Goal: Task Accomplishment & Management: Manage account settings

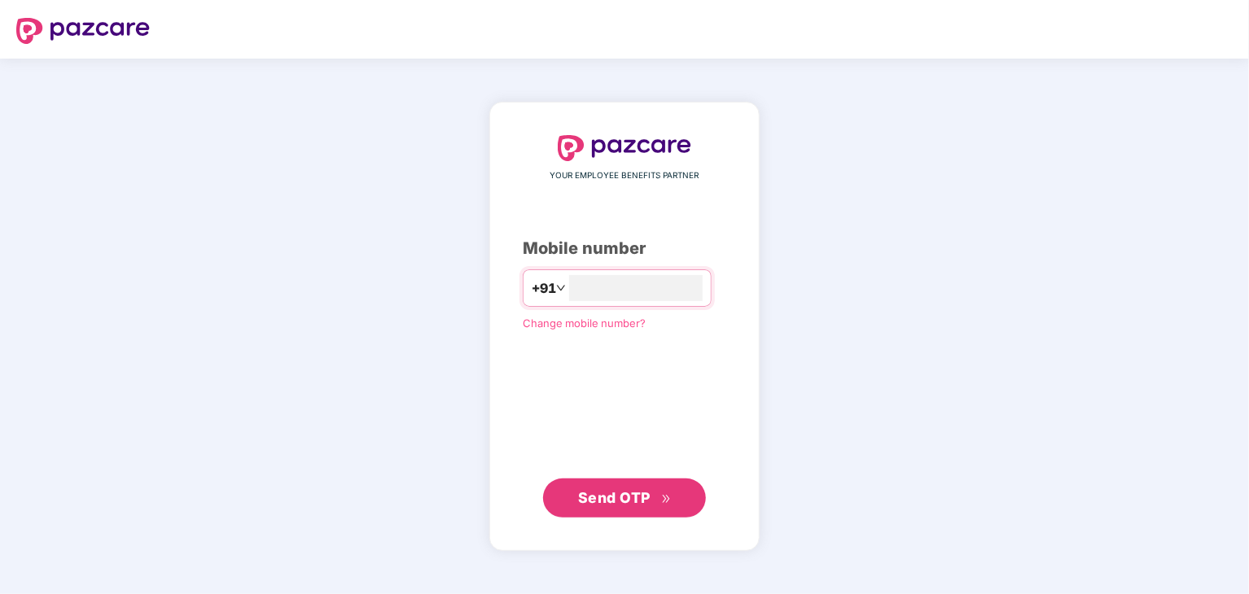
type input "**********"
click at [645, 499] on span "Send OTP" at bounding box center [614, 497] width 72 height 17
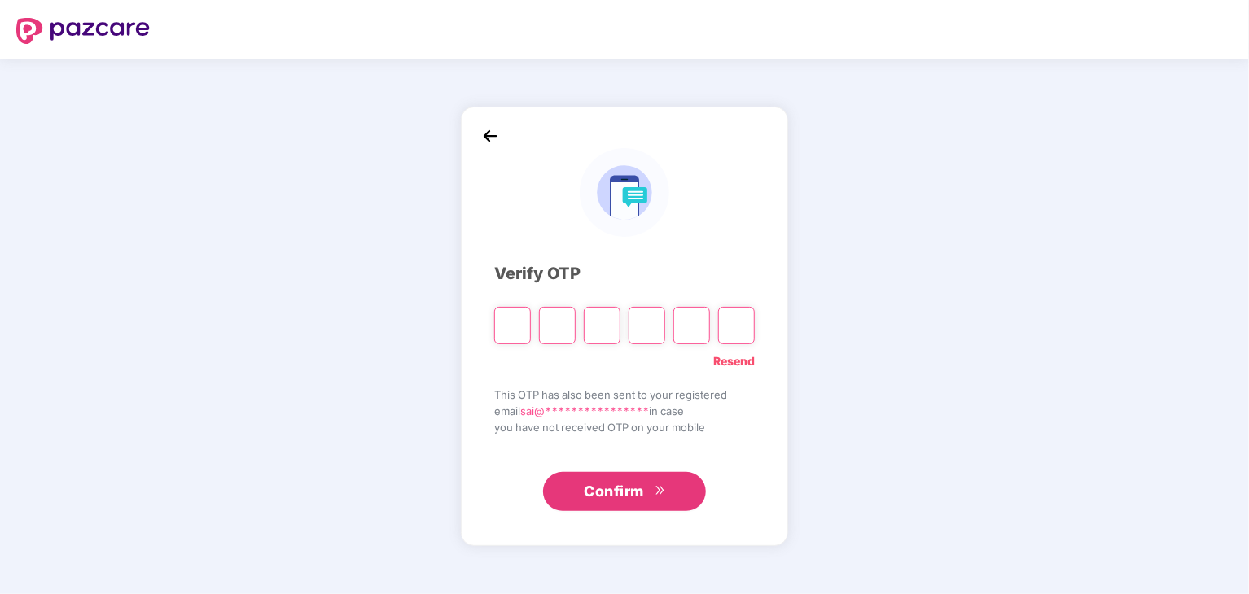
type input "*"
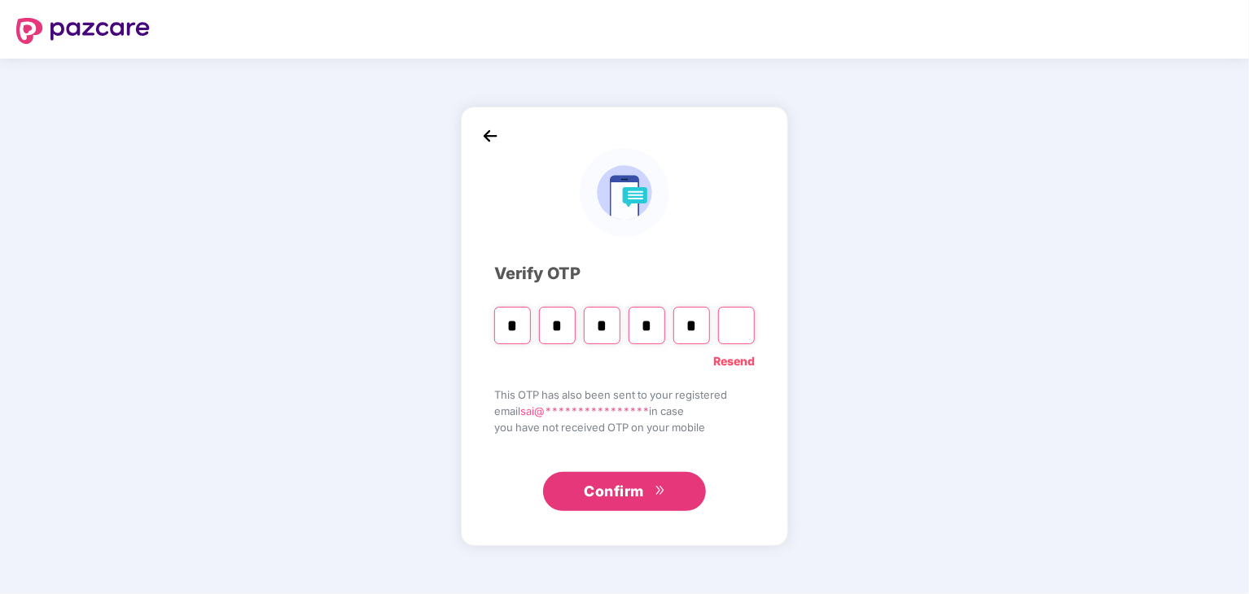
type input "*"
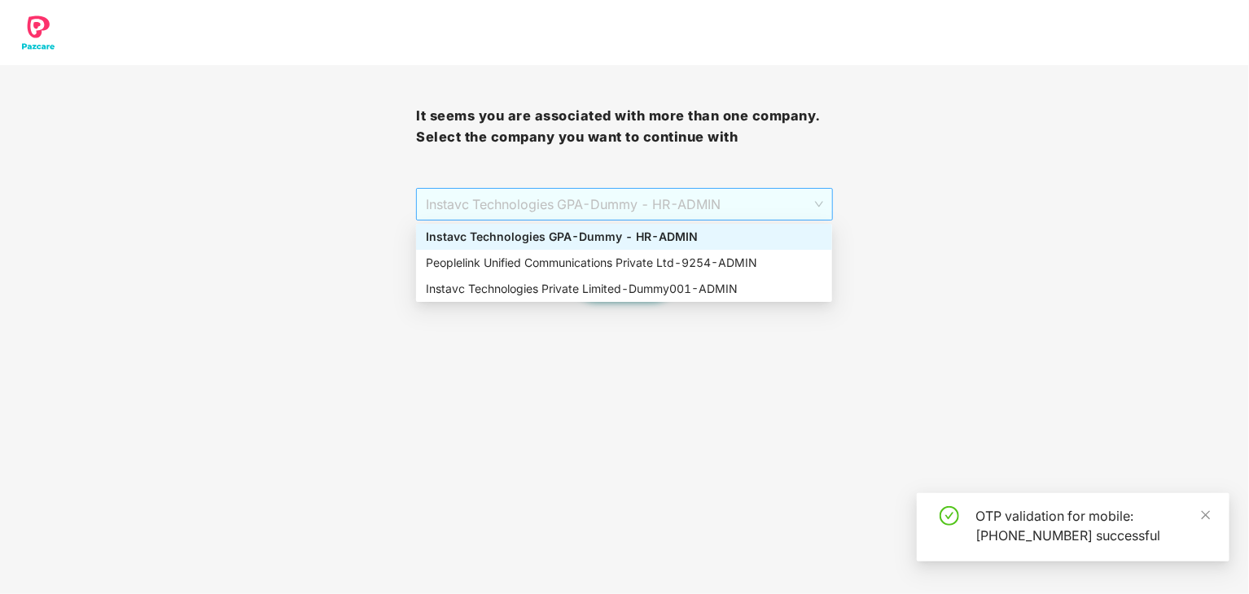
click at [660, 200] on span "Instavc Technologies GPA - Dummy - HR - ADMIN" at bounding box center [624, 204] width 397 height 31
click at [643, 271] on div "Peoplelink Unified Communications Private Ltd - 9254 - ADMIN" at bounding box center [624, 263] width 397 height 18
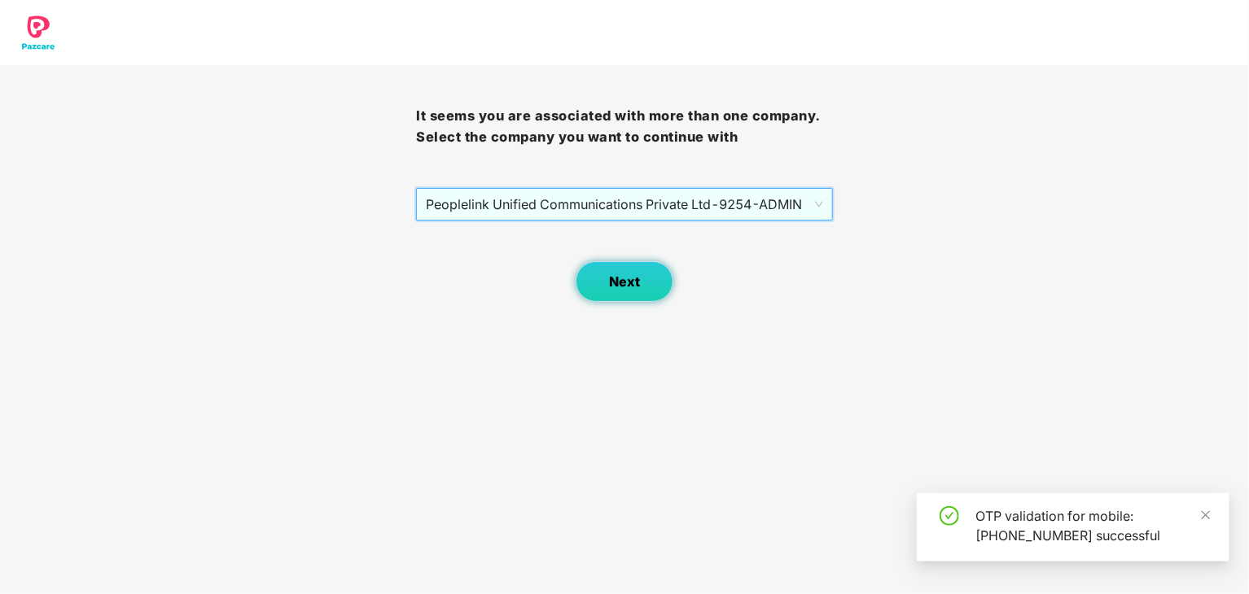
click at [626, 280] on span "Next" at bounding box center [624, 281] width 31 height 15
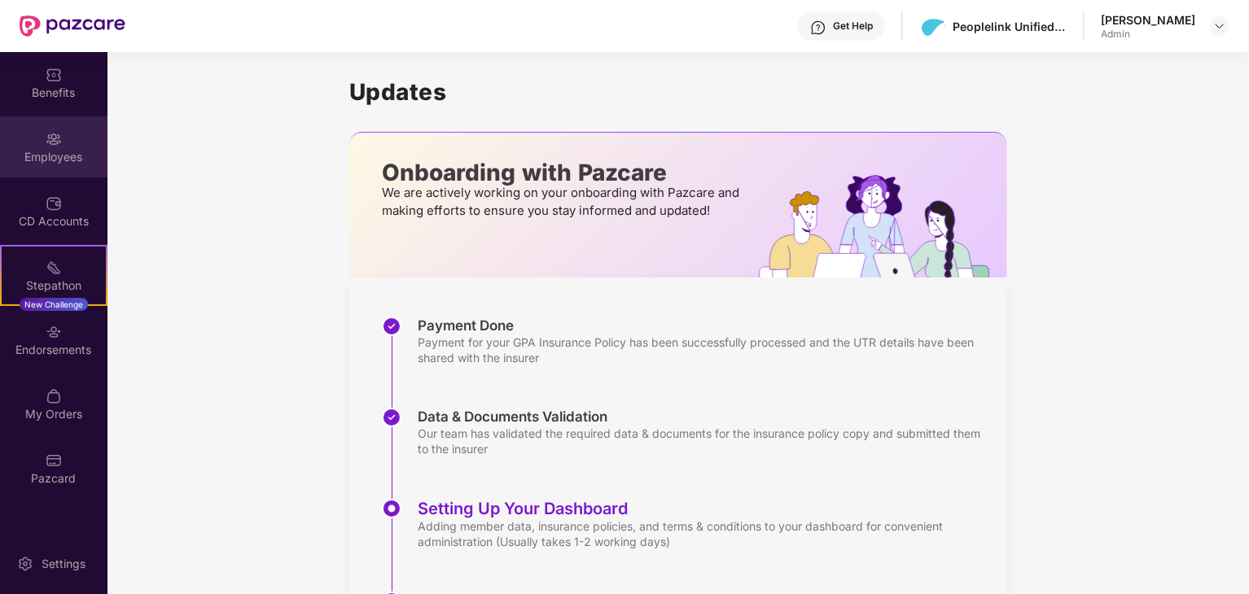
click at [79, 146] on div "Employees" at bounding box center [53, 146] width 107 height 61
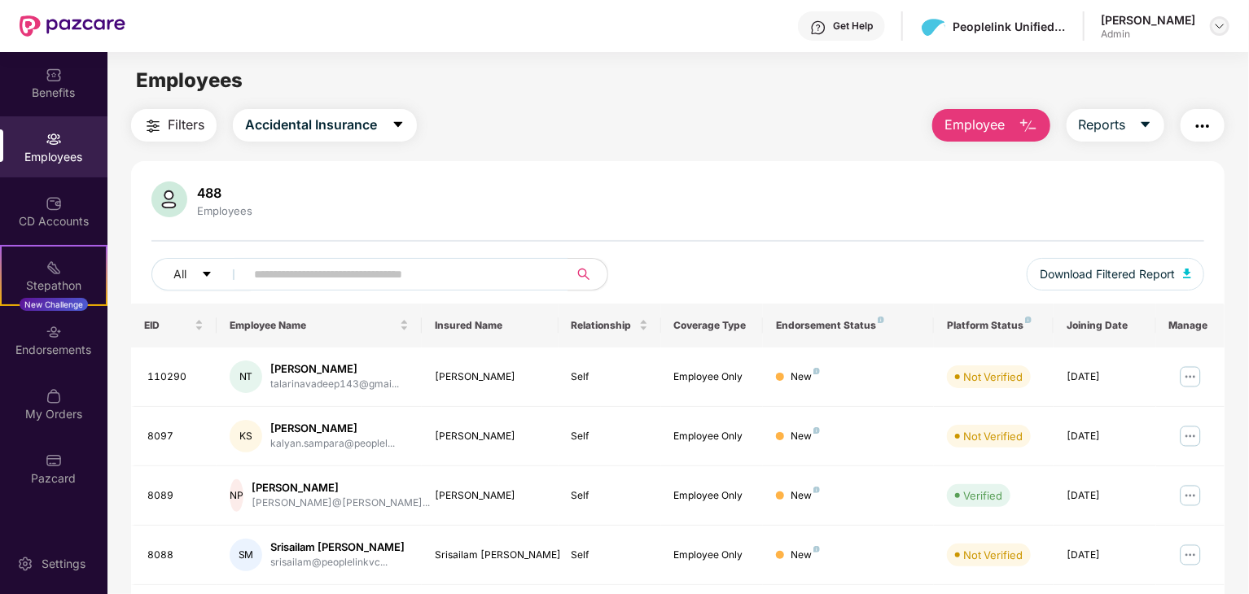
click at [1225, 26] on img at bounding box center [1219, 26] width 13 height 13
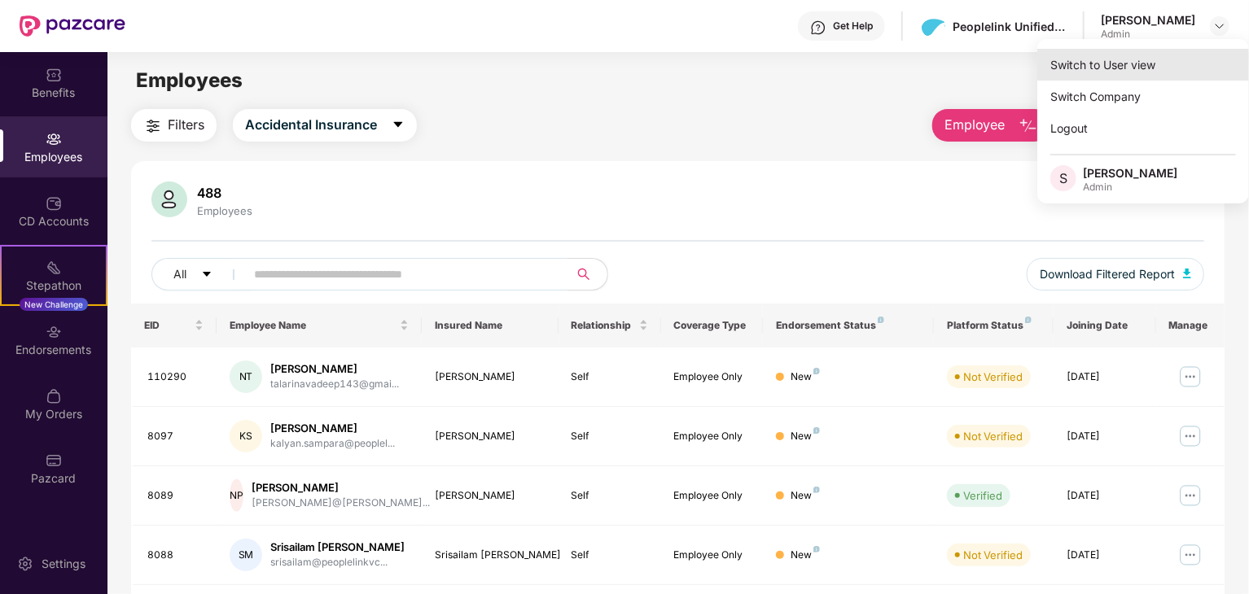
click at [1150, 61] on div "Switch to User view" at bounding box center [1143, 65] width 212 height 32
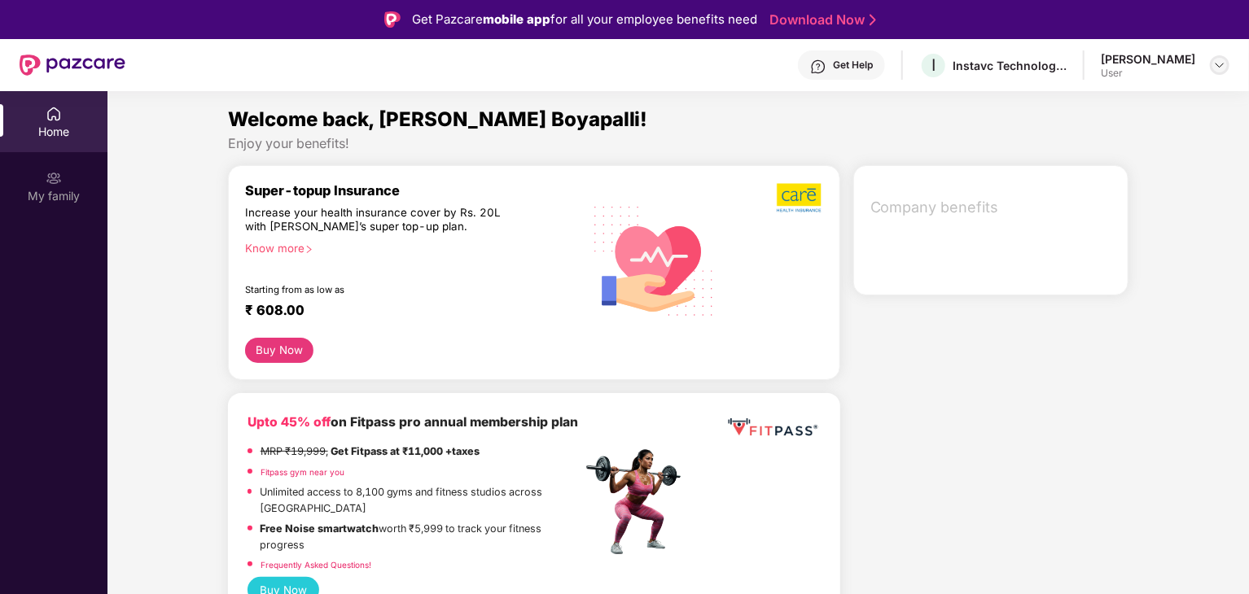
click at [1221, 61] on img at bounding box center [1219, 65] width 13 height 13
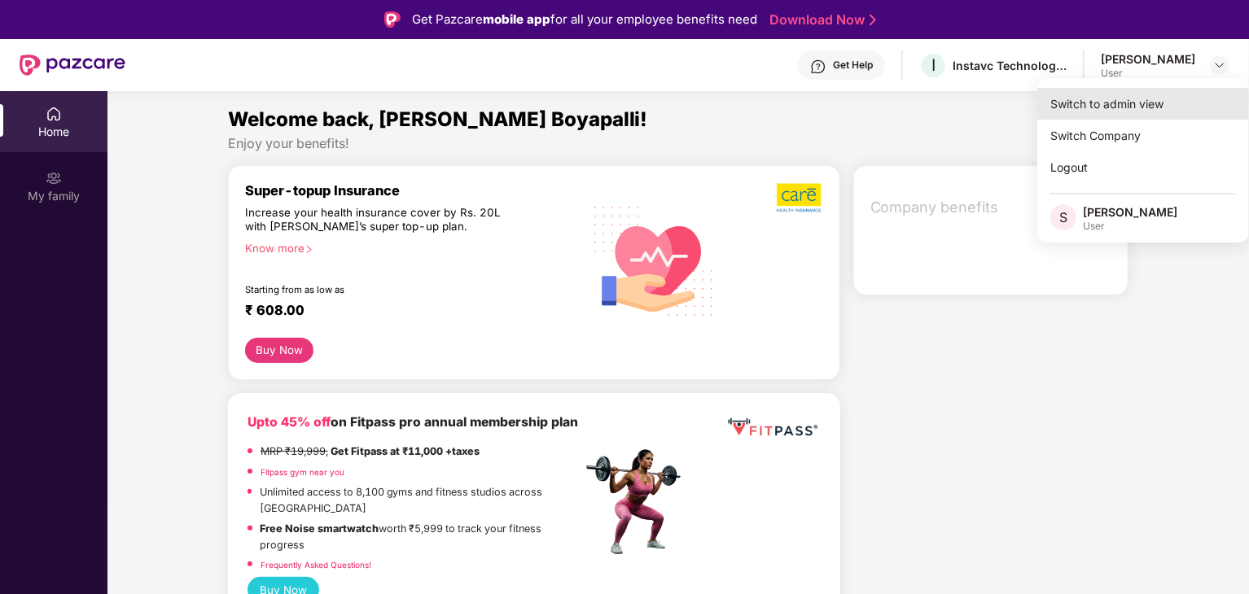
click at [1154, 100] on div "Switch to admin view" at bounding box center [1143, 104] width 212 height 32
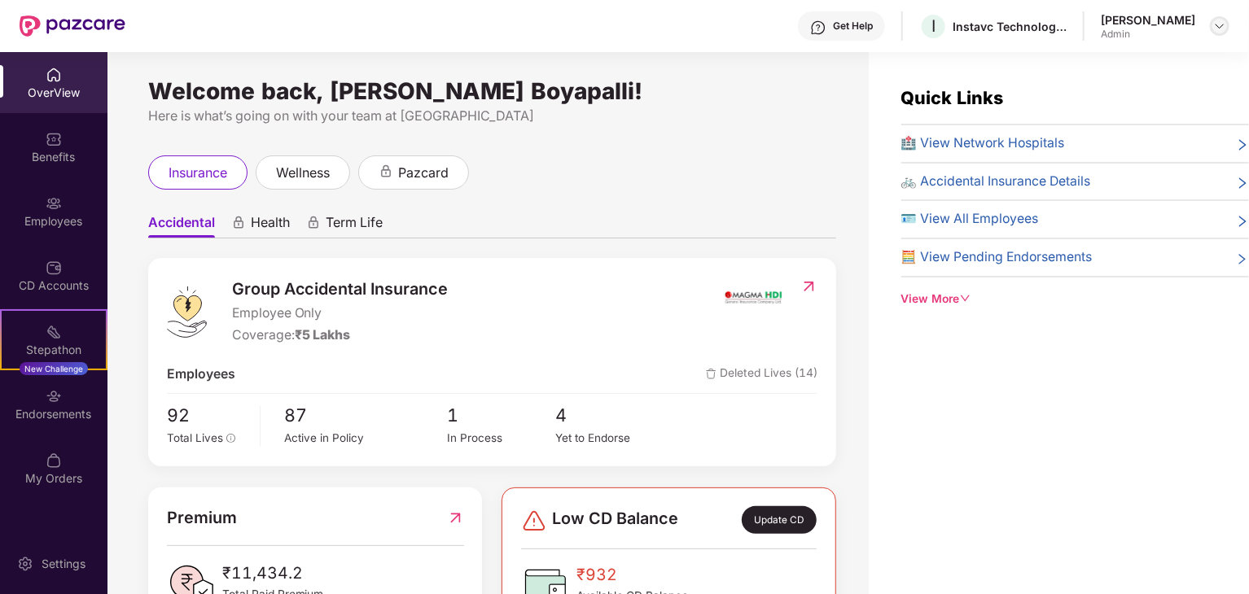
click at [1225, 23] on img at bounding box center [1219, 26] width 13 height 13
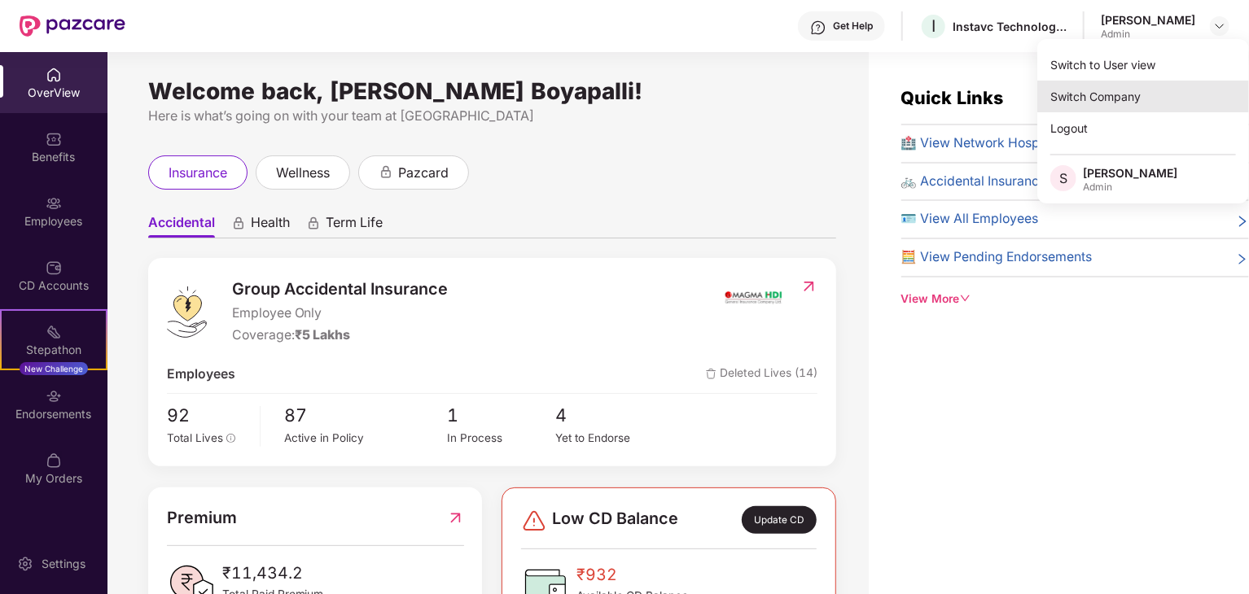
click at [1138, 99] on div "Switch Company" at bounding box center [1143, 97] width 212 height 32
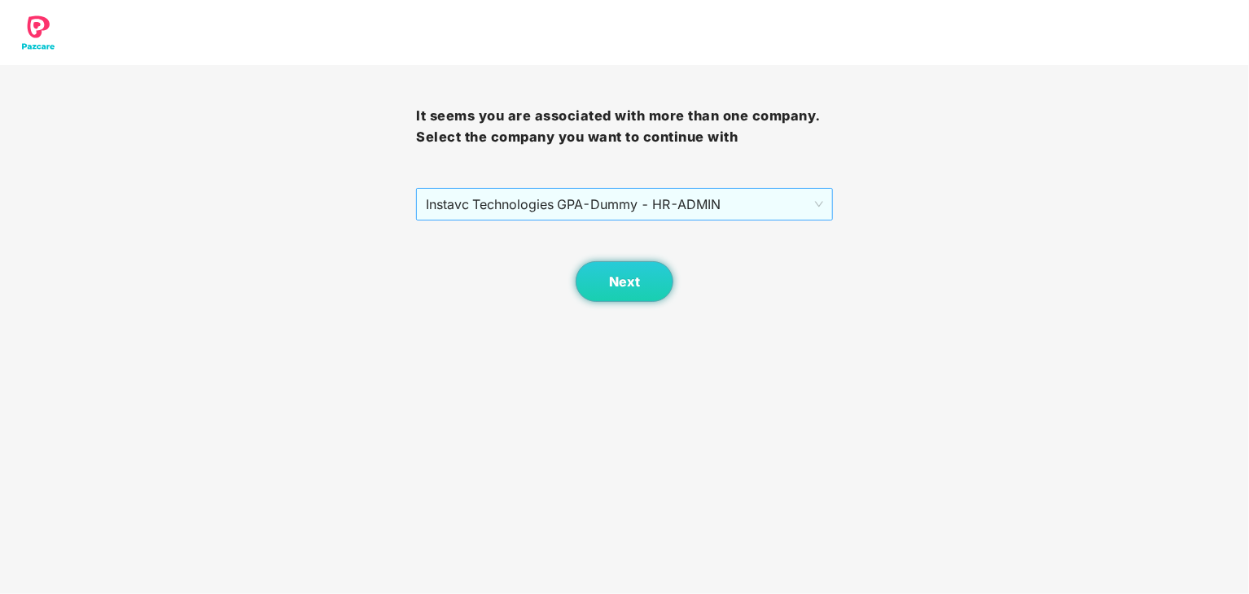
click at [677, 195] on span "Instavc Technologies GPA - Dummy - HR - ADMIN" at bounding box center [624, 204] width 397 height 31
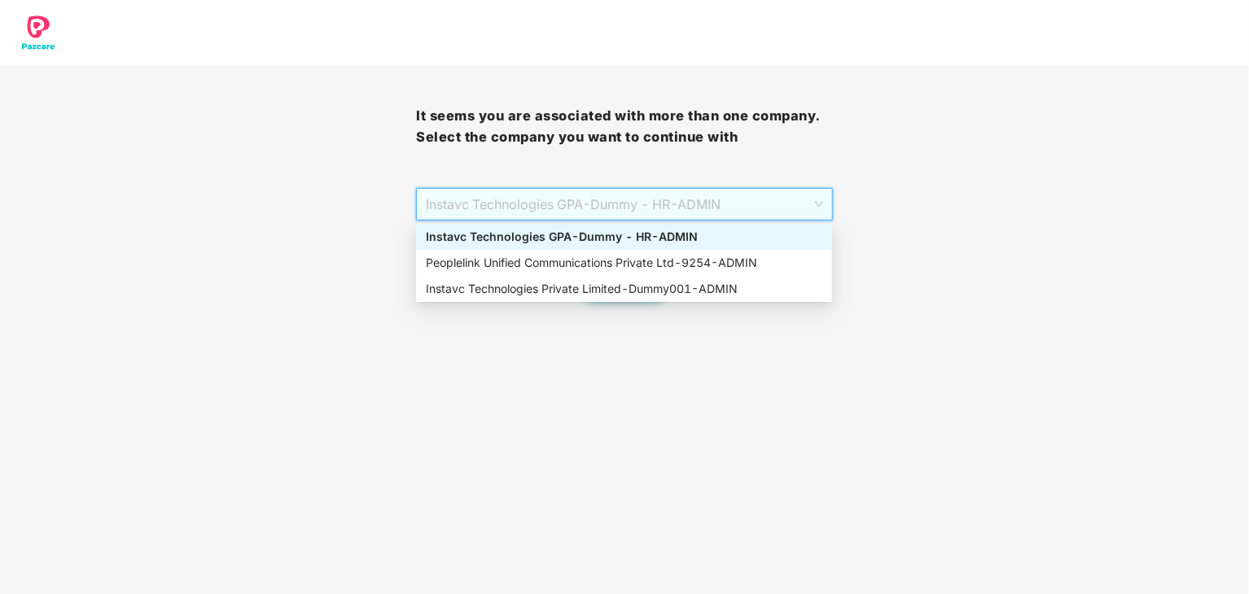
click at [661, 228] on div "Instavc Technologies GPA - Dummy - HR - ADMIN" at bounding box center [624, 237] width 397 height 18
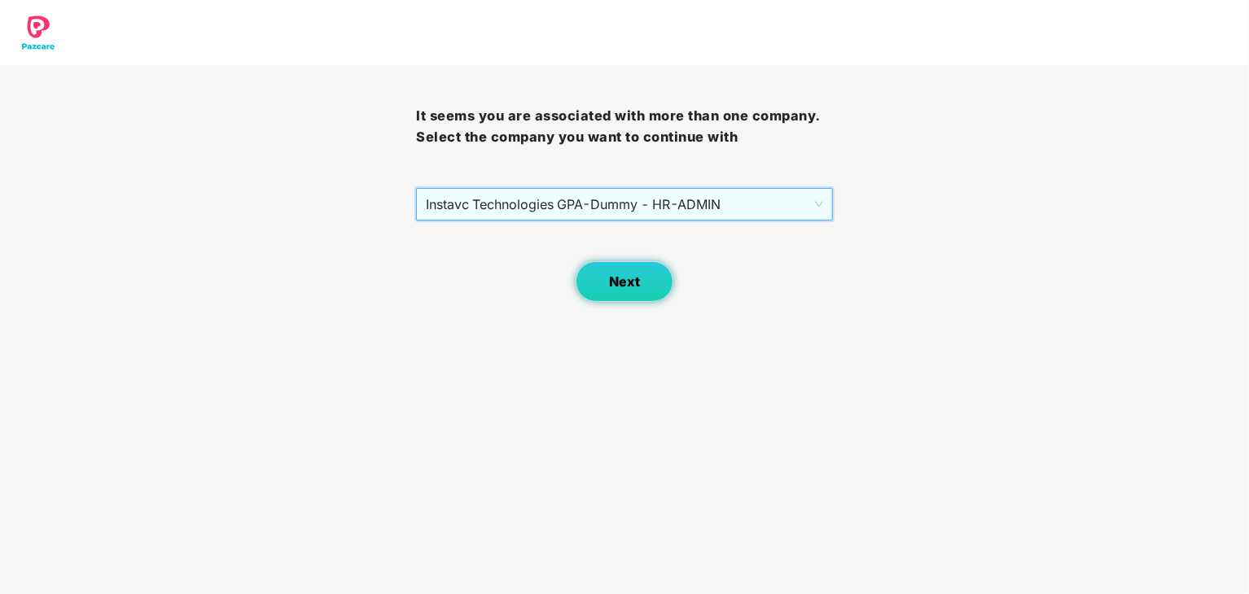
click at [633, 278] on span "Next" at bounding box center [624, 281] width 31 height 15
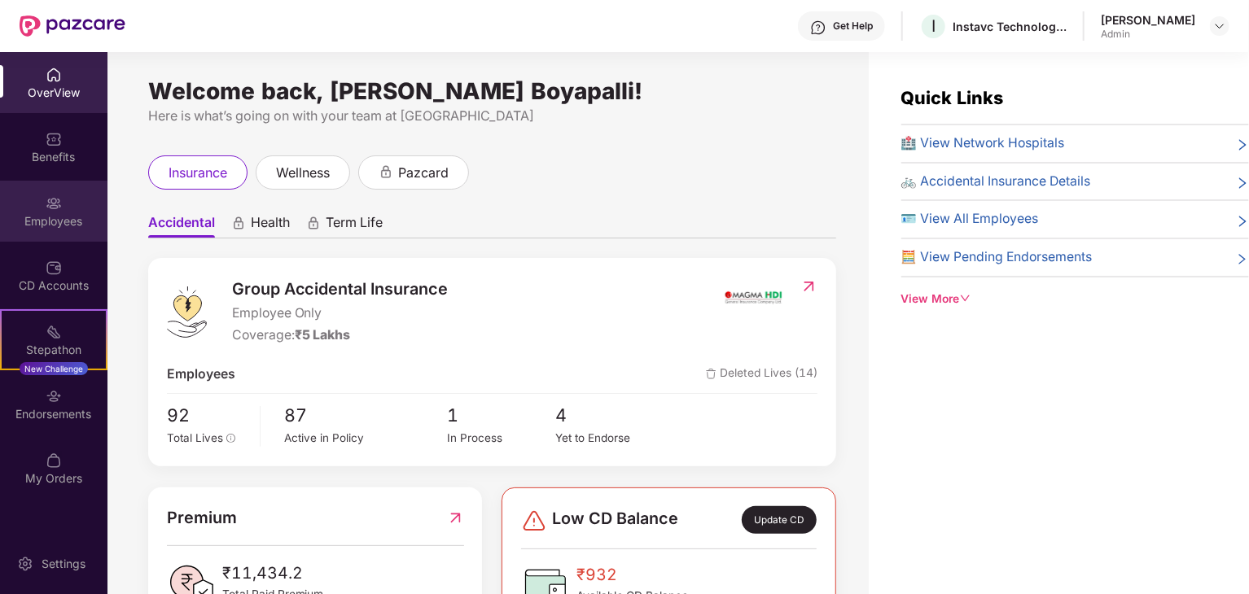
click at [21, 227] on div "Employees" at bounding box center [53, 221] width 107 height 16
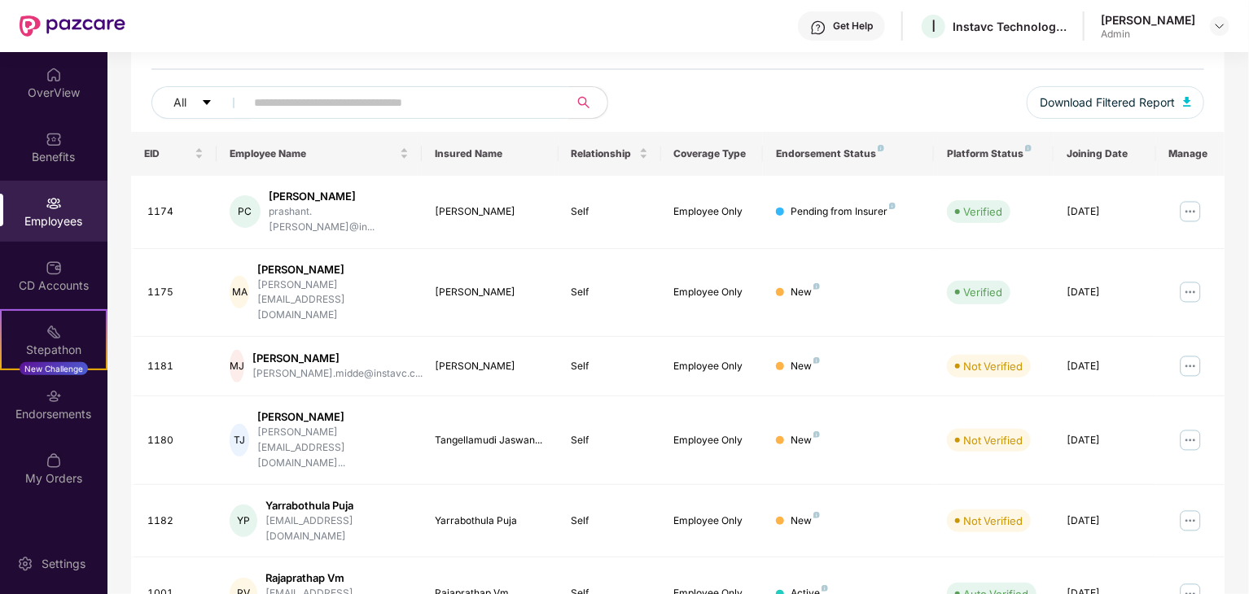
scroll to position [238, 0]
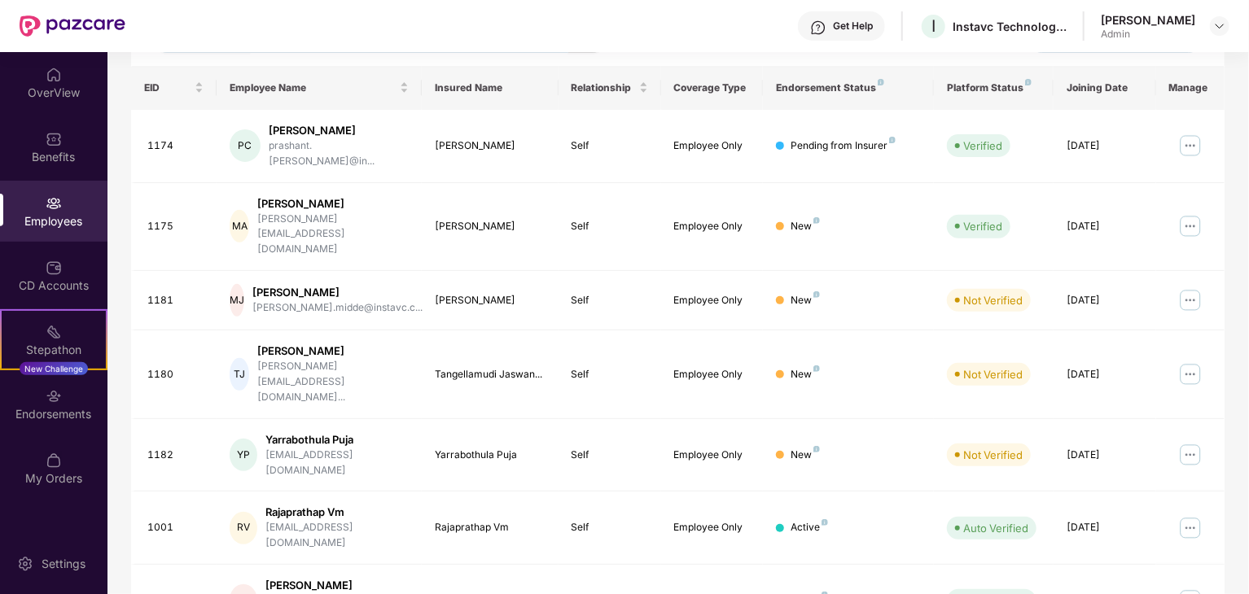
click at [482, 278] on td "[PERSON_NAME]" at bounding box center [490, 300] width 137 height 59
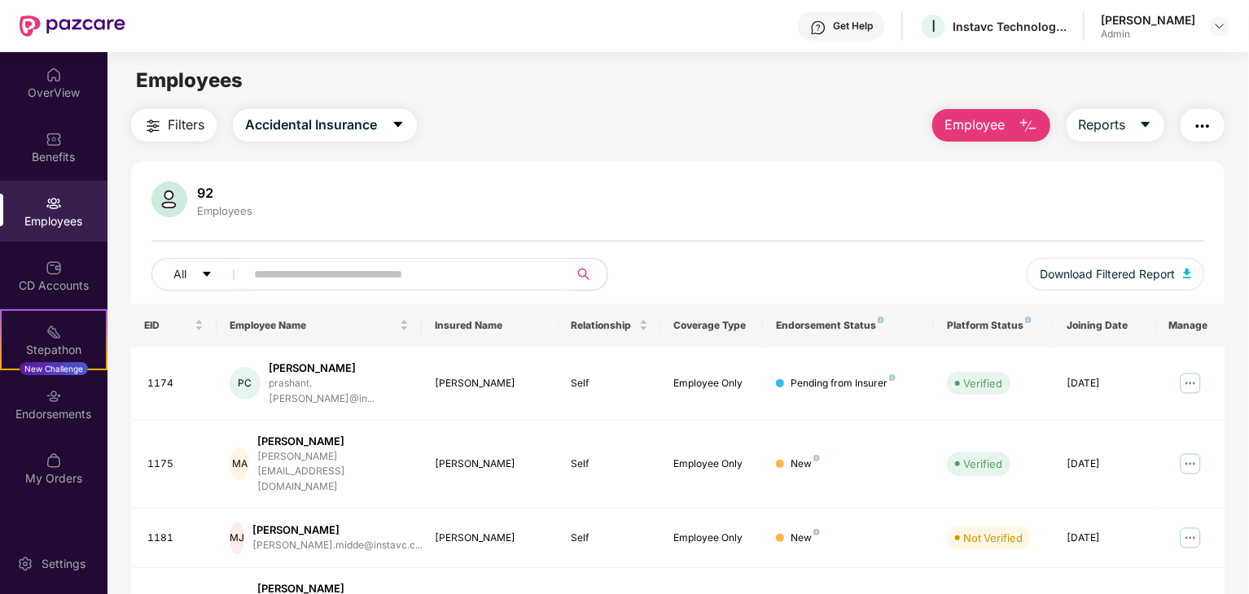
click at [355, 277] on input "text" at bounding box center [400, 274] width 292 height 24
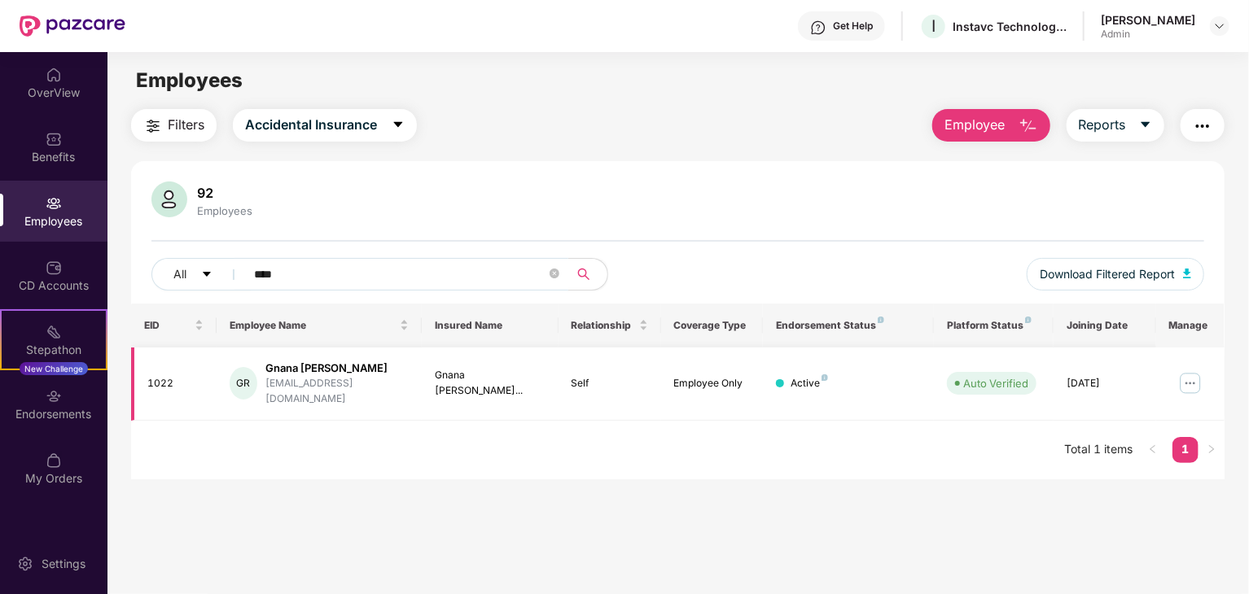
type input "****"
click at [1190, 379] on img at bounding box center [1190, 383] width 26 height 26
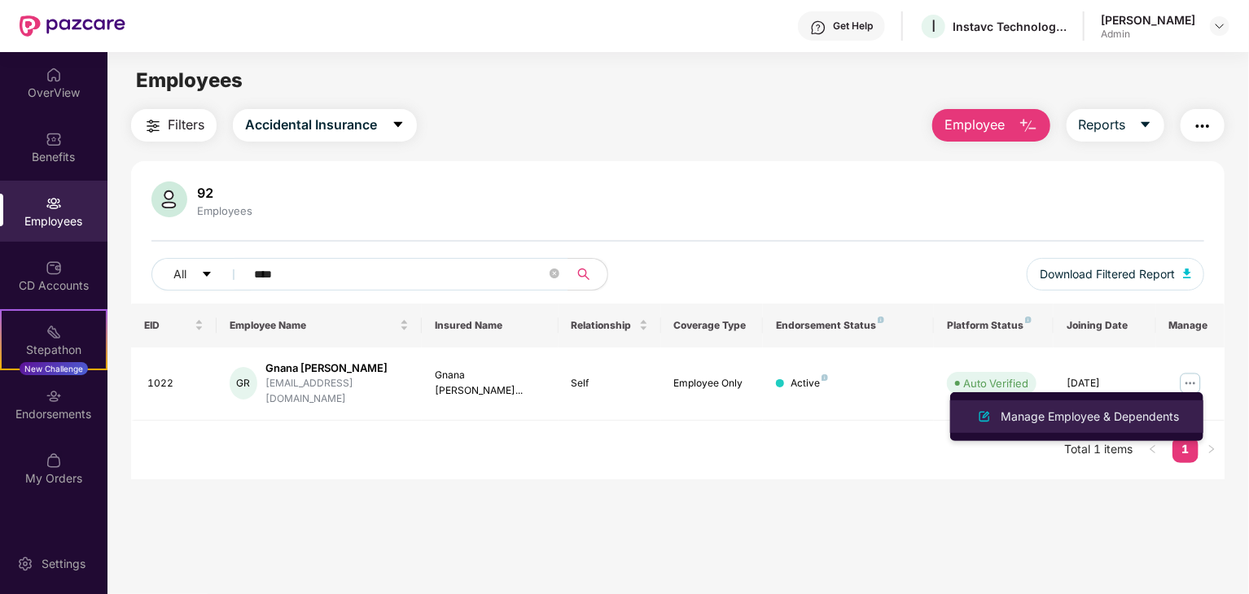
click at [1080, 431] on li "Manage Employee & Dependents" at bounding box center [1076, 417] width 253 height 33
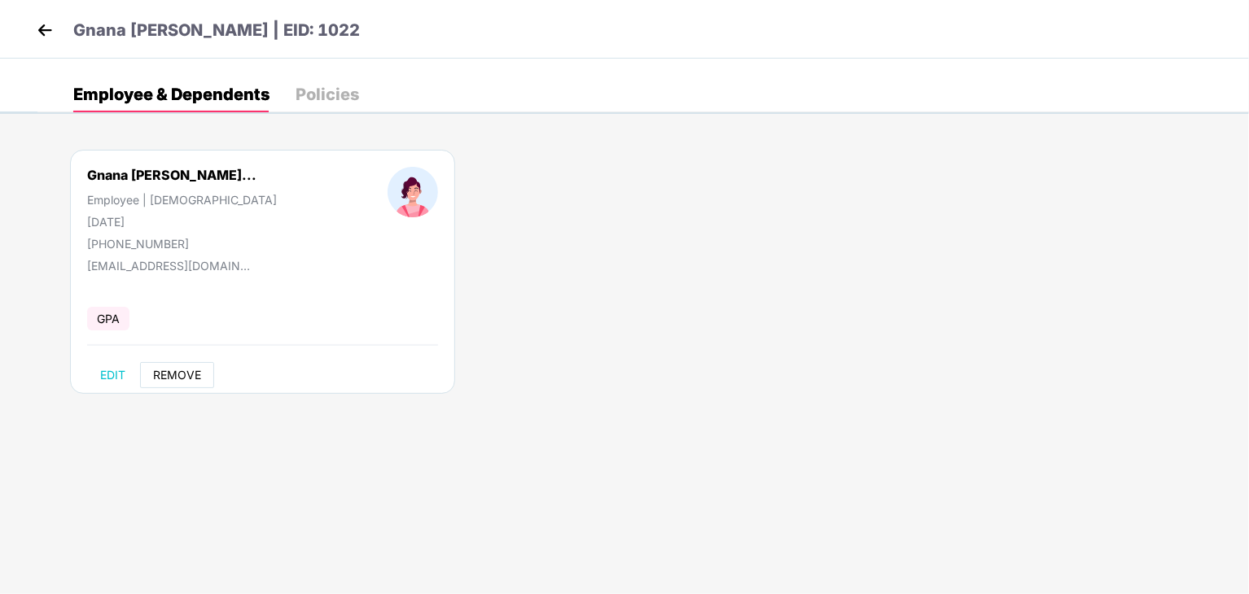
click at [186, 370] on span "REMOVE" at bounding box center [177, 375] width 48 height 13
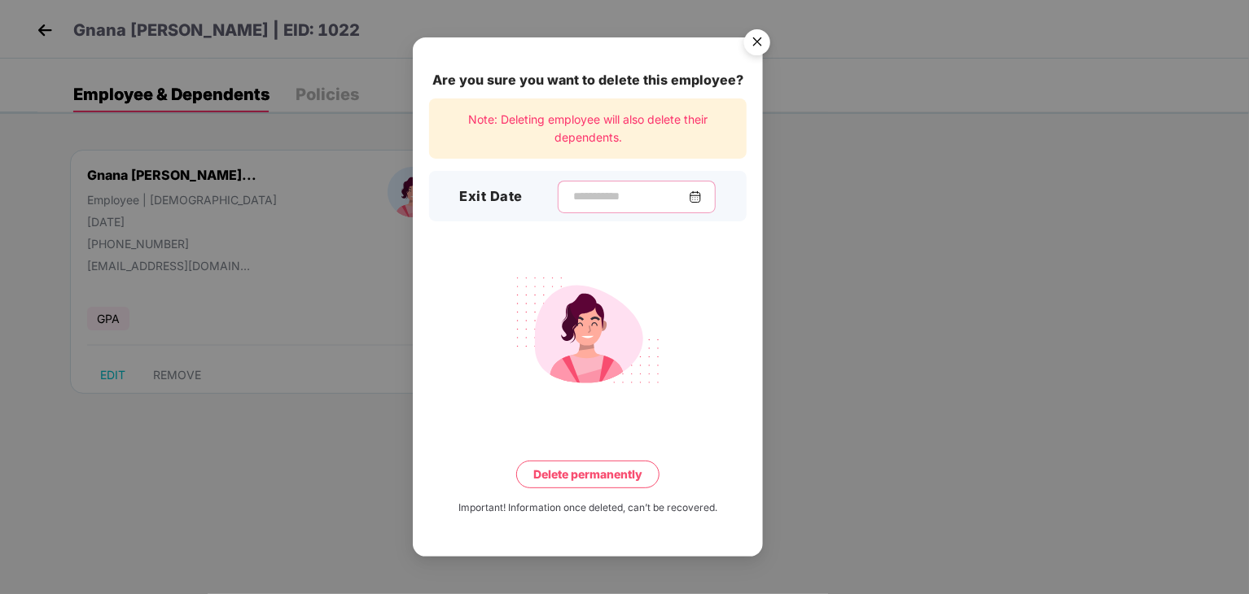
click at [607, 195] on input at bounding box center [630, 196] width 117 height 17
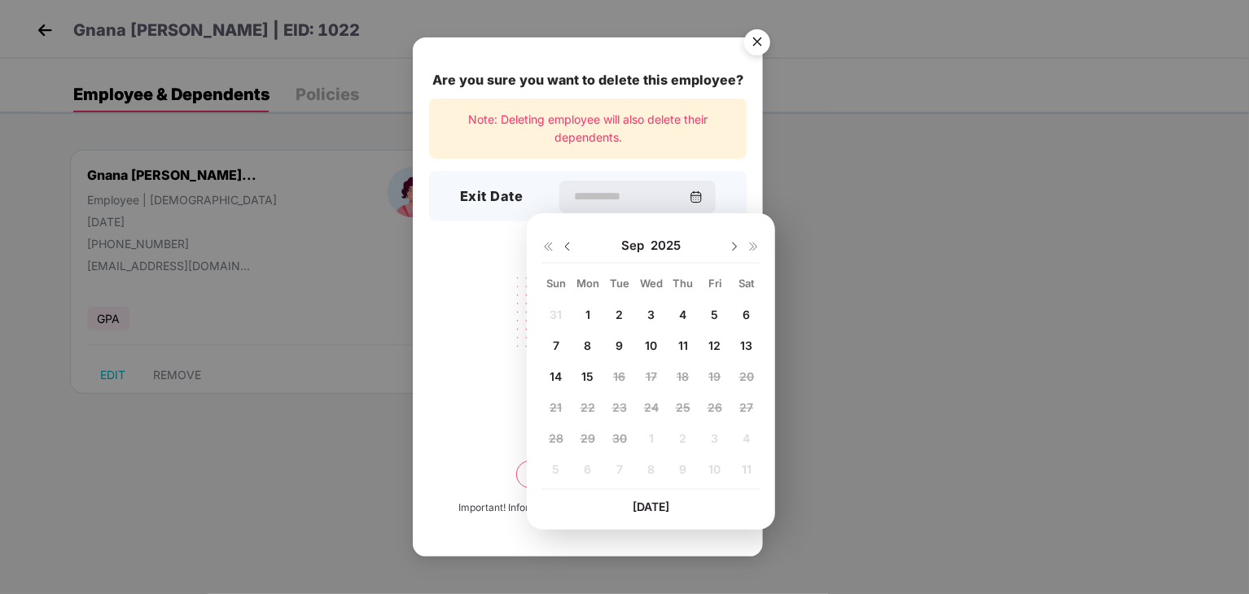
click at [717, 347] on span "12" at bounding box center [714, 346] width 12 height 14
type input "**********"
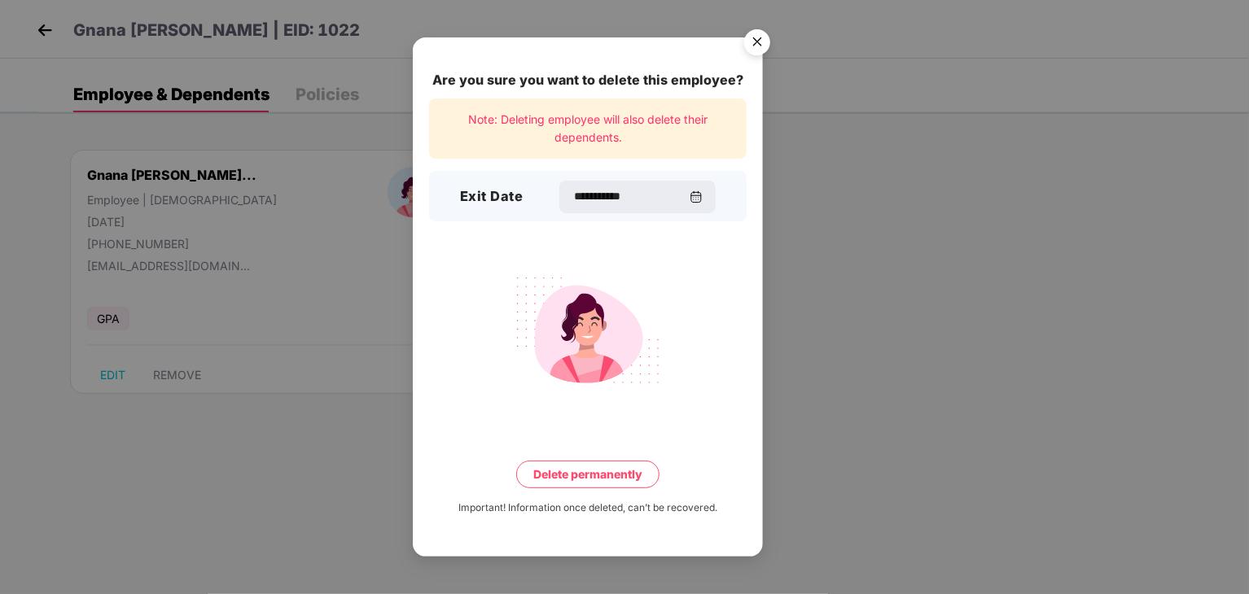
click at [606, 472] on button "Delete permanently" at bounding box center [587, 475] width 143 height 28
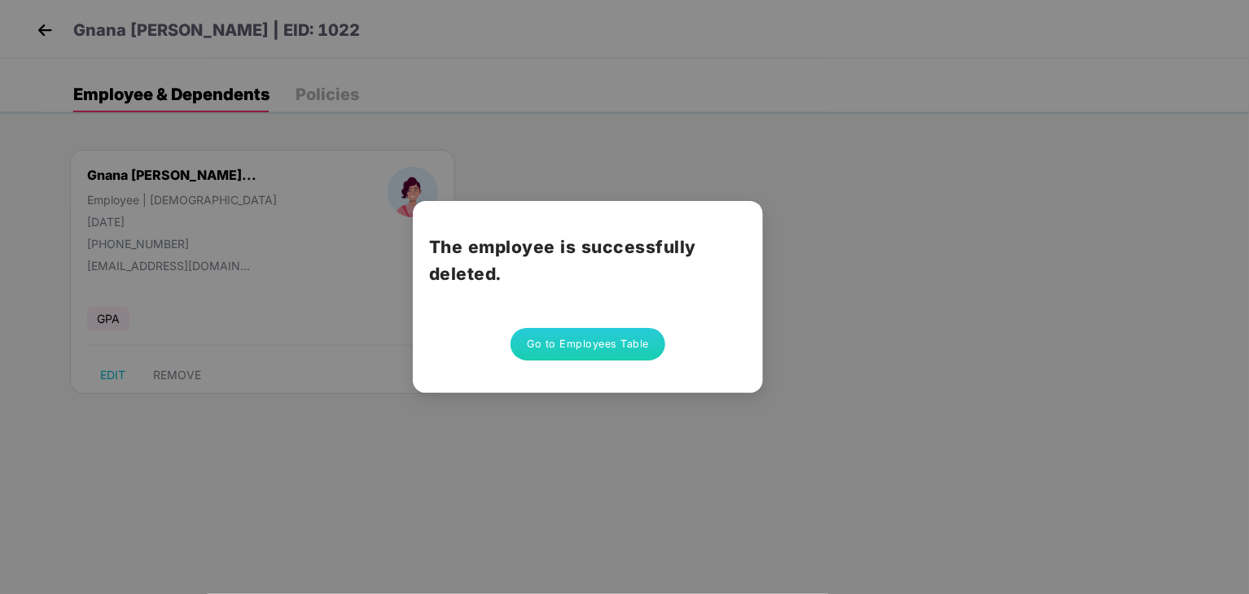
click at [609, 344] on button "Go to Employees Table" at bounding box center [588, 344] width 155 height 33
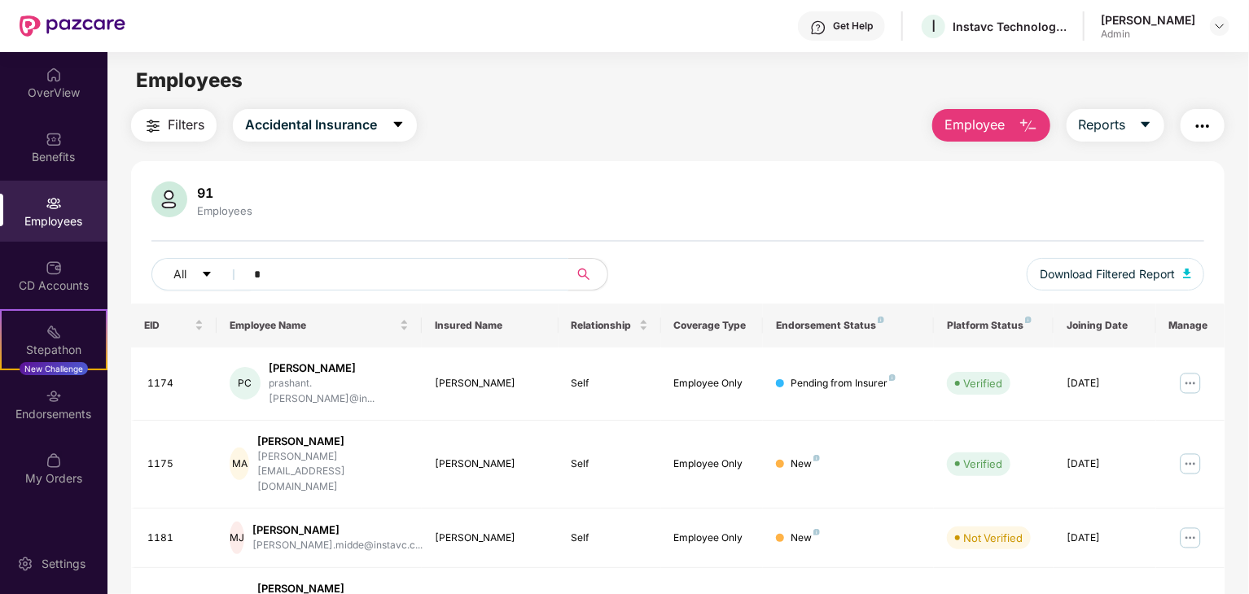
click at [402, 283] on input "*" at bounding box center [400, 274] width 292 height 24
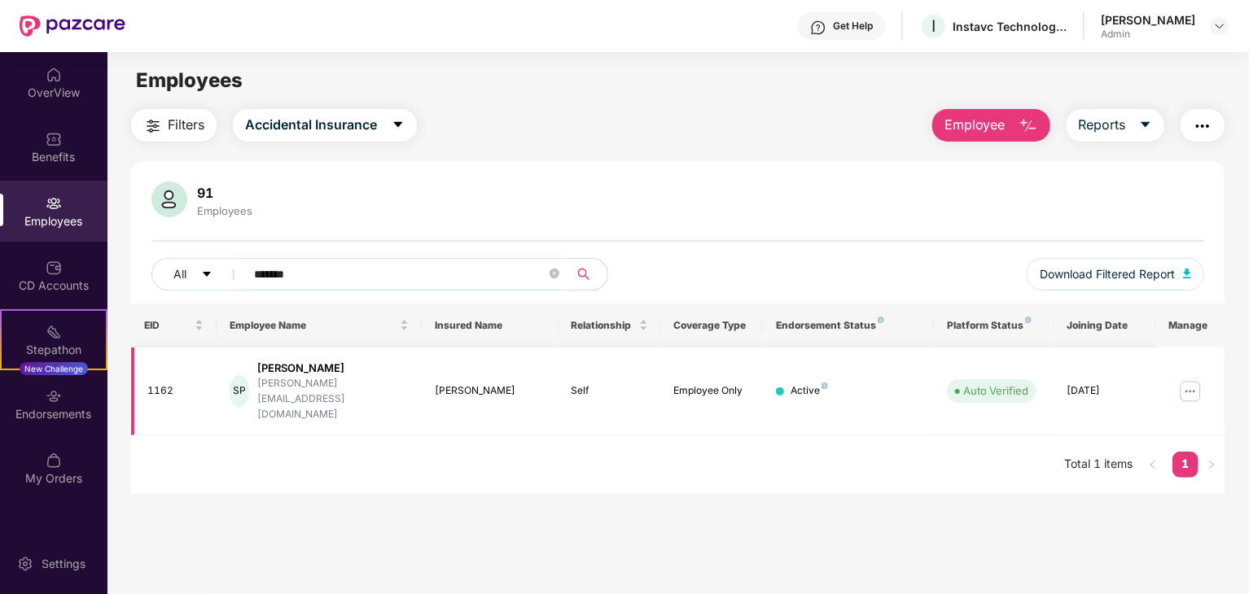
type input "*******"
click at [1197, 379] on img at bounding box center [1190, 392] width 26 height 26
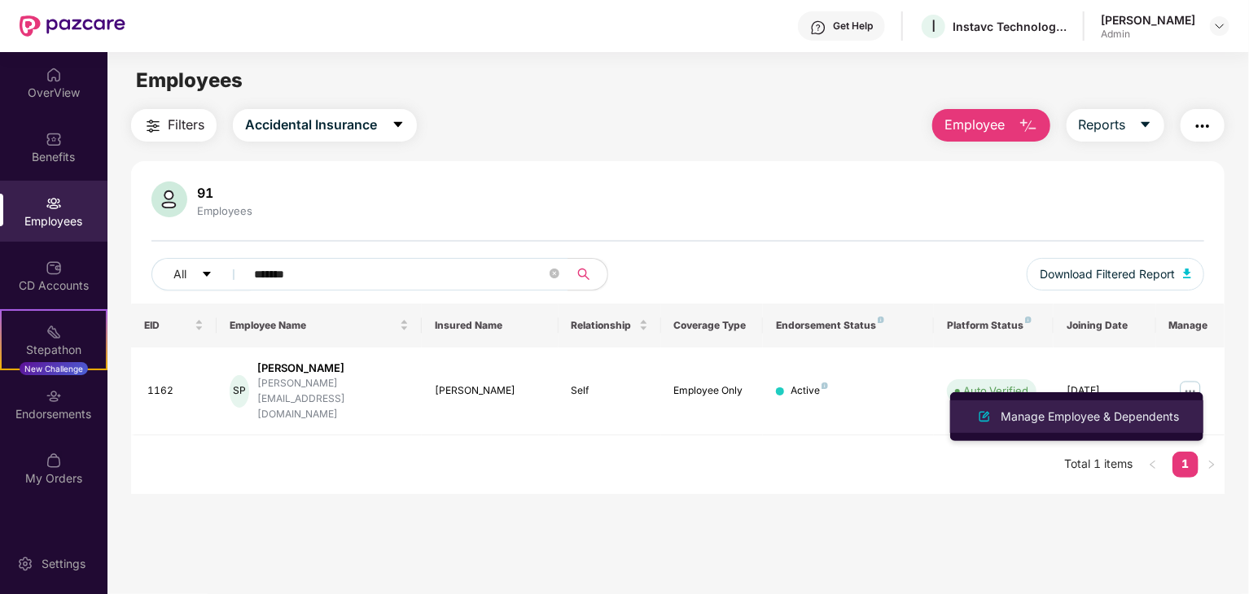
click at [1088, 424] on div "Manage Employee & Dependents" at bounding box center [1089, 417] width 185 height 18
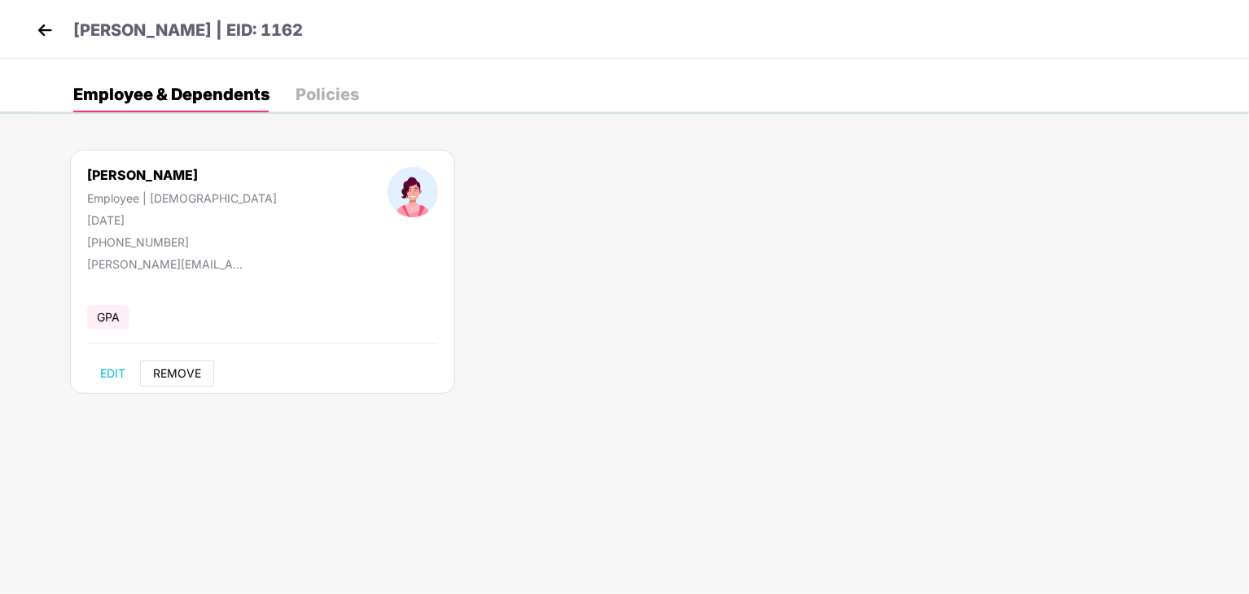
click at [192, 377] on span "REMOVE" at bounding box center [177, 373] width 48 height 13
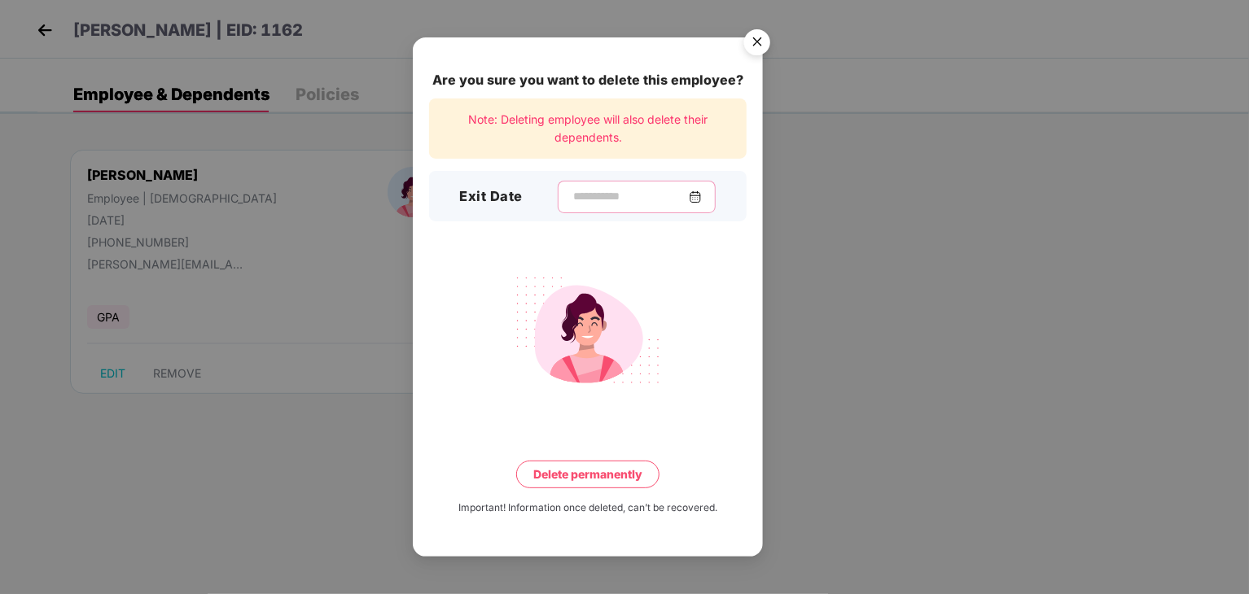
click at [622, 203] on input at bounding box center [630, 196] width 117 height 17
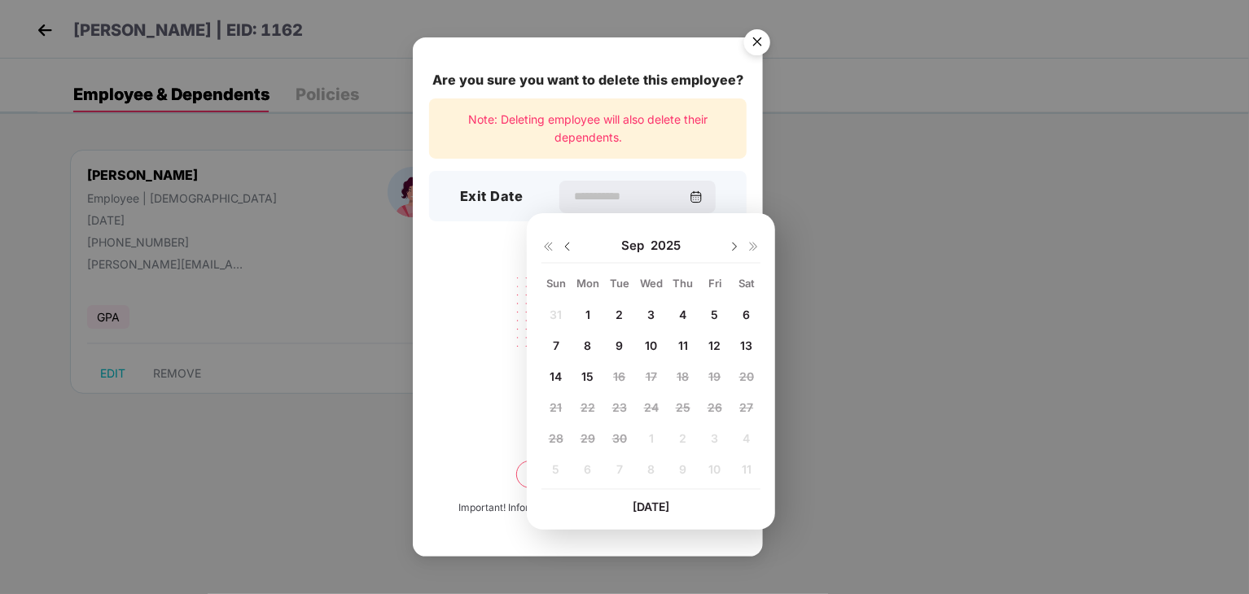
click at [714, 347] on span "12" at bounding box center [714, 346] width 12 height 14
type input "**********"
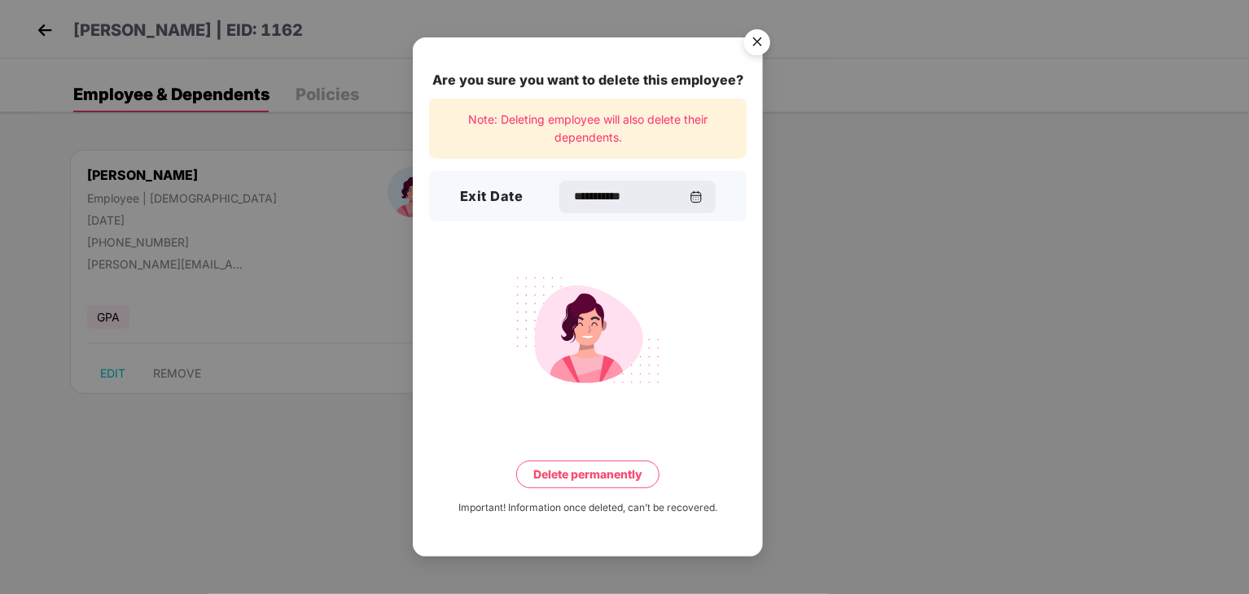
click at [589, 480] on button "Delete permanently" at bounding box center [587, 475] width 143 height 28
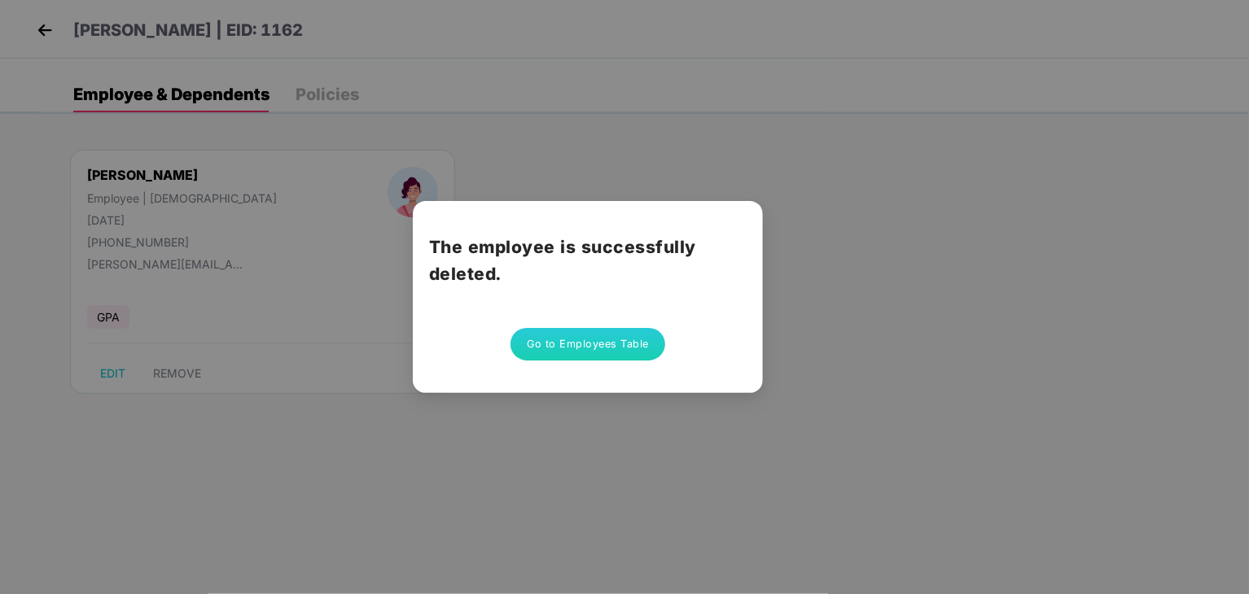
click at [583, 349] on button "Go to Employees Table" at bounding box center [588, 344] width 155 height 33
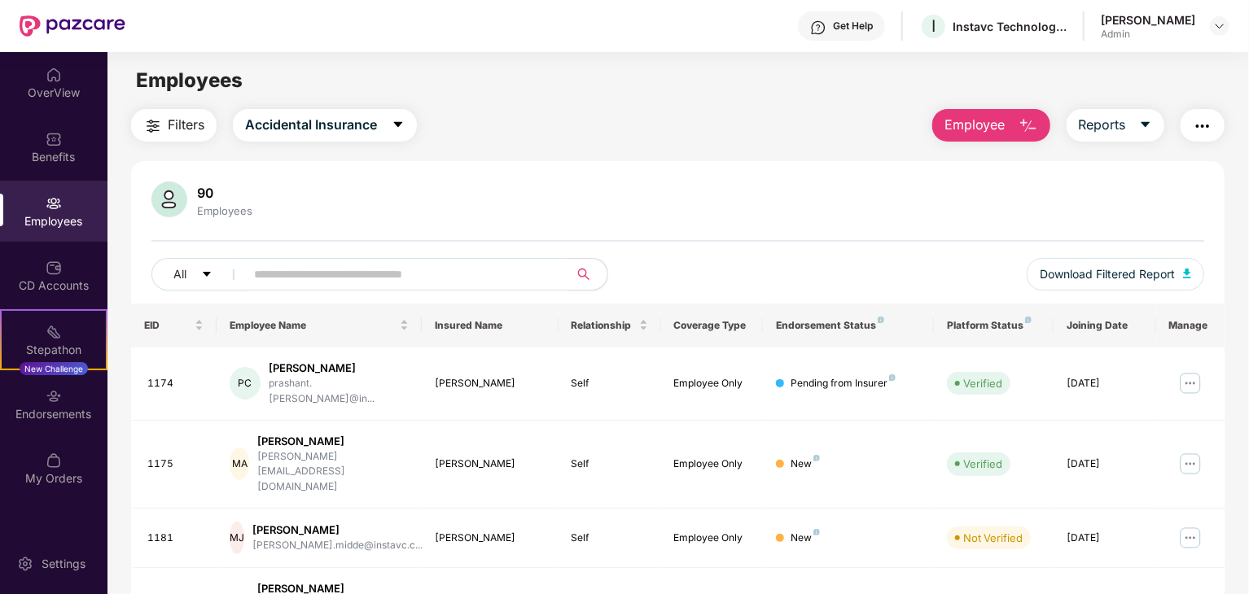
click at [398, 283] on input "text" at bounding box center [400, 274] width 292 height 24
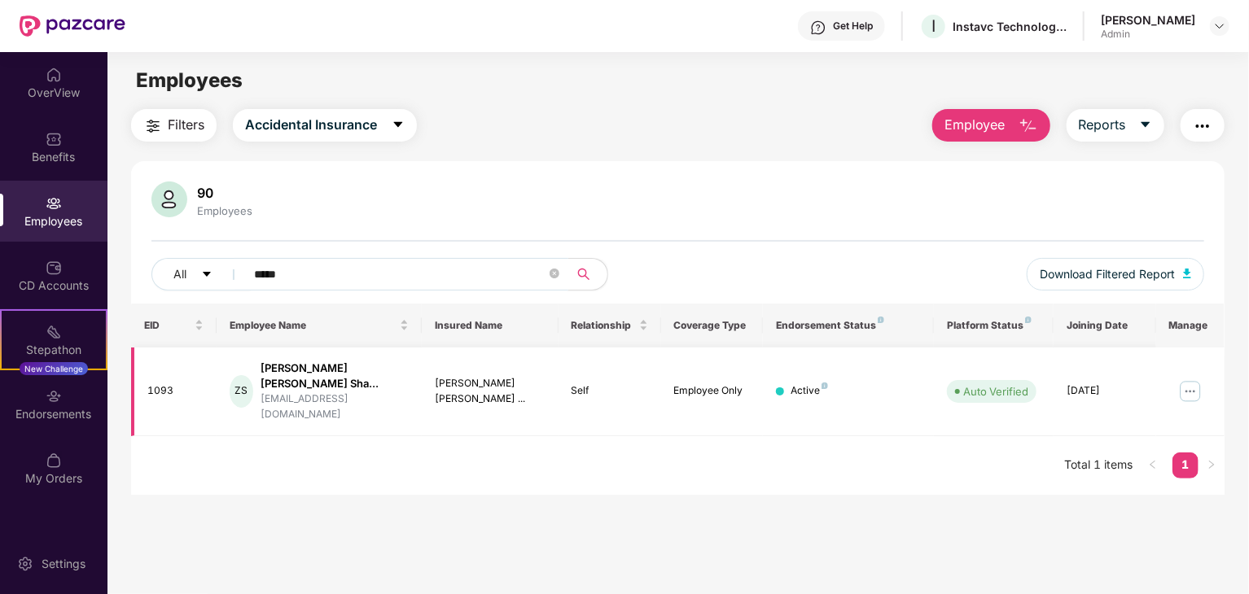
type input "*****"
click at [1193, 379] on img at bounding box center [1190, 392] width 26 height 26
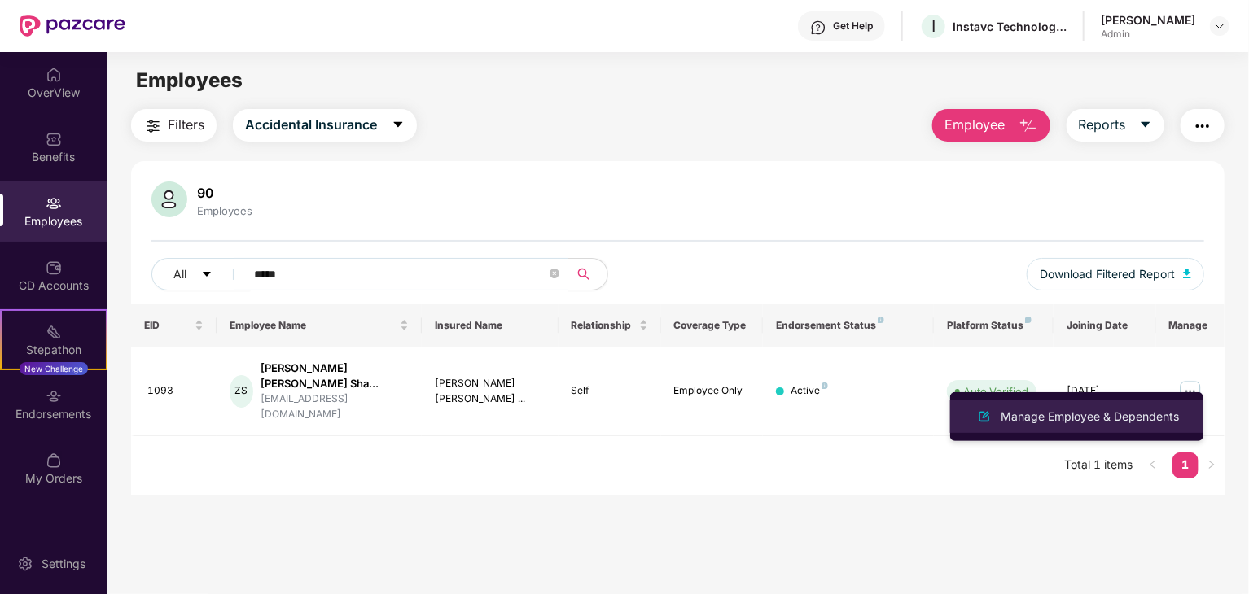
click at [1107, 414] on div "Manage Employee & Dependents" at bounding box center [1089, 417] width 185 height 18
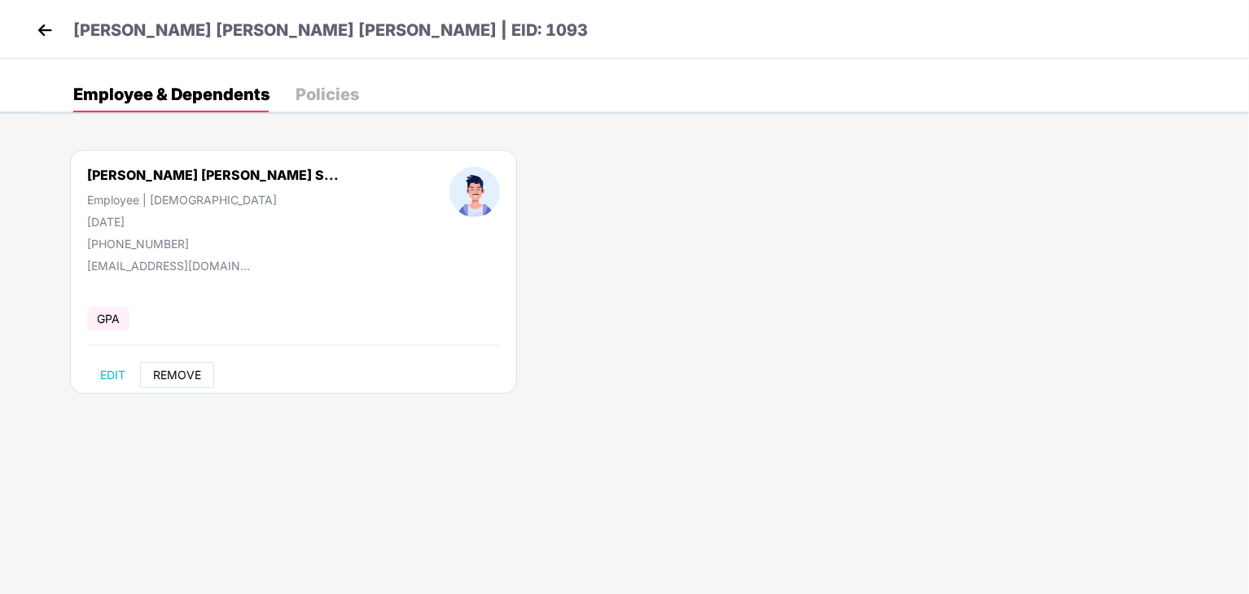
click at [187, 376] on span "REMOVE" at bounding box center [177, 375] width 48 height 13
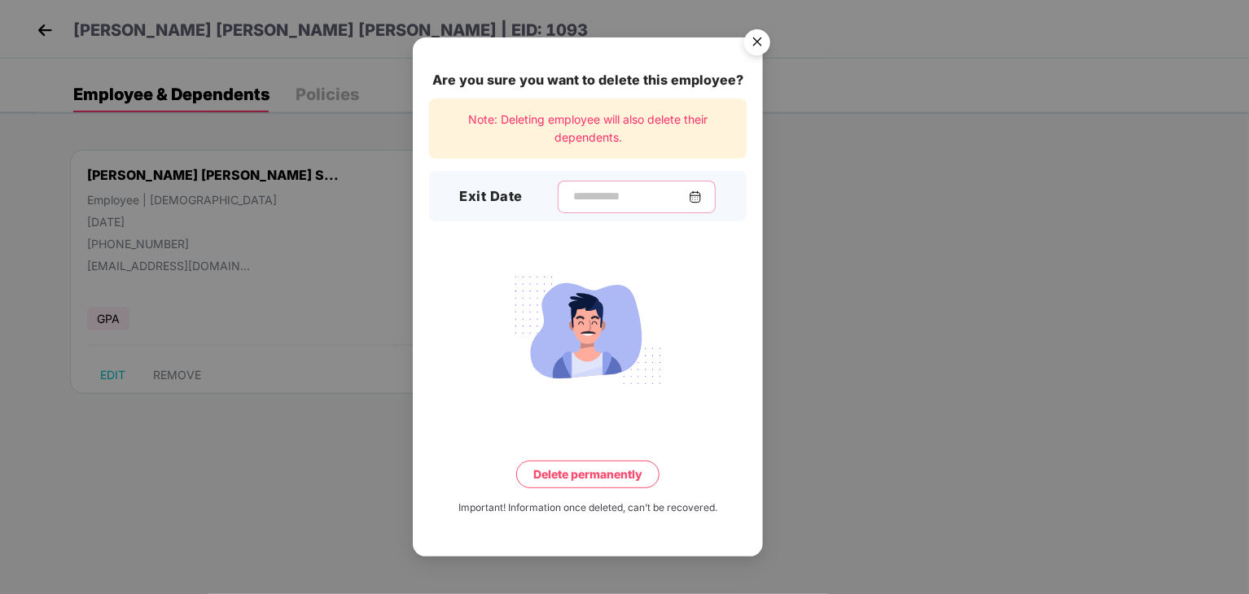
click at [609, 188] on input at bounding box center [630, 196] width 117 height 17
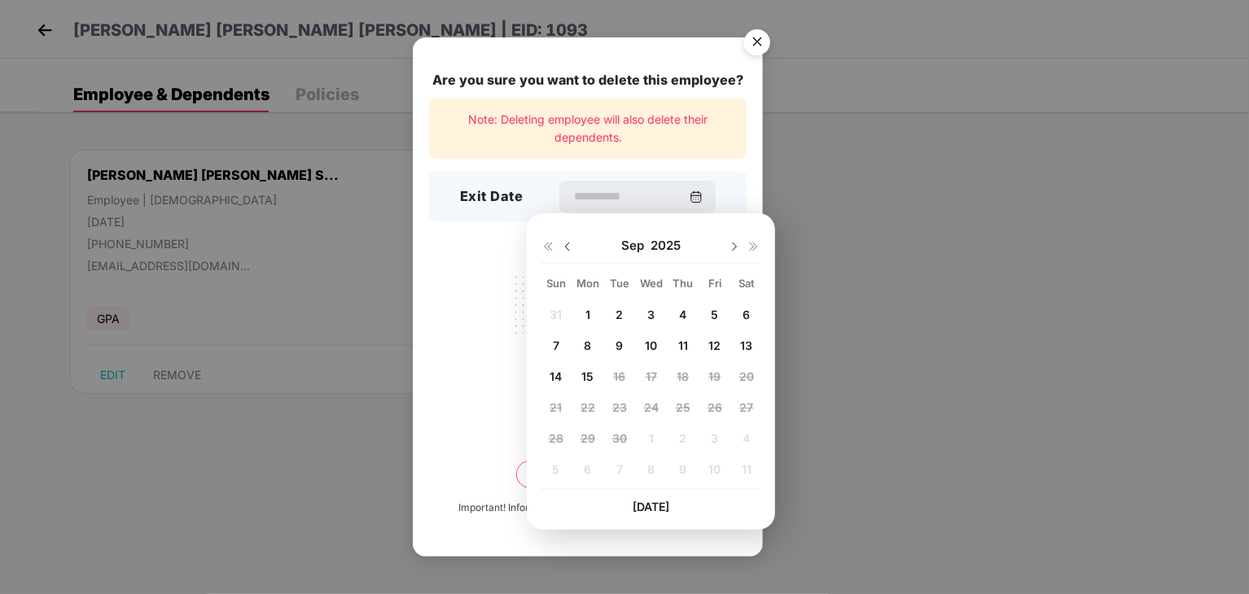
click at [681, 316] on span "4" at bounding box center [682, 315] width 7 height 14
type input "**********"
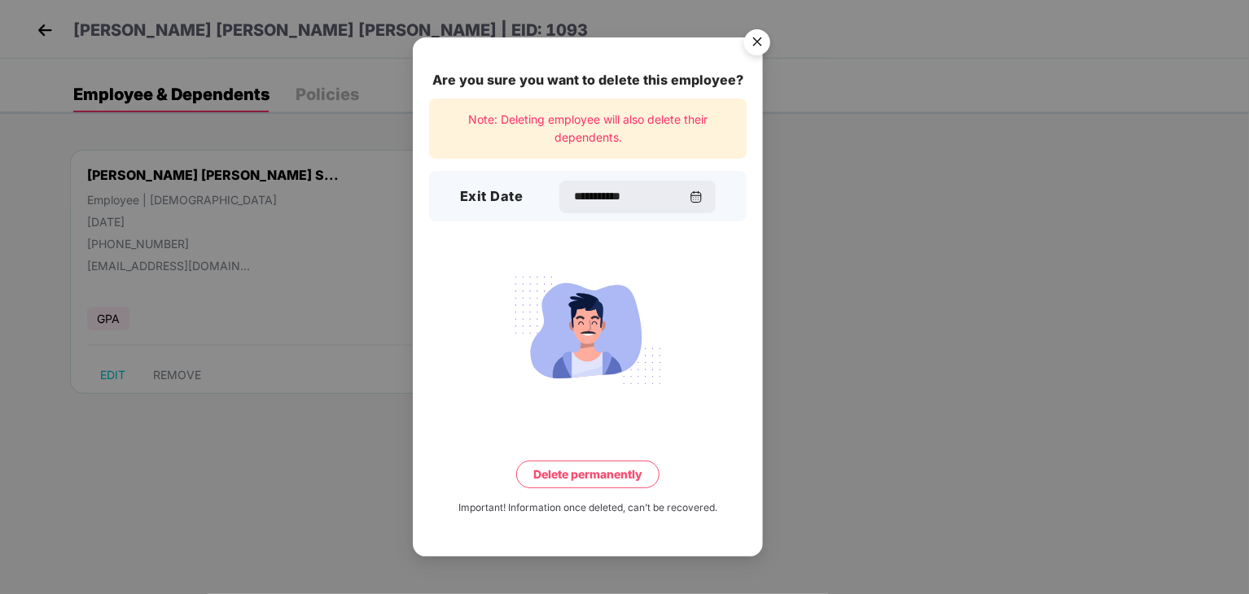
click at [586, 476] on button "Delete permanently" at bounding box center [587, 475] width 143 height 28
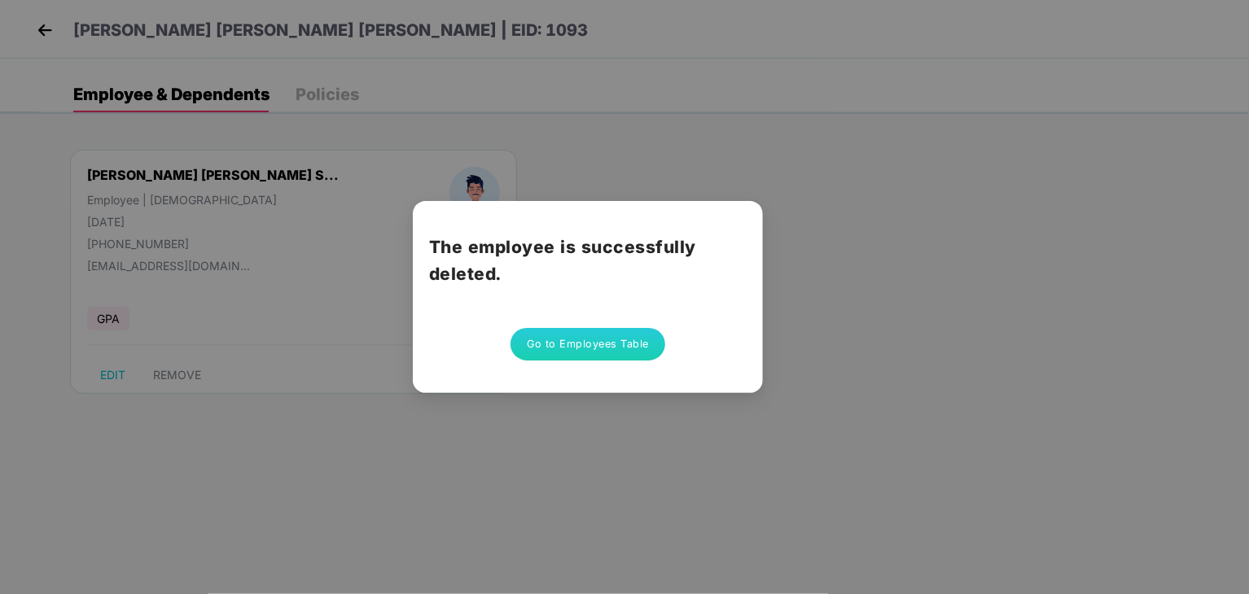
click at [588, 346] on button "Go to Employees Table" at bounding box center [588, 344] width 155 height 33
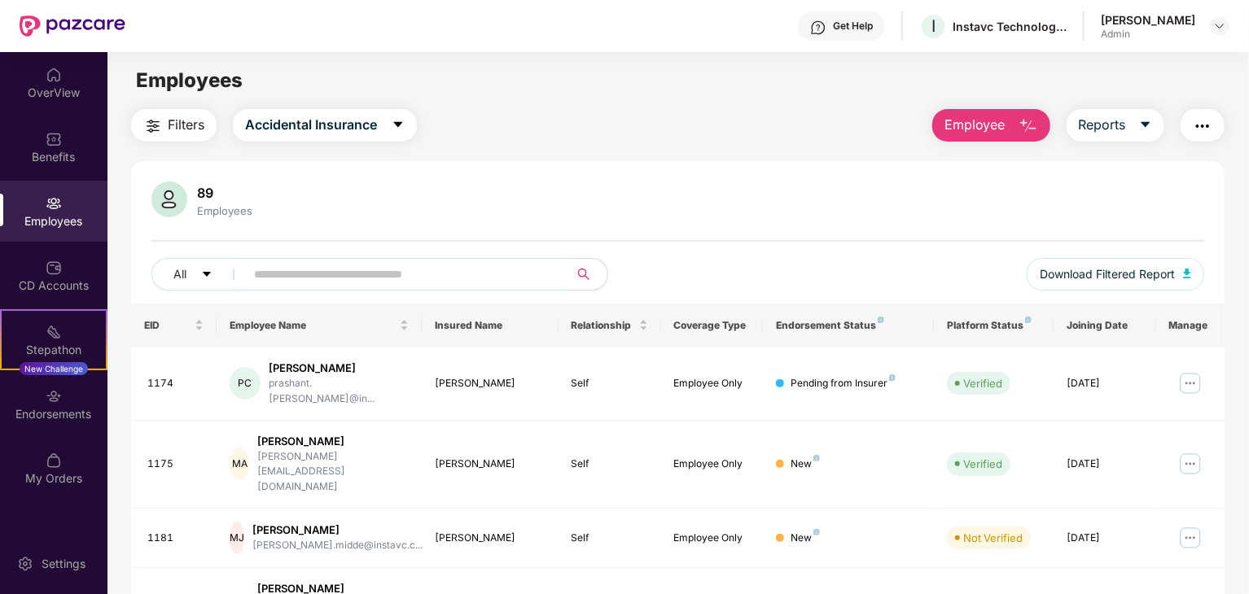
click at [398, 274] on input "text" at bounding box center [400, 274] width 292 height 24
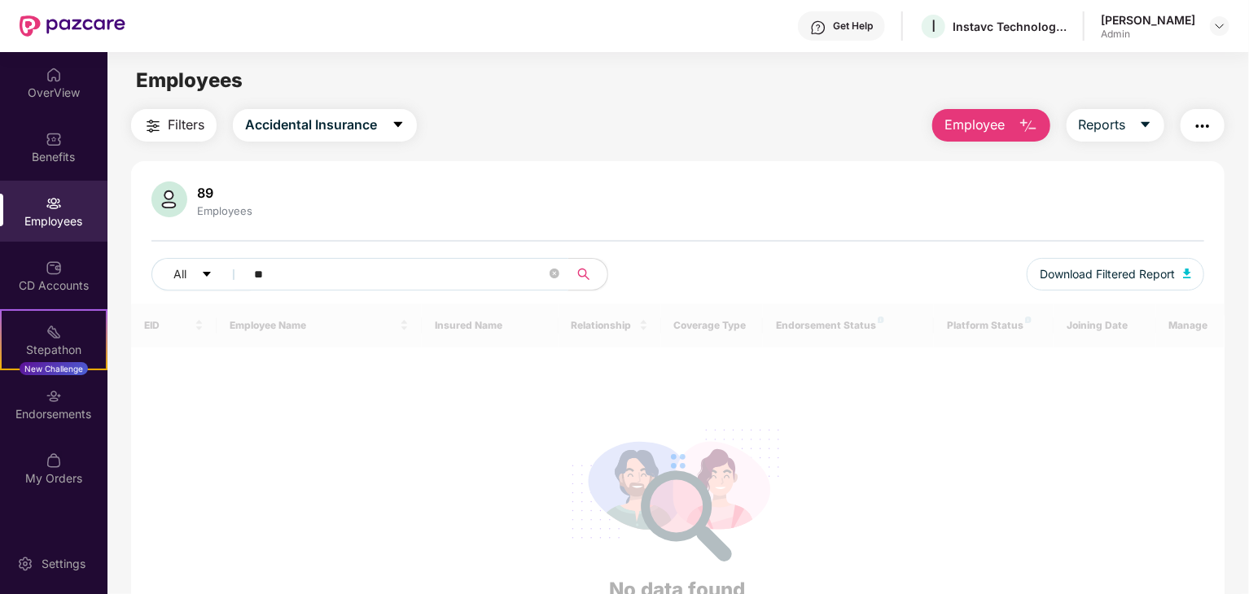
type input "*"
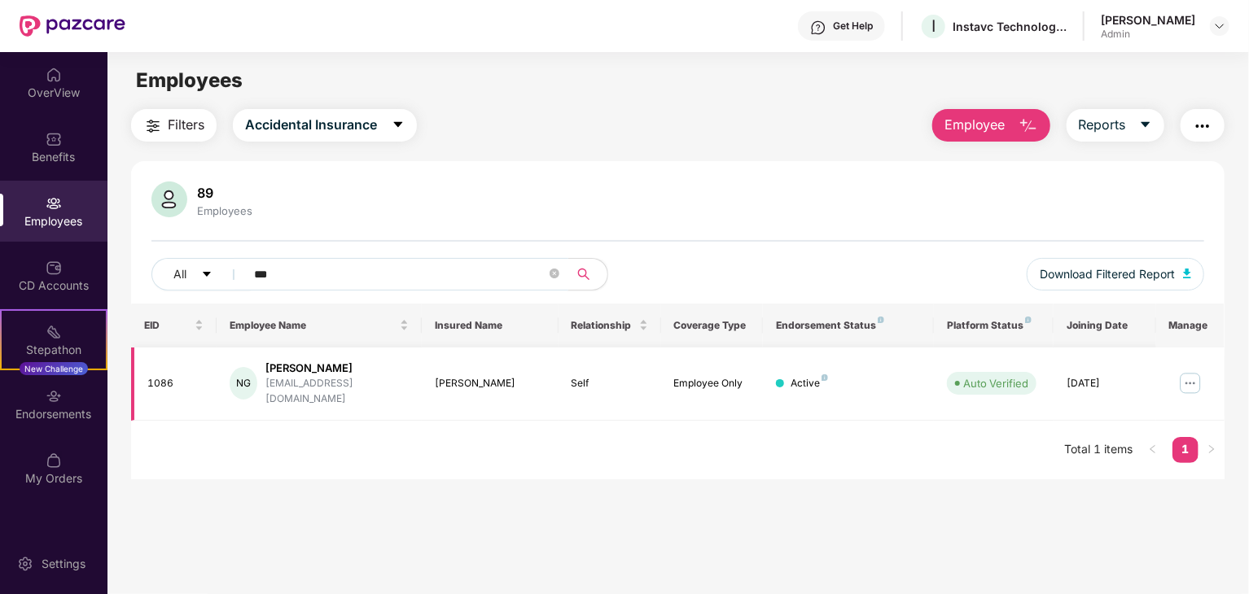
type input "***"
click at [1177, 375] on img at bounding box center [1190, 383] width 26 height 26
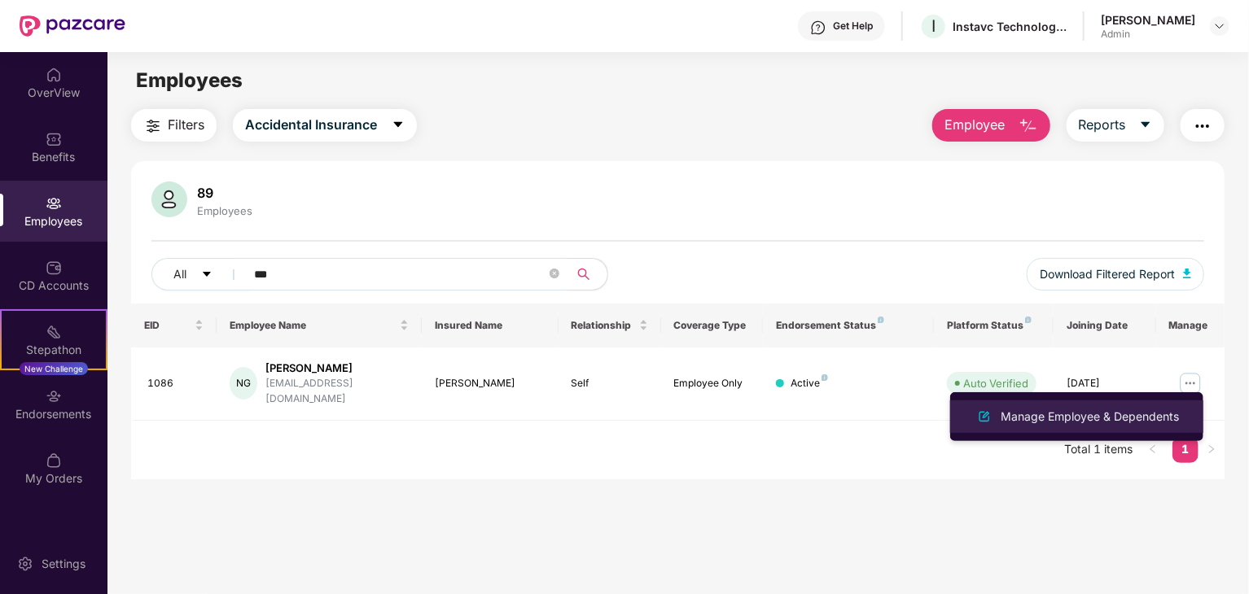
click at [1117, 424] on div "Manage Employee & Dependents" at bounding box center [1089, 417] width 185 height 18
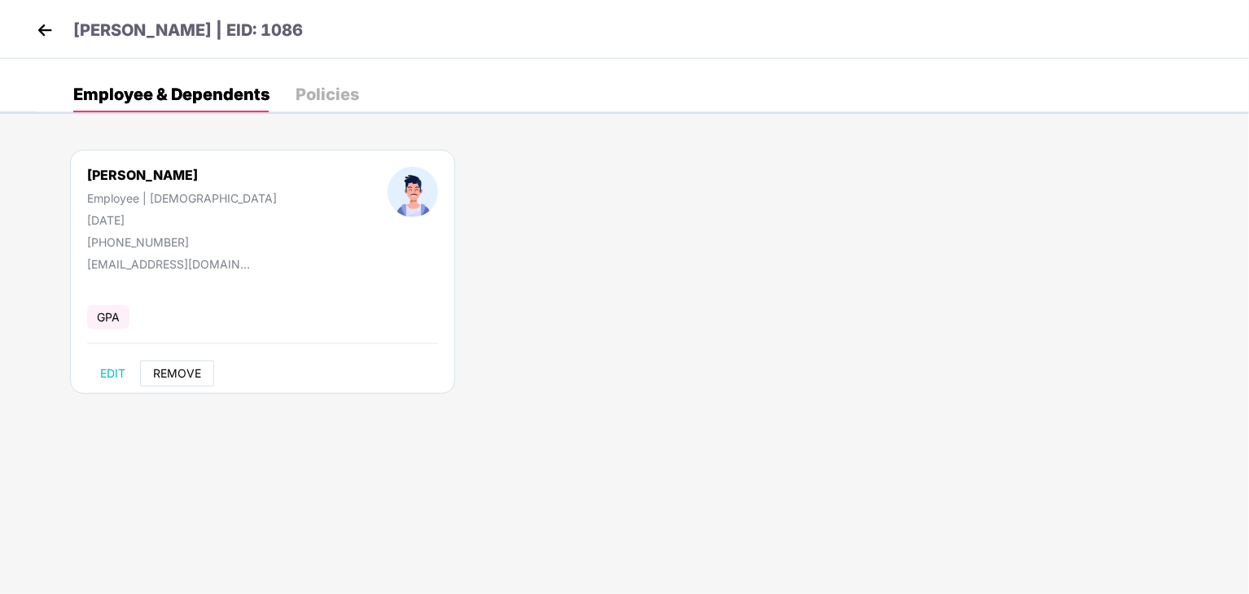
click at [173, 376] on span "REMOVE" at bounding box center [177, 373] width 48 height 13
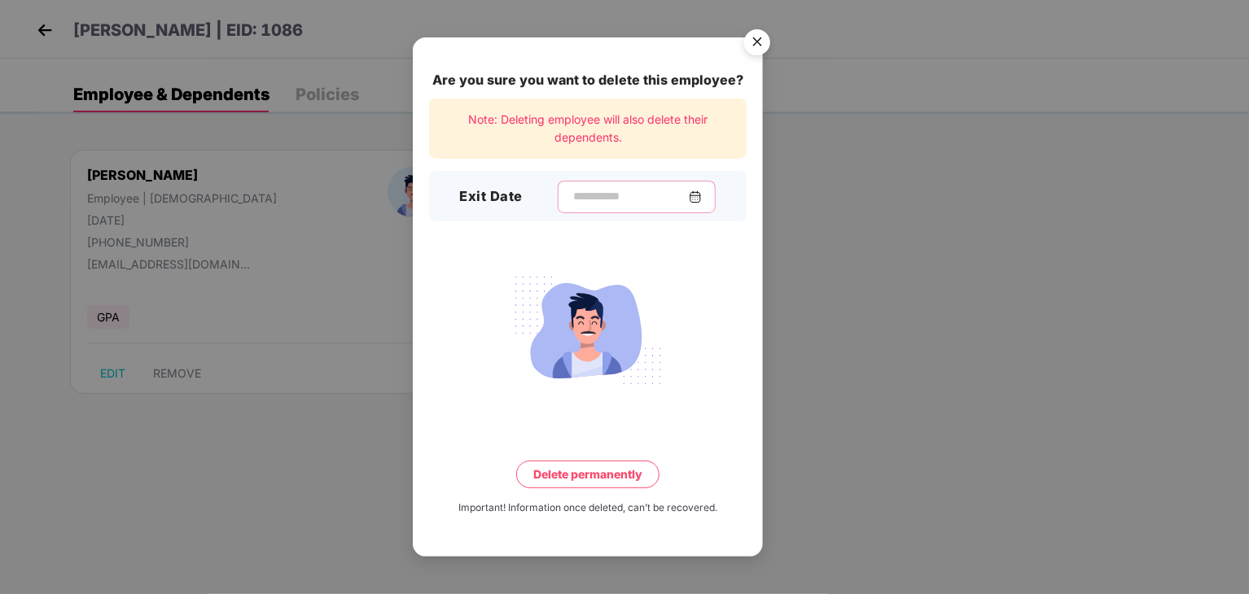
click at [625, 205] on input at bounding box center [630, 196] width 117 height 17
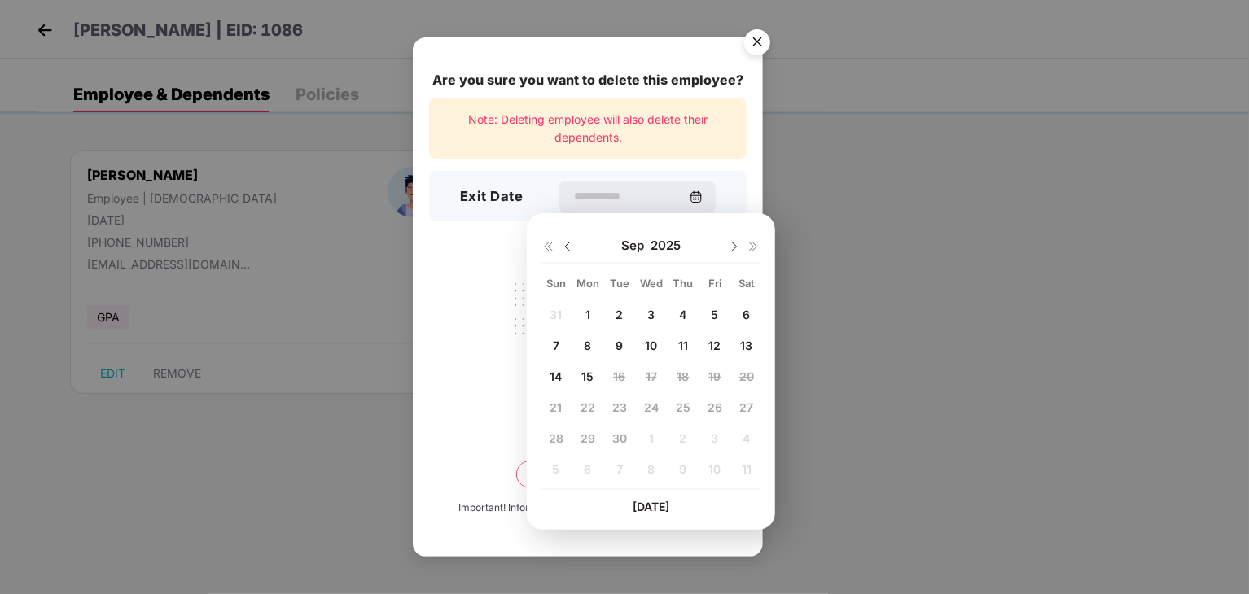
click at [573, 249] on img at bounding box center [567, 246] width 13 height 13
click at [713, 440] on span "29" at bounding box center [715, 439] width 15 height 14
type input "**********"
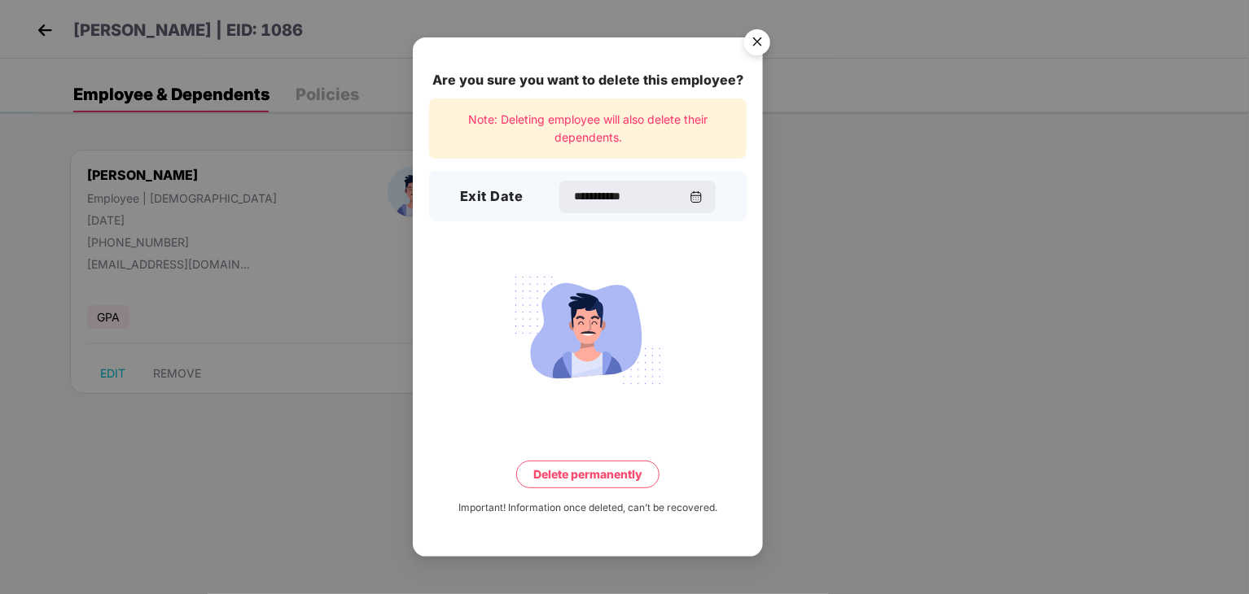
click at [608, 463] on button "Delete permanently" at bounding box center [587, 475] width 143 height 28
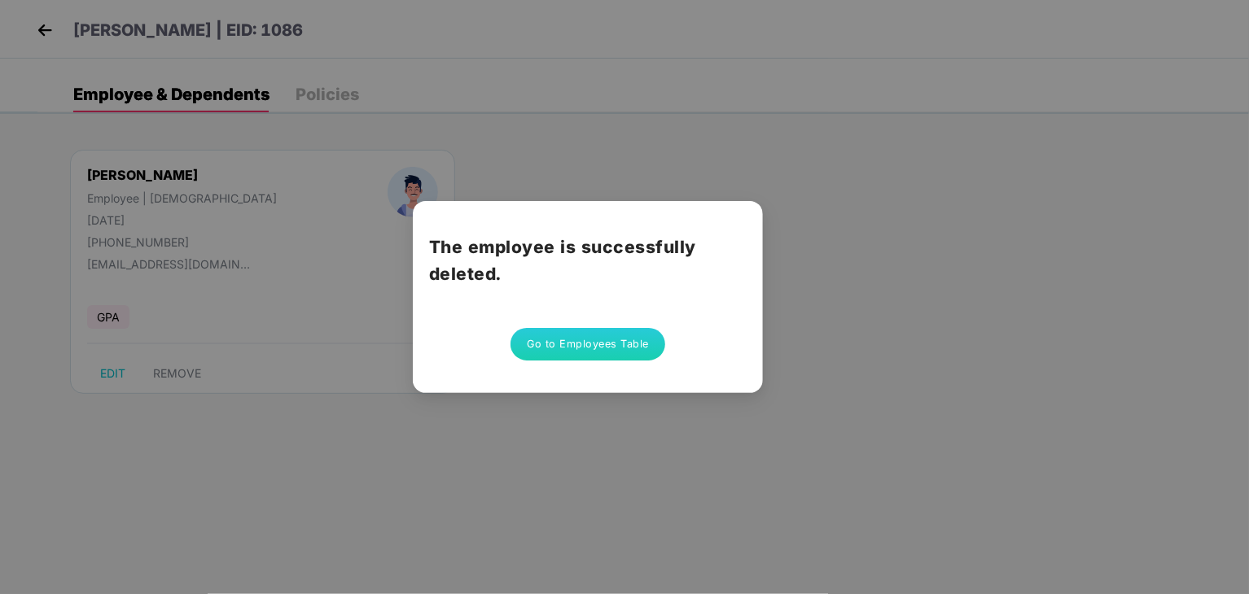
click at [608, 349] on button "Go to Employees Table" at bounding box center [588, 344] width 155 height 33
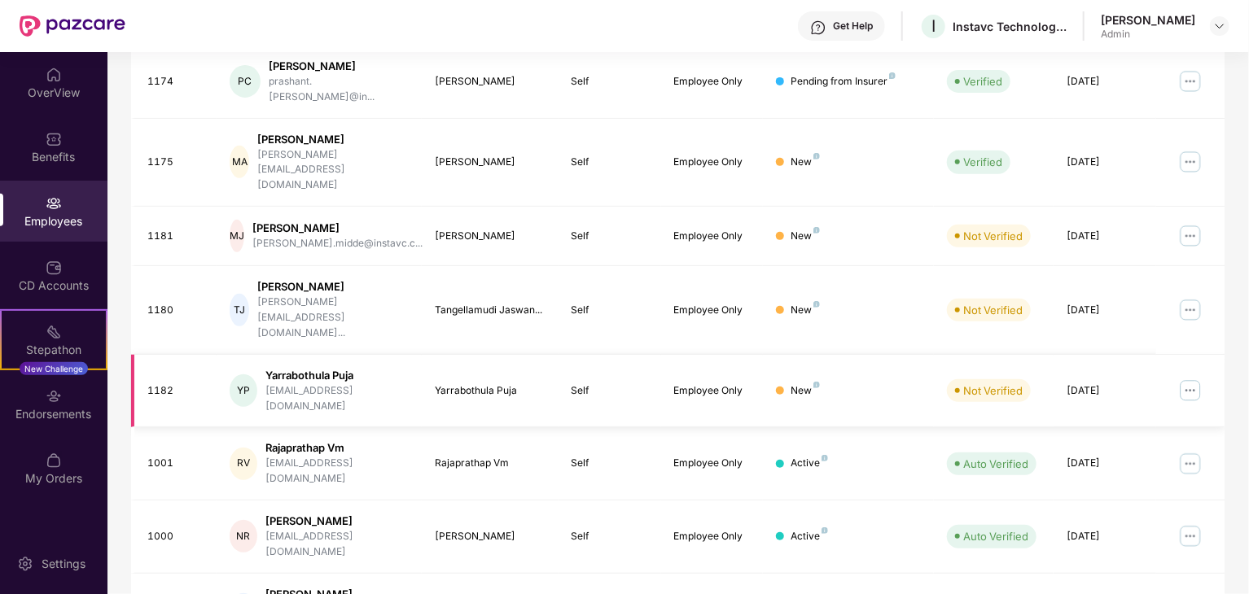
scroll to position [404, 0]
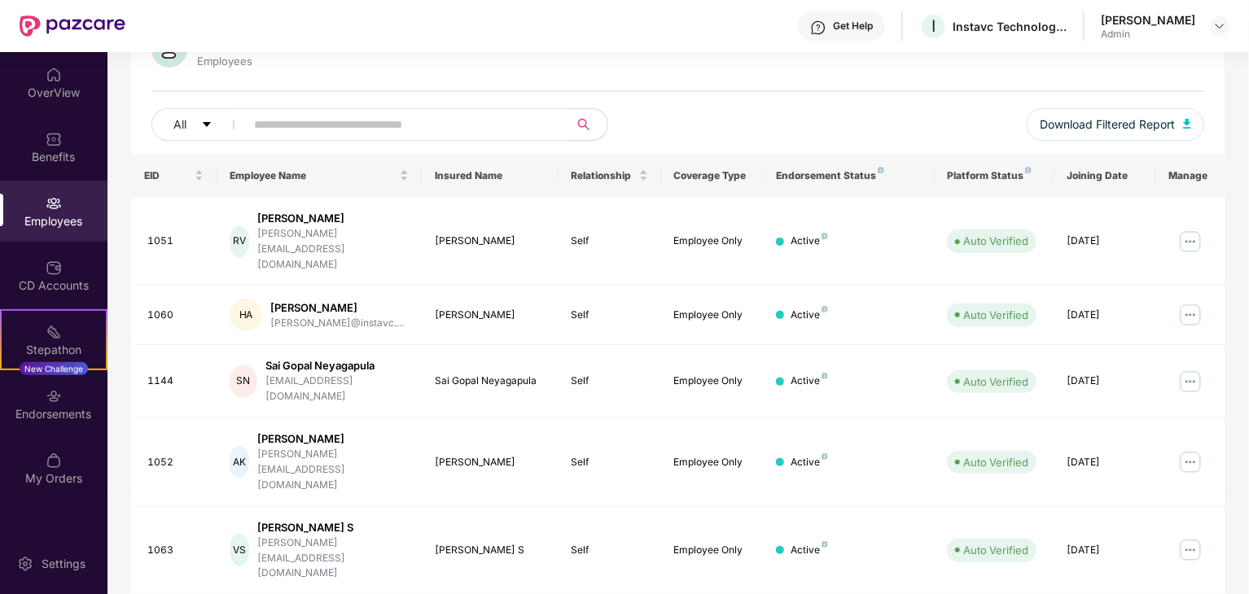
scroll to position [158, 0]
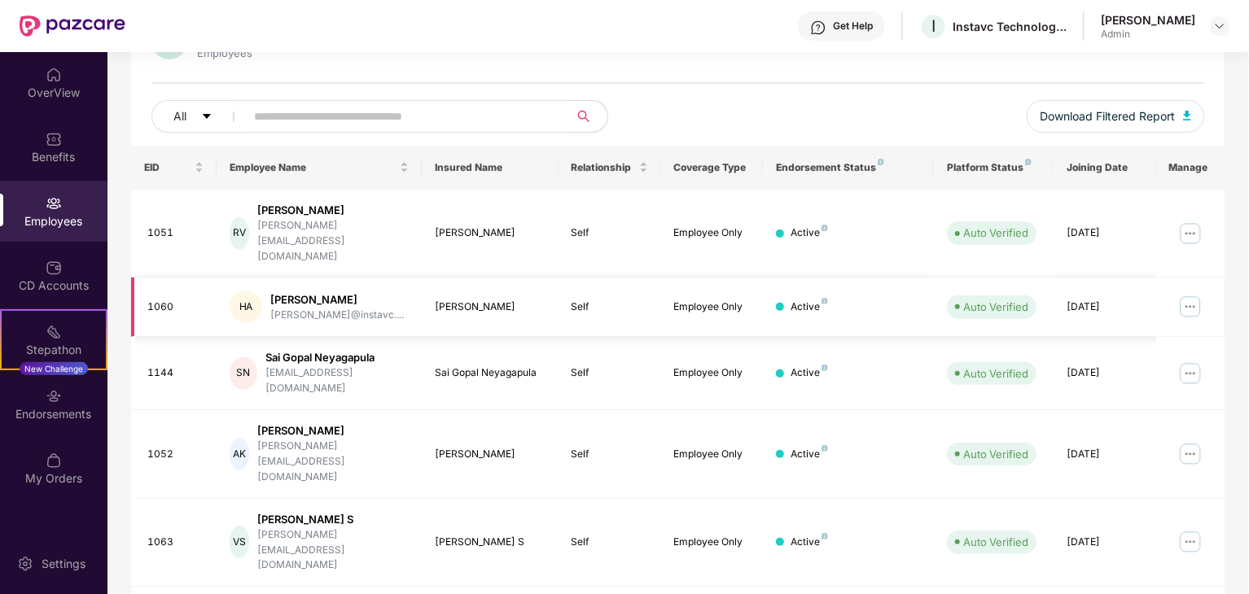
click at [1185, 294] on img at bounding box center [1190, 307] width 26 height 26
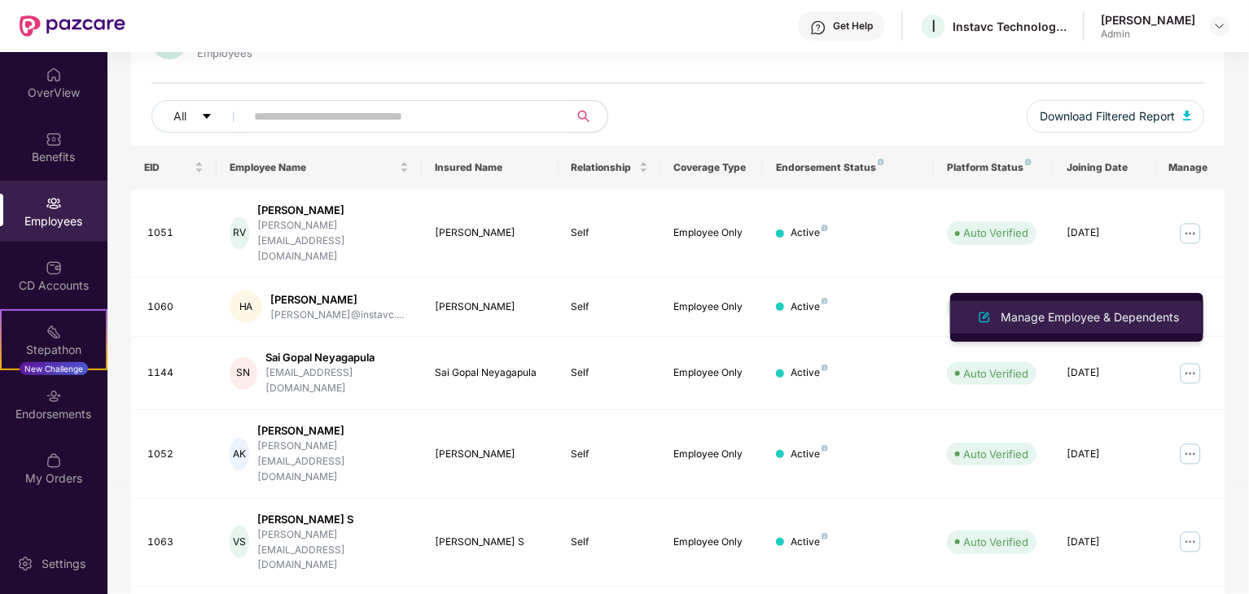
click at [1111, 320] on div "Manage Employee & Dependents" at bounding box center [1089, 318] width 185 height 18
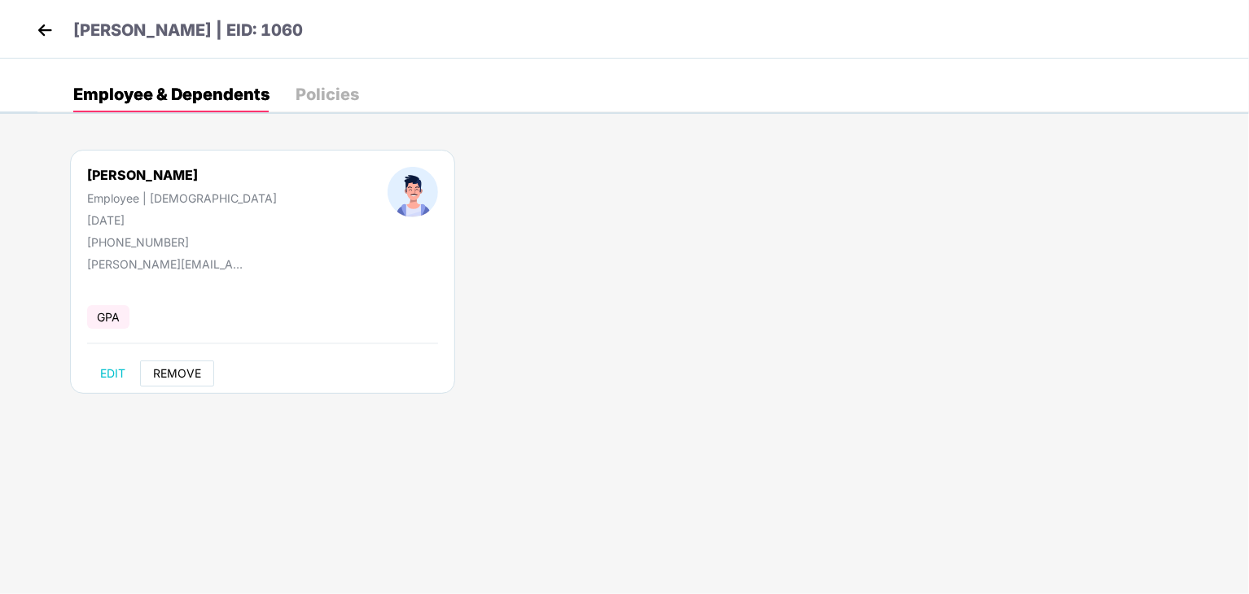
click at [197, 374] on span "REMOVE" at bounding box center [177, 373] width 48 height 13
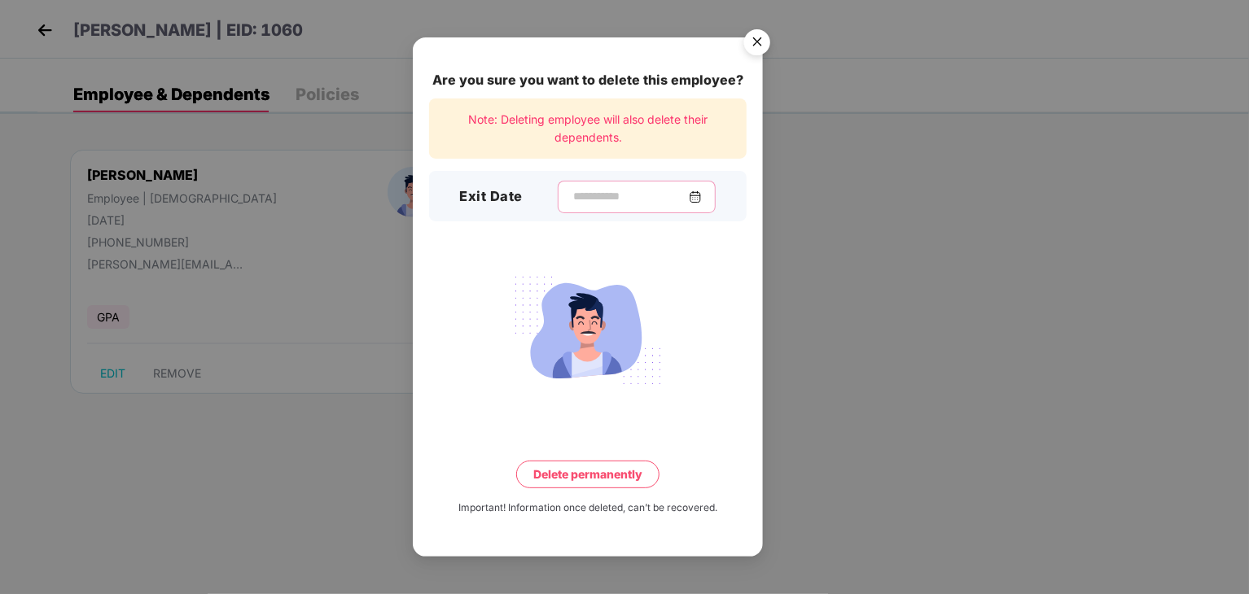
click at [616, 194] on input at bounding box center [630, 196] width 117 height 17
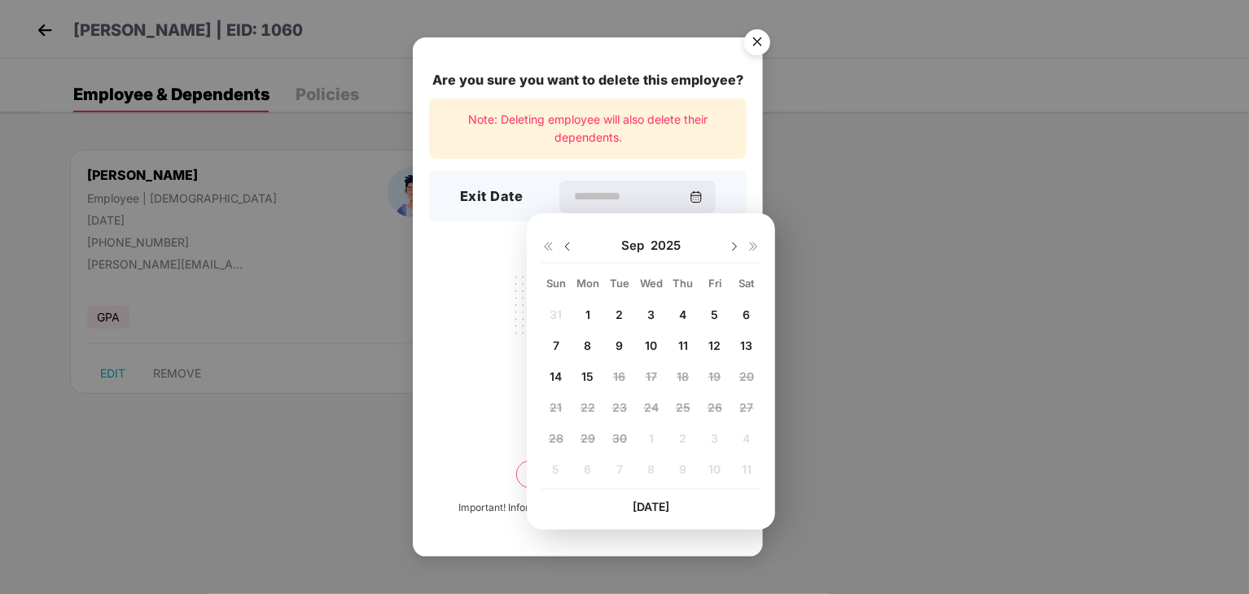
click at [568, 244] on img at bounding box center [567, 246] width 13 height 13
click at [625, 407] on div "19" at bounding box center [619, 408] width 24 height 24
type input "**********"
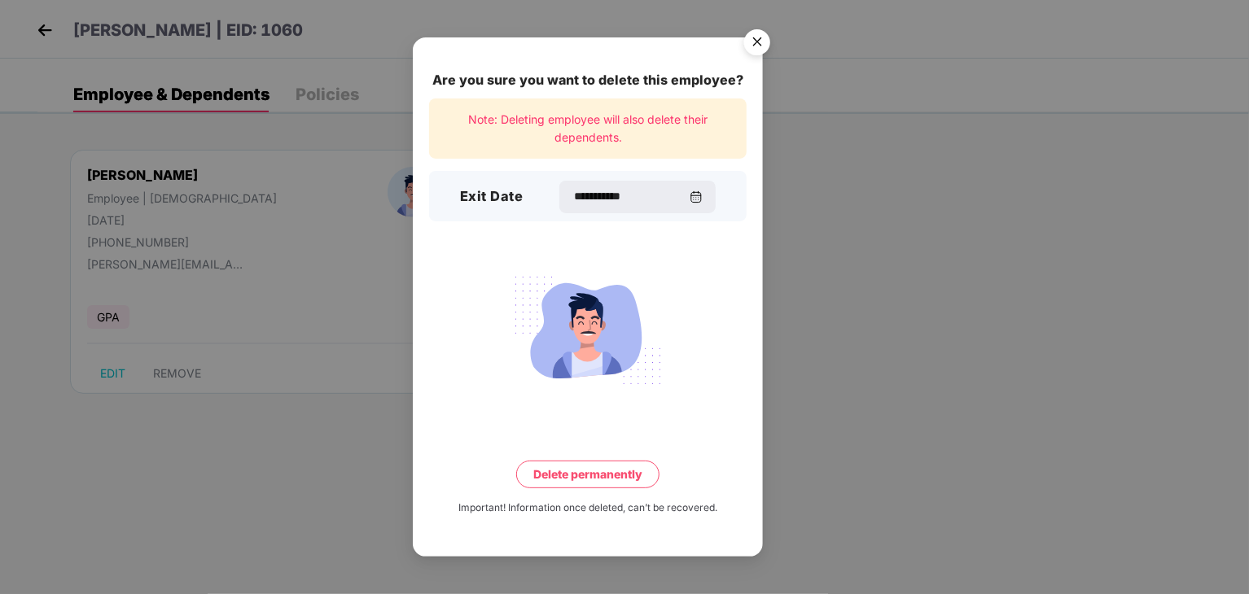
click at [611, 469] on button "Delete permanently" at bounding box center [587, 475] width 143 height 28
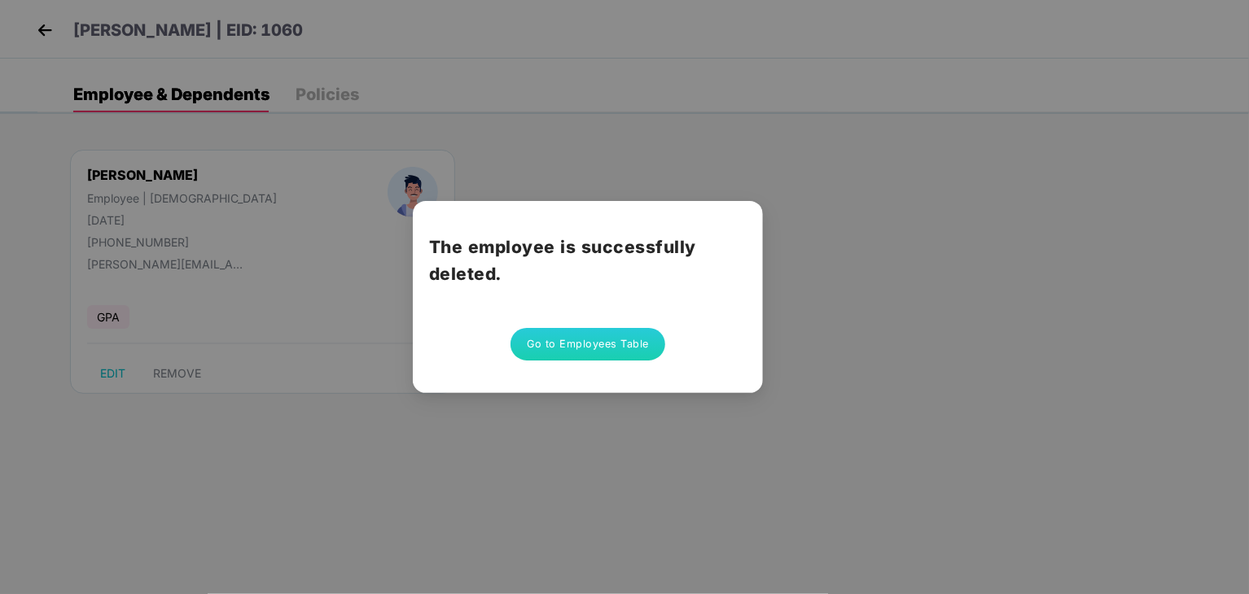
click at [609, 335] on button "Go to Employees Table" at bounding box center [588, 344] width 155 height 33
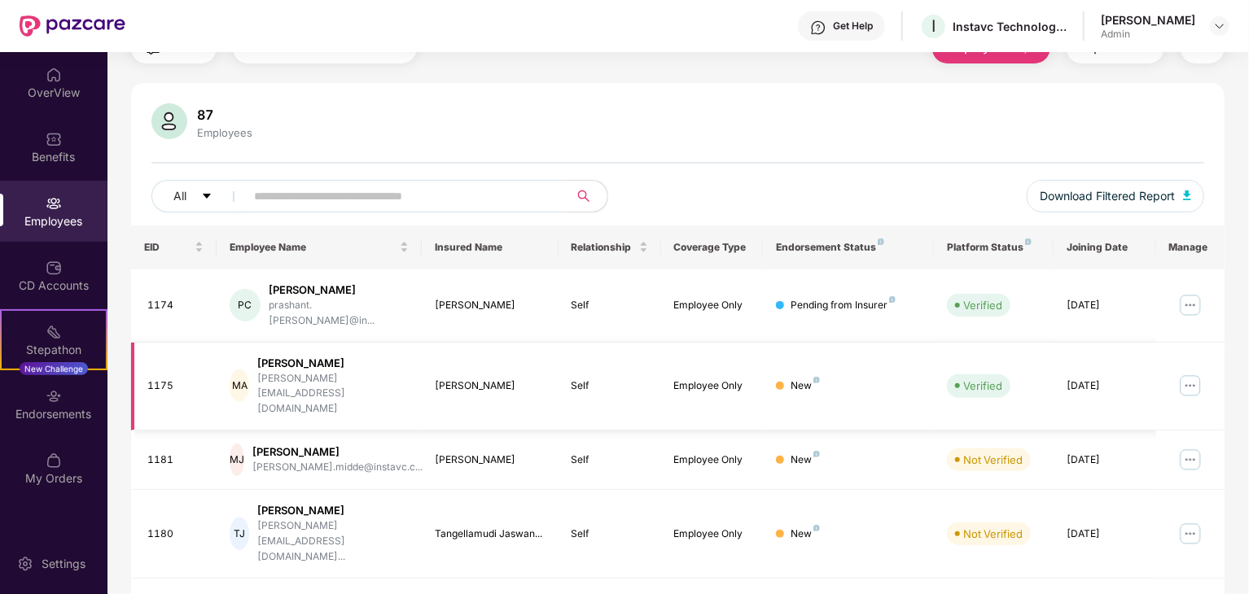
scroll to position [404, 0]
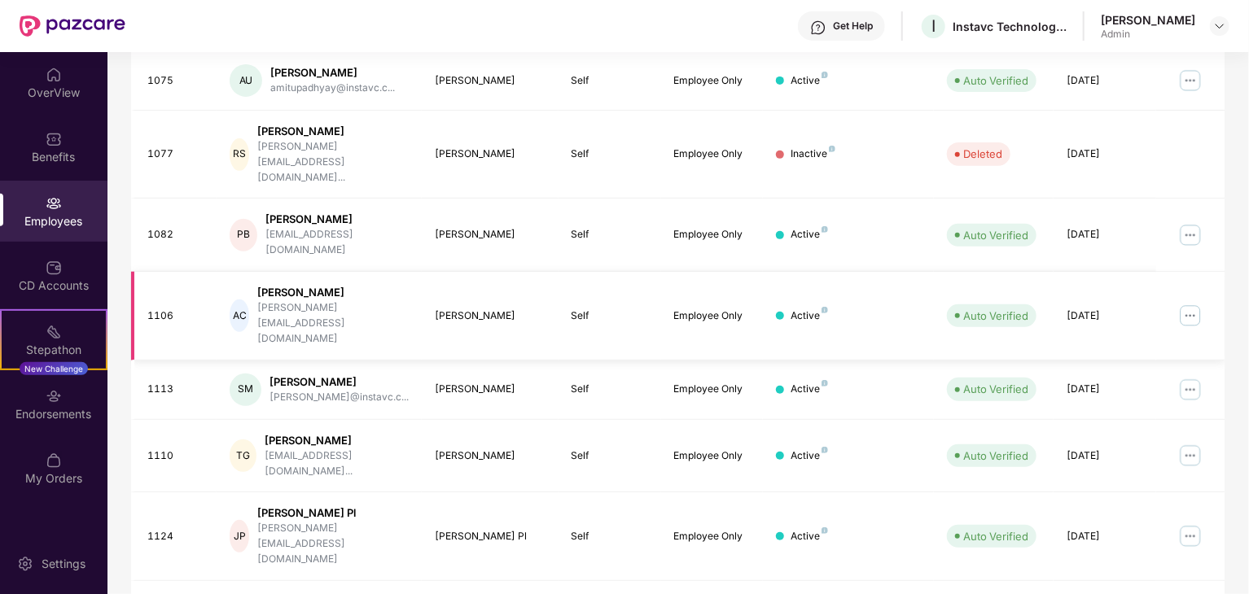
scroll to position [396, 0]
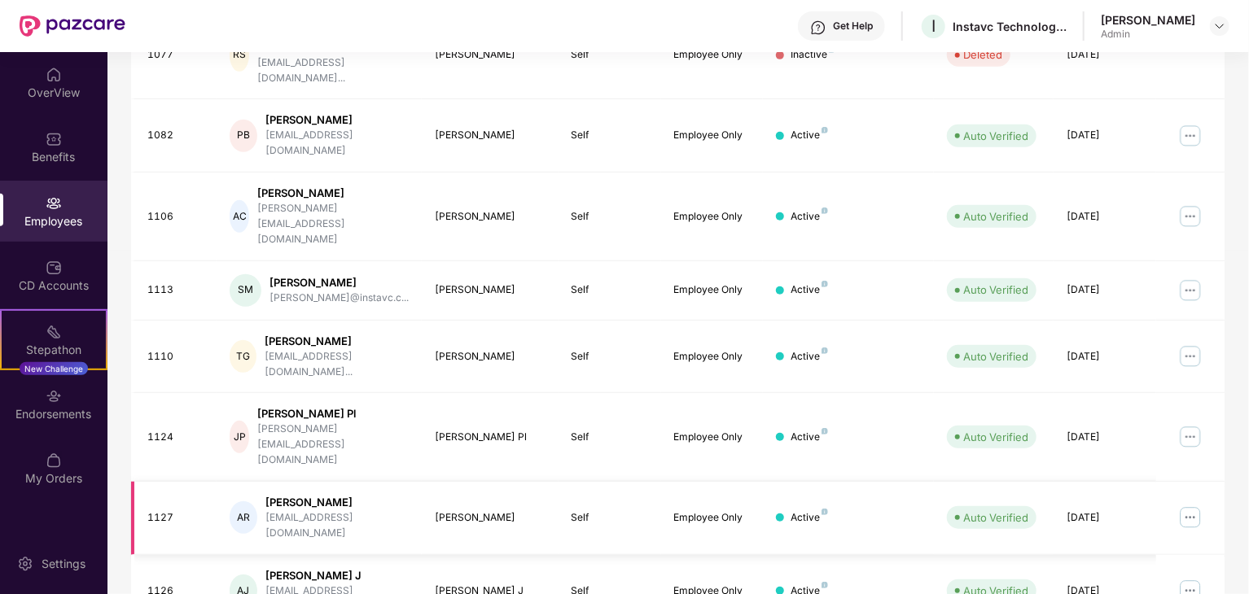
click at [1184, 505] on img at bounding box center [1190, 518] width 26 height 26
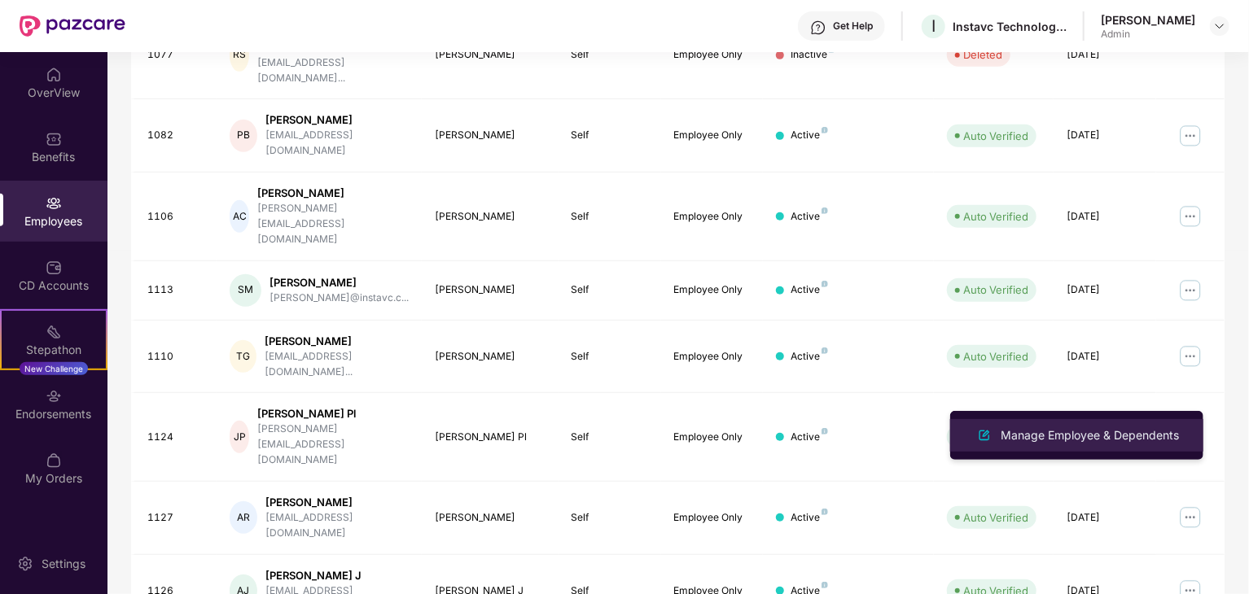
click at [1107, 427] on div "Manage Employee & Dependents" at bounding box center [1089, 436] width 185 height 18
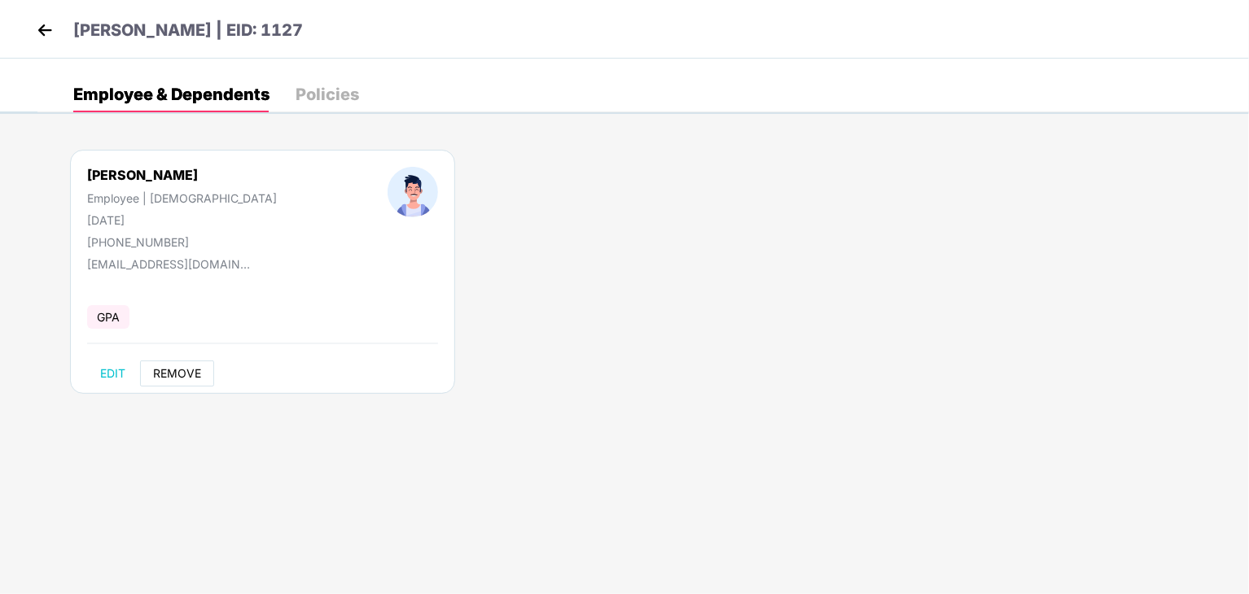
click at [202, 375] on button "REMOVE" at bounding box center [177, 374] width 74 height 26
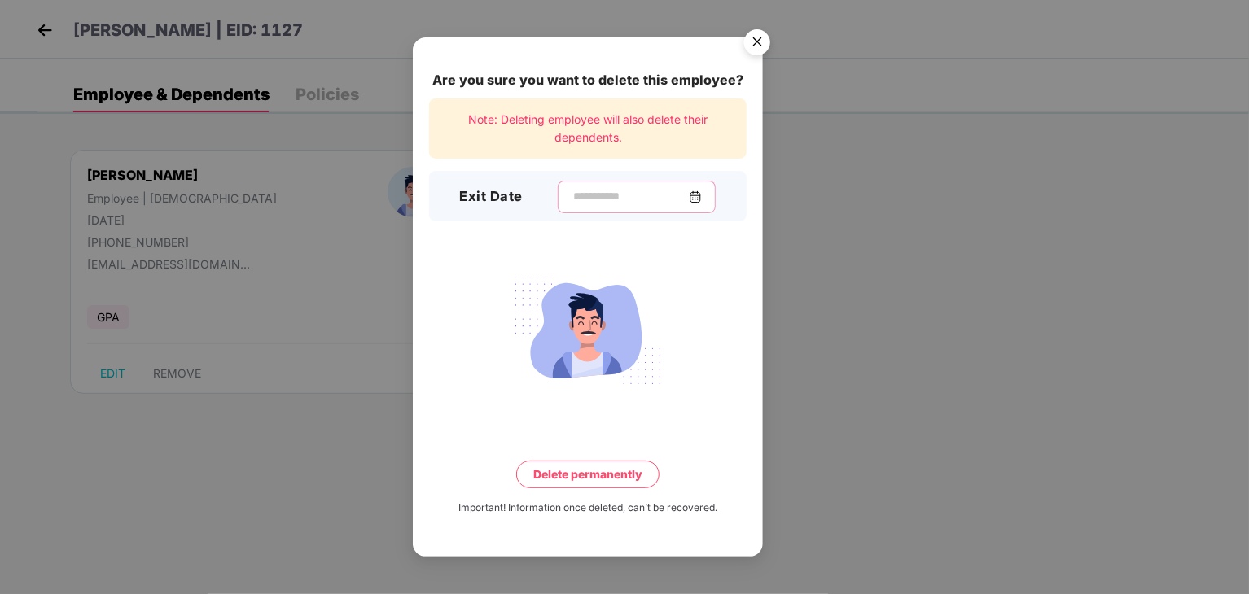
click at [640, 202] on input at bounding box center [630, 196] width 117 height 17
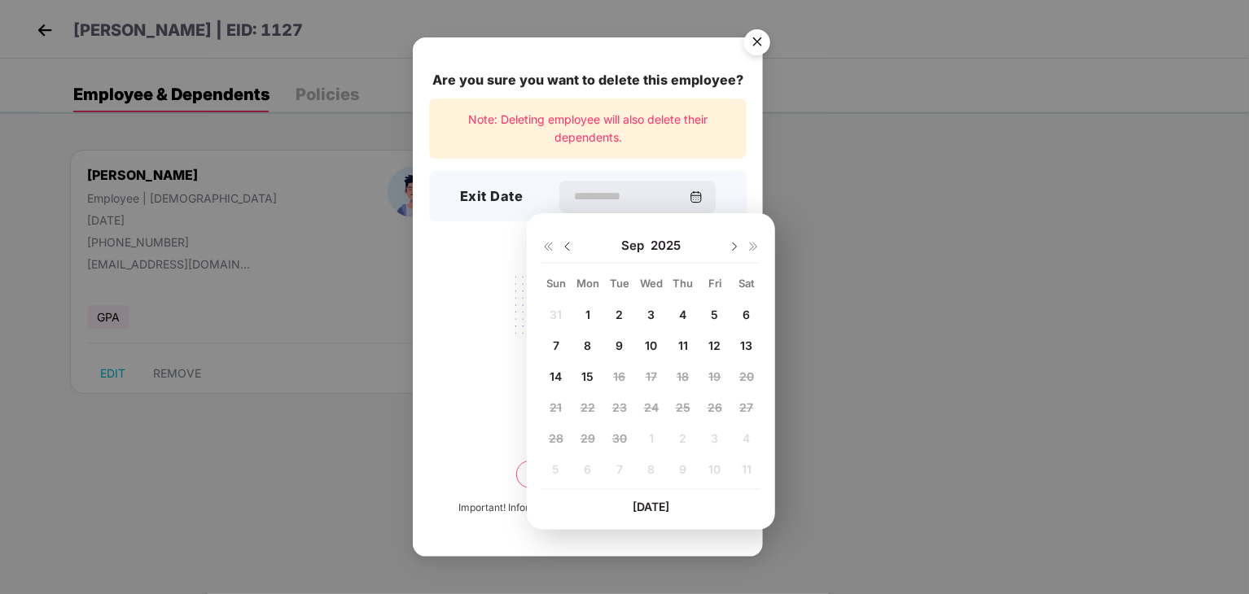
click at [562, 245] on img at bounding box center [567, 246] width 13 height 13
click at [554, 402] on span "17" at bounding box center [555, 408] width 11 height 14
type input "**********"
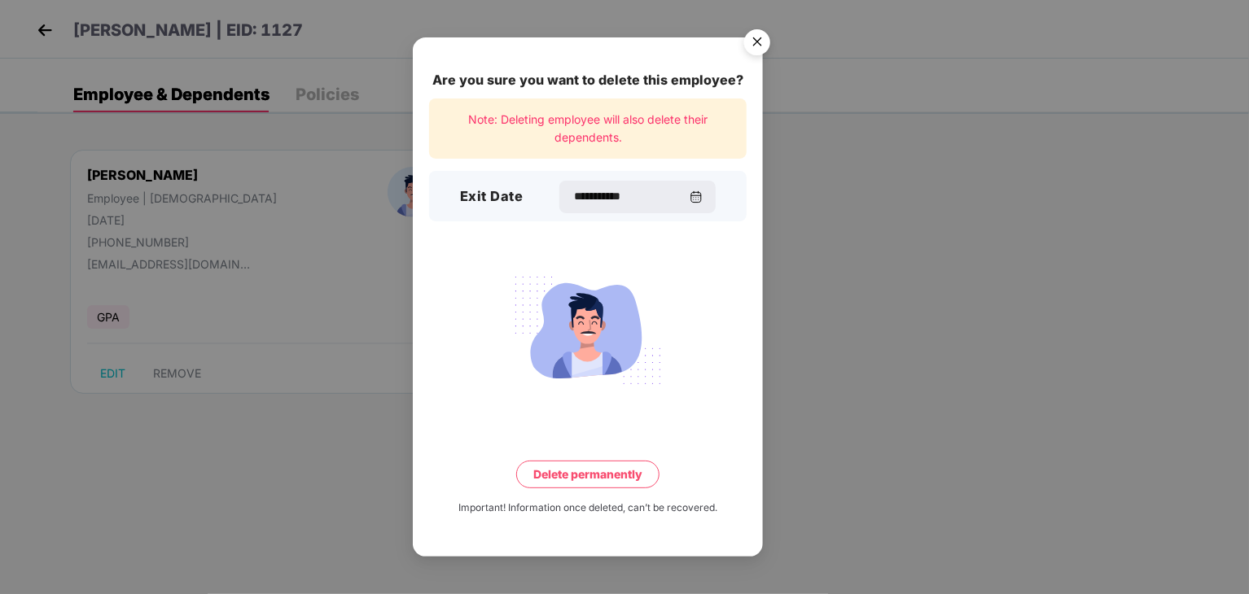
click at [565, 480] on button "Delete permanently" at bounding box center [587, 475] width 143 height 28
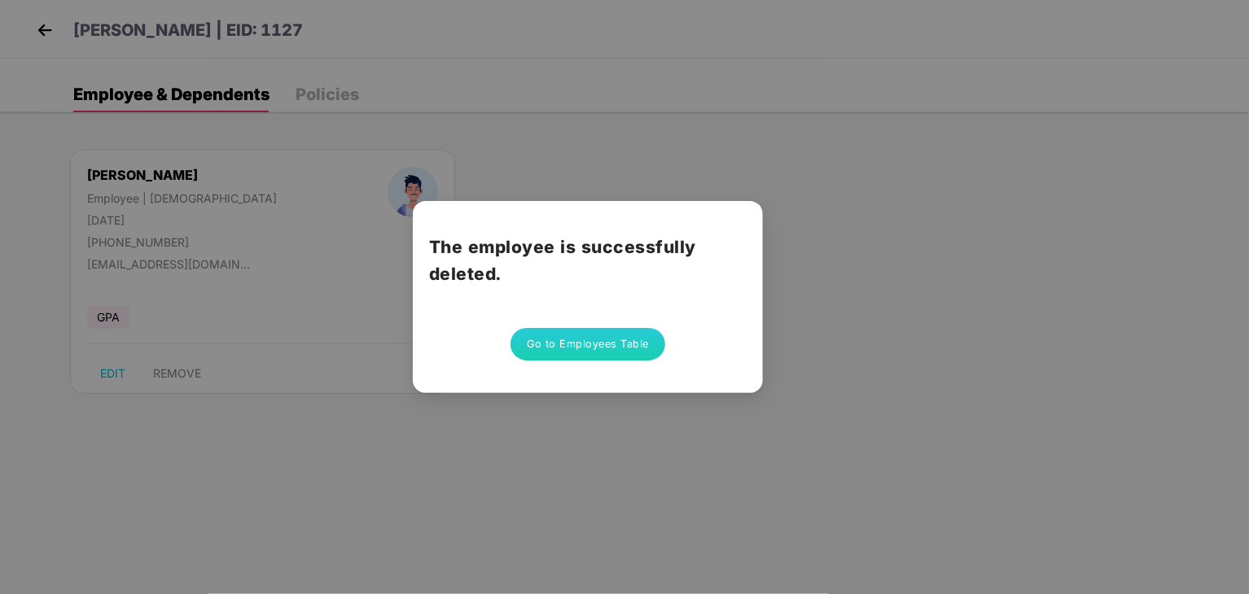
click at [635, 331] on button "Go to Employees Table" at bounding box center [588, 344] width 155 height 33
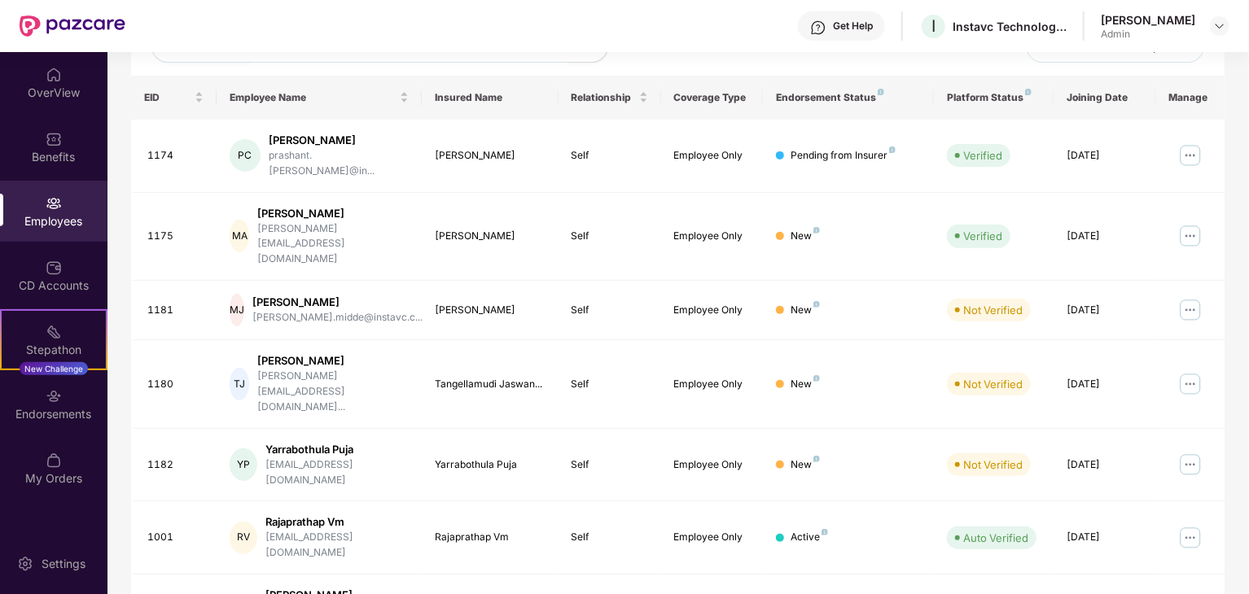
scroll to position [404, 0]
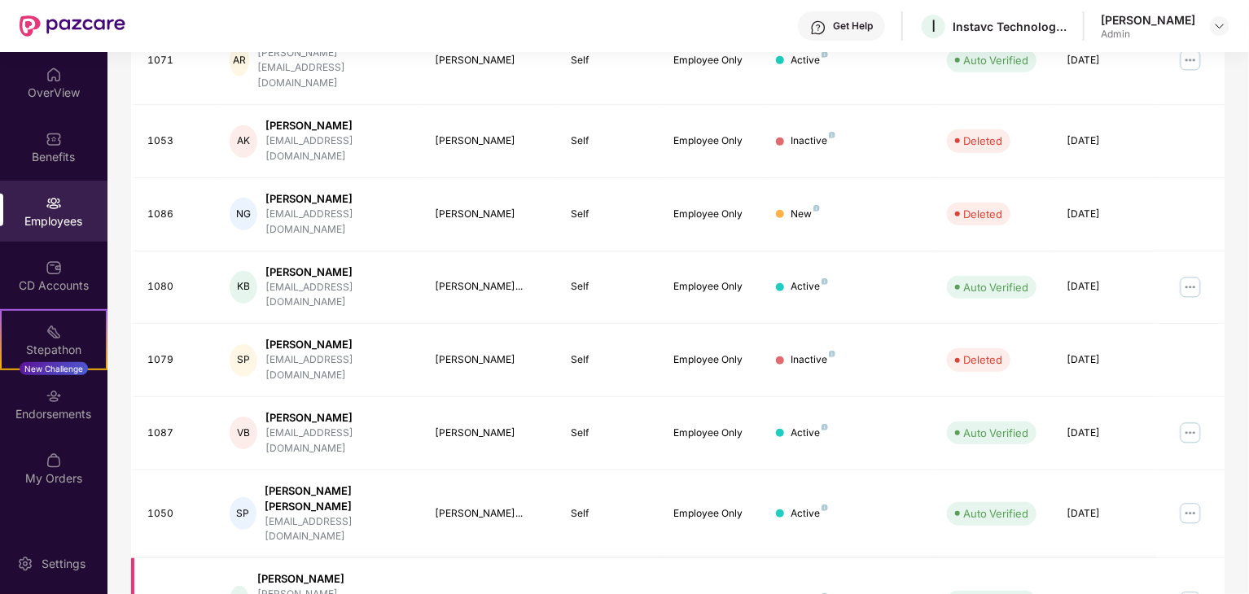
click at [1185, 589] on img at bounding box center [1190, 602] width 26 height 26
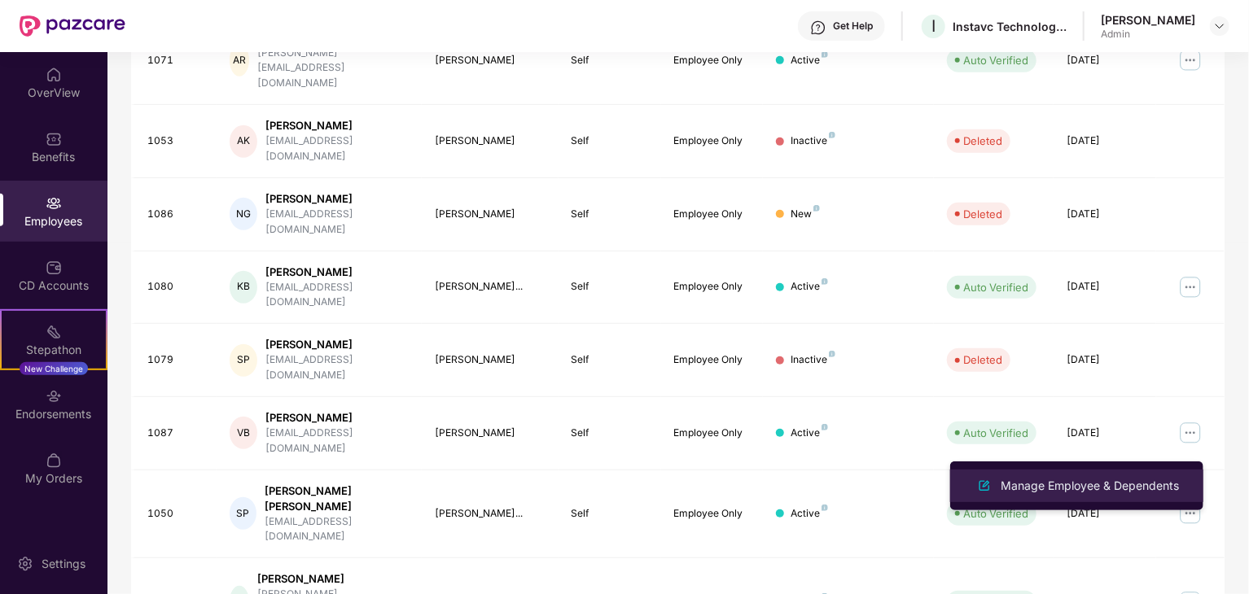
click at [1076, 483] on div "Manage Employee & Dependents" at bounding box center [1089, 486] width 185 height 18
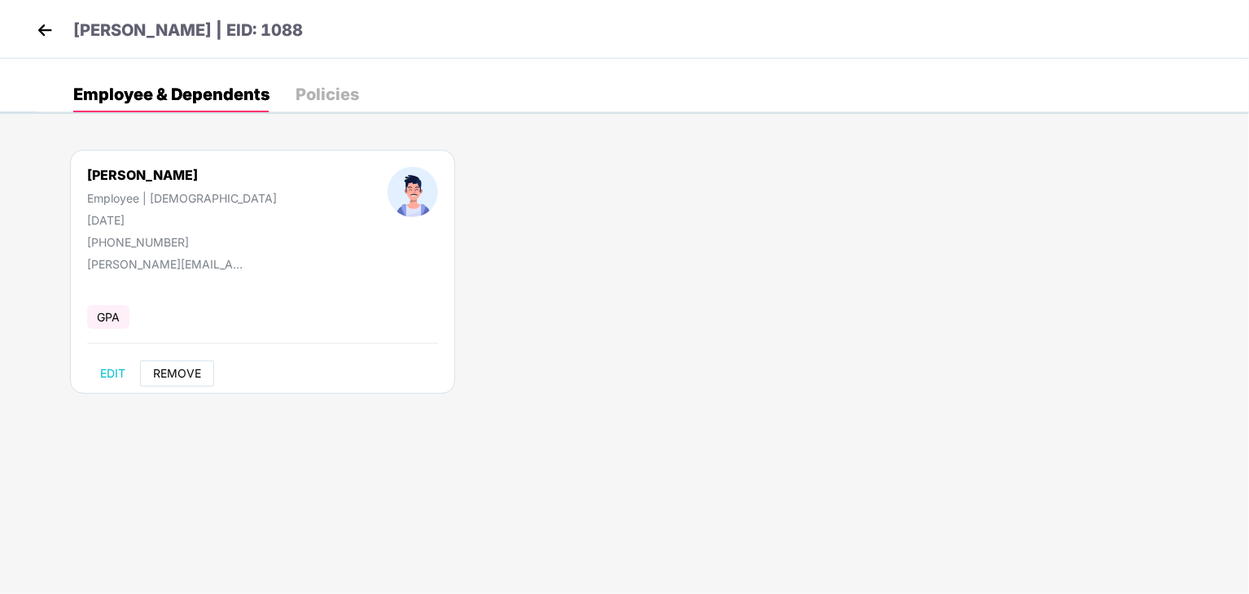
click at [191, 376] on span "REMOVE" at bounding box center [177, 373] width 48 height 13
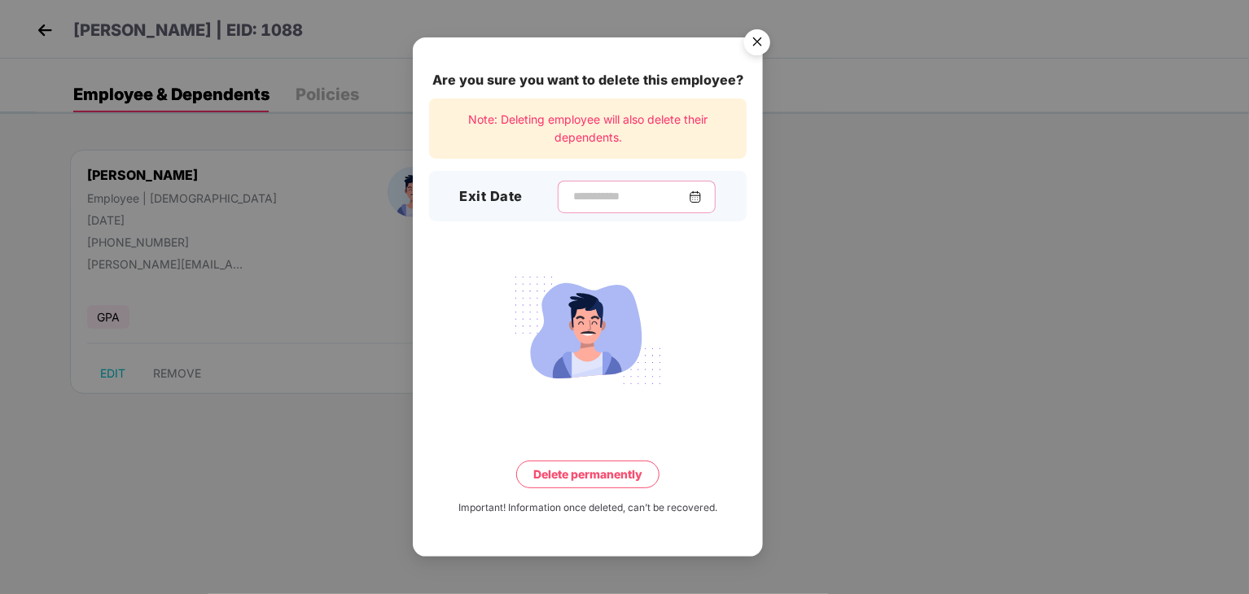
click at [607, 195] on input at bounding box center [630, 196] width 117 height 17
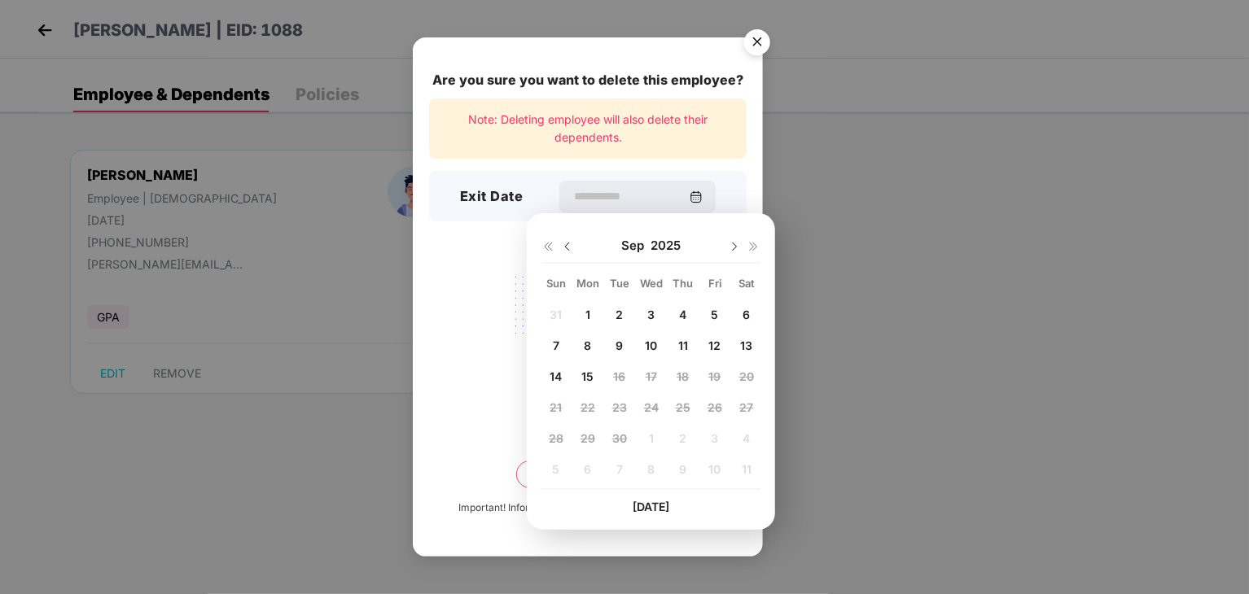
click at [568, 248] on img at bounding box center [567, 246] width 13 height 13
click at [551, 411] on span "17" at bounding box center [555, 408] width 11 height 14
type input "**********"
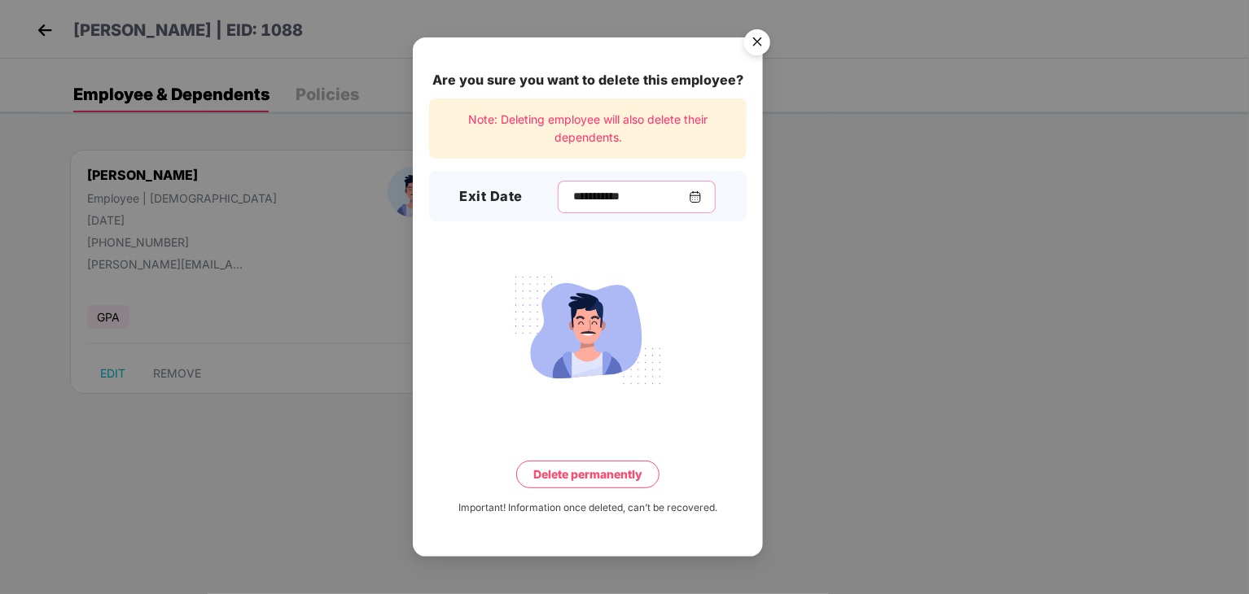
click at [625, 193] on input "**********" at bounding box center [630, 196] width 117 height 17
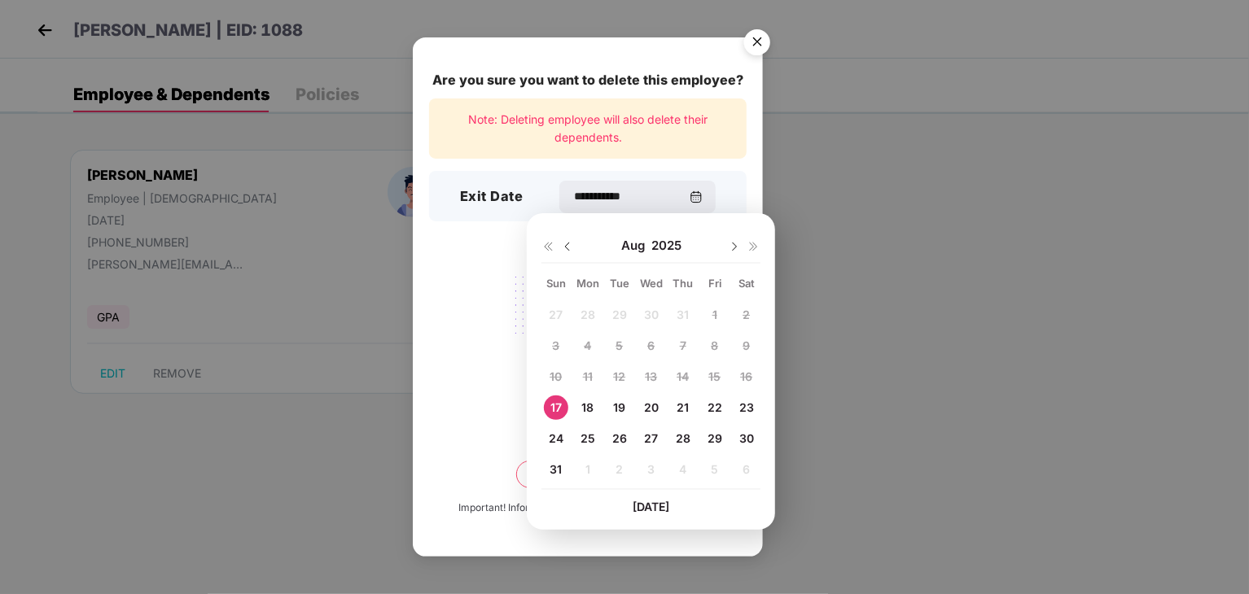
click at [560, 410] on span "17" at bounding box center [555, 408] width 11 height 14
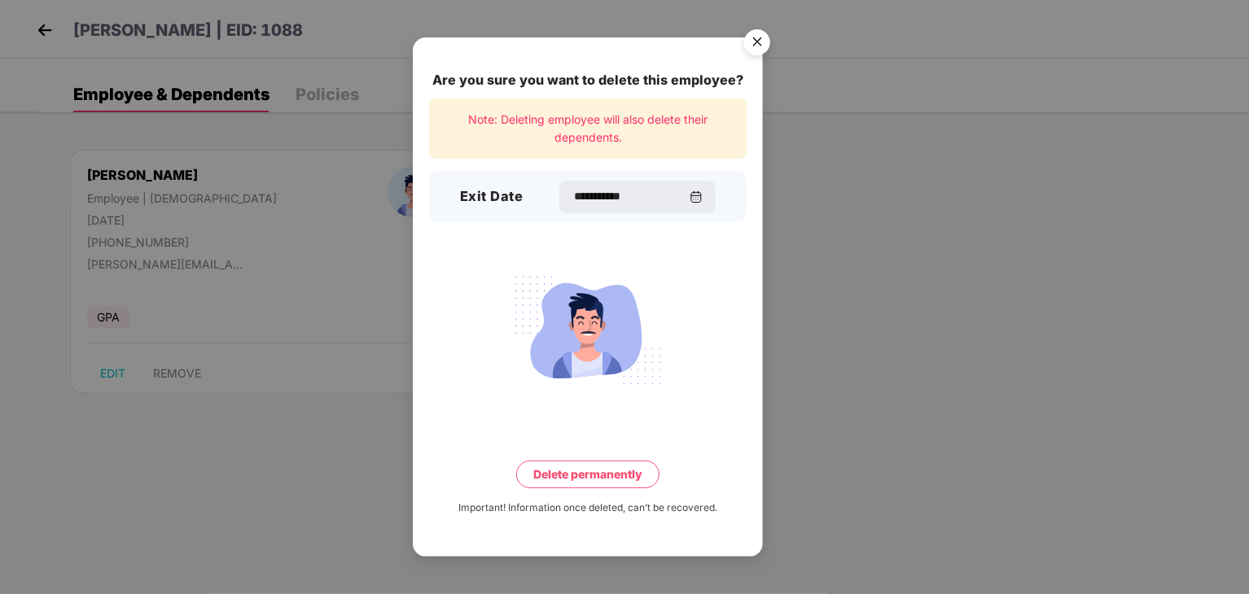
click at [591, 477] on button "Delete permanently" at bounding box center [587, 475] width 143 height 28
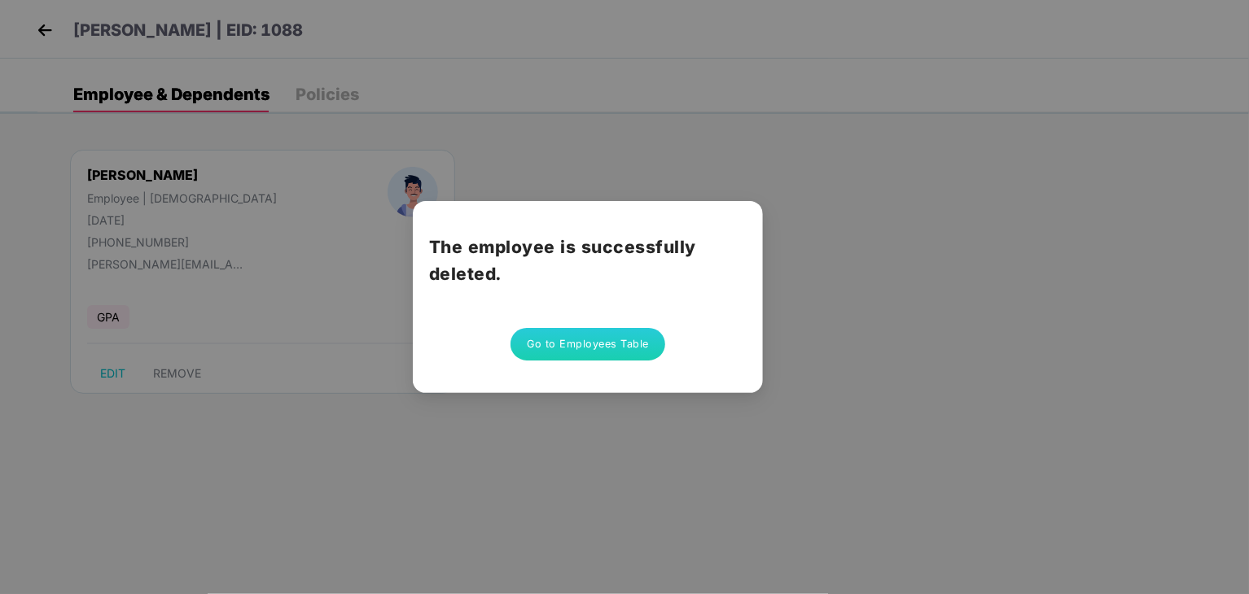
click at [648, 340] on button "Go to Employees Table" at bounding box center [588, 344] width 155 height 33
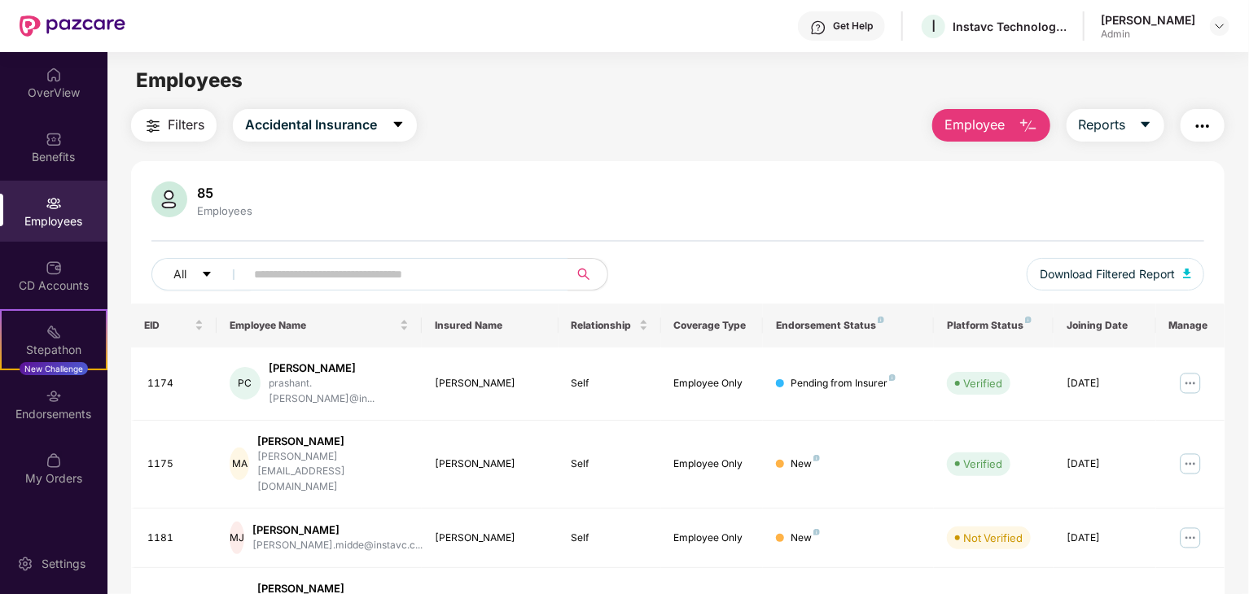
scroll to position [404, 0]
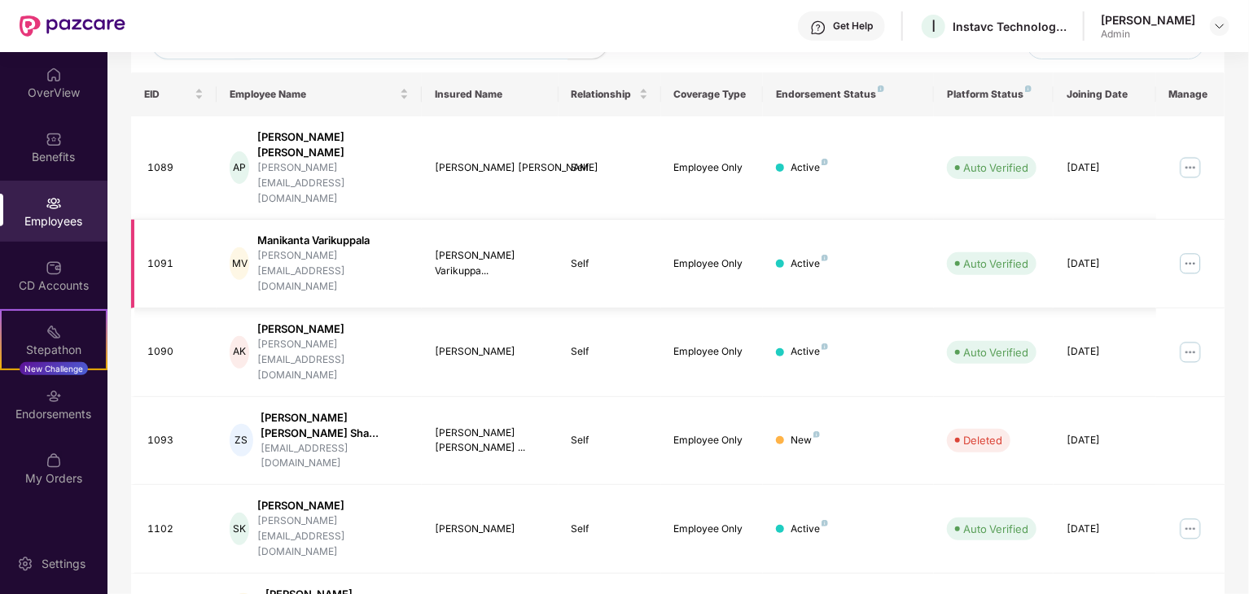
scroll to position [270, 0]
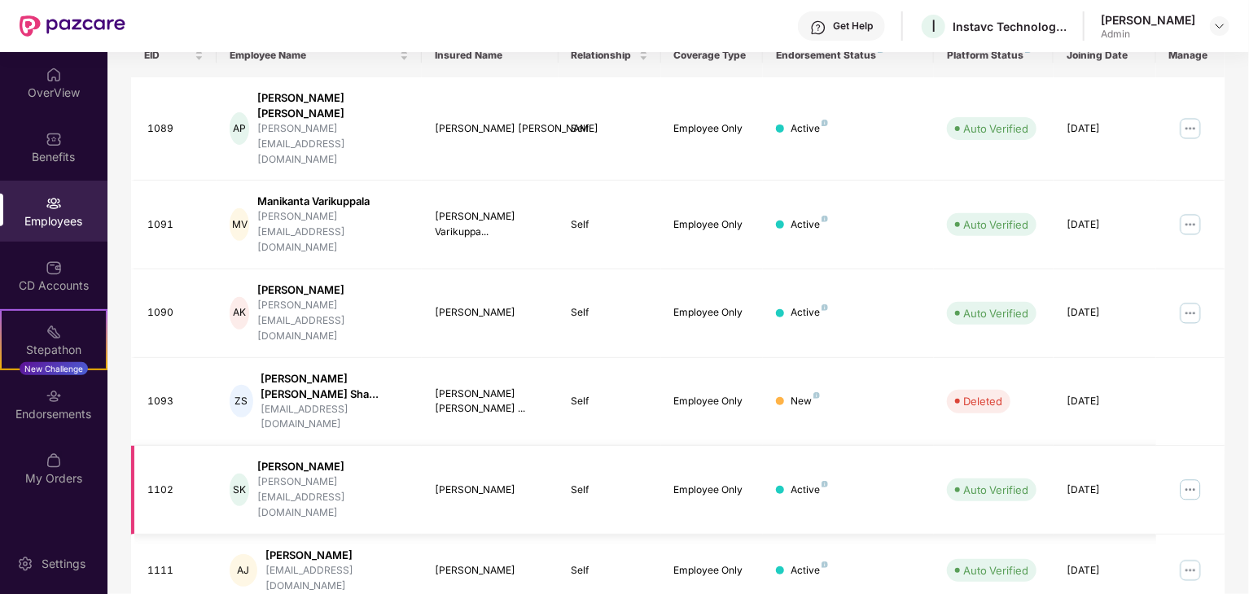
click at [1192, 477] on img at bounding box center [1190, 490] width 26 height 26
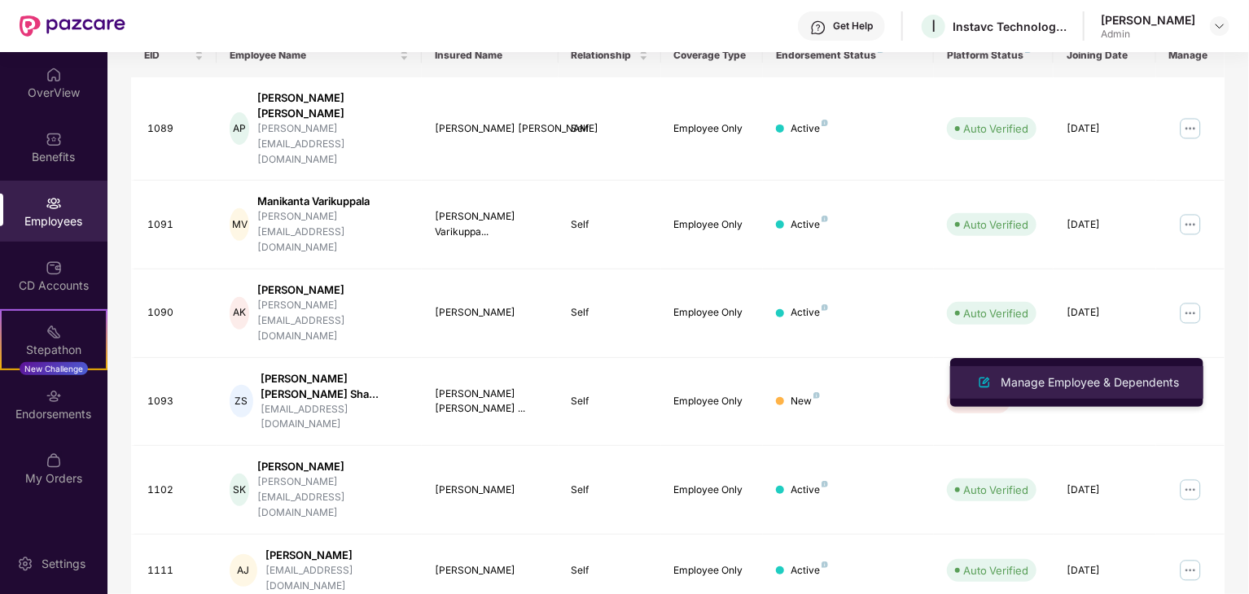
click at [1047, 376] on div "Manage Employee & Dependents" at bounding box center [1089, 383] width 185 height 18
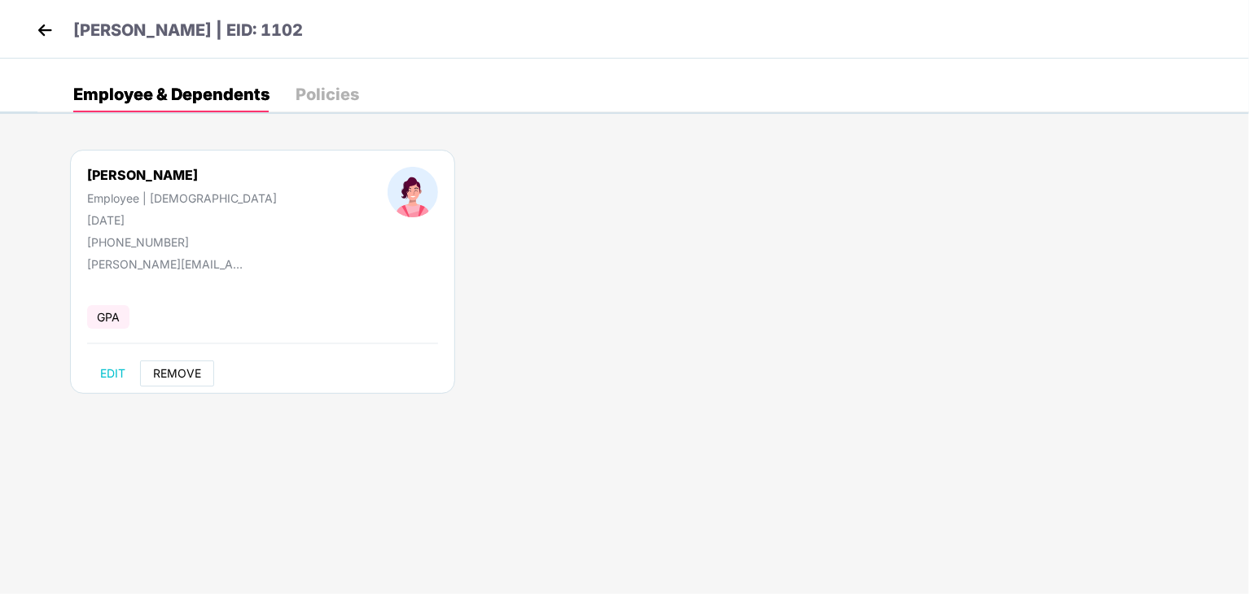
click at [195, 361] on button "REMOVE" at bounding box center [177, 374] width 74 height 26
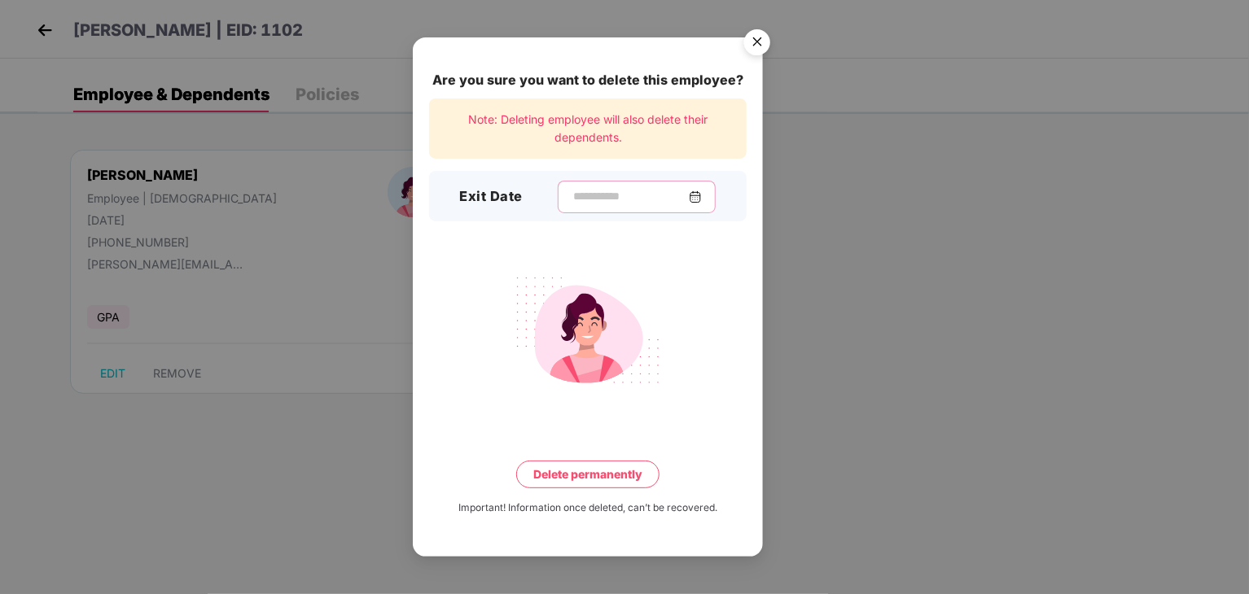
click at [572, 197] on input at bounding box center [630, 196] width 117 height 17
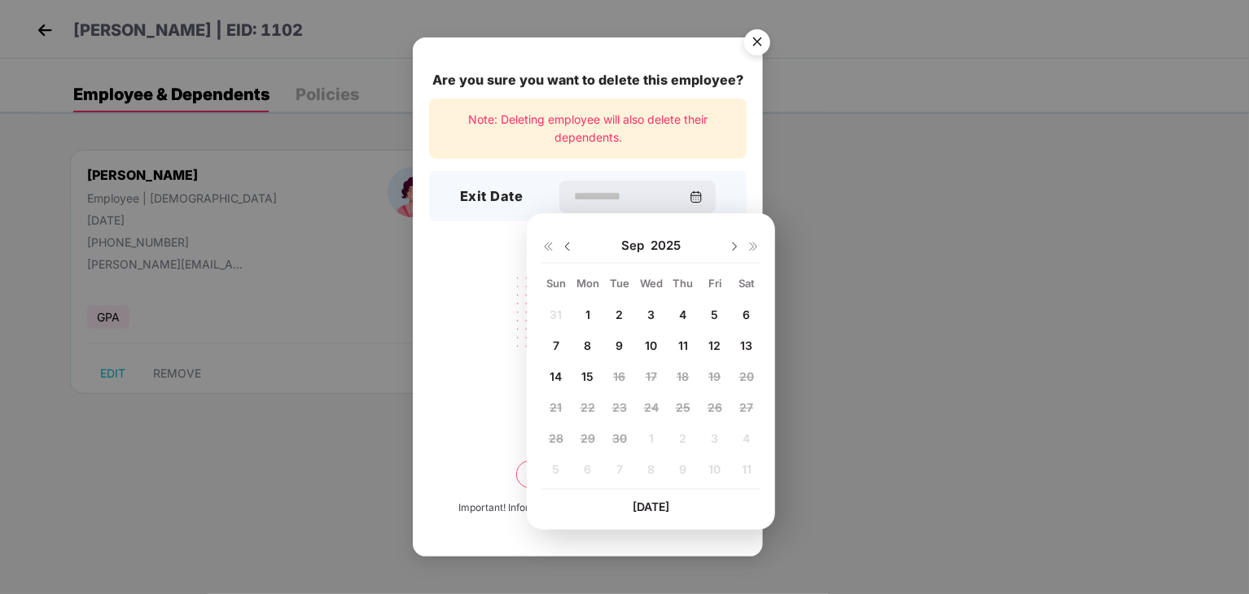
click at [570, 248] on img at bounding box center [567, 246] width 13 height 13
click at [559, 398] on div "17" at bounding box center [556, 408] width 24 height 24
type input "**********"
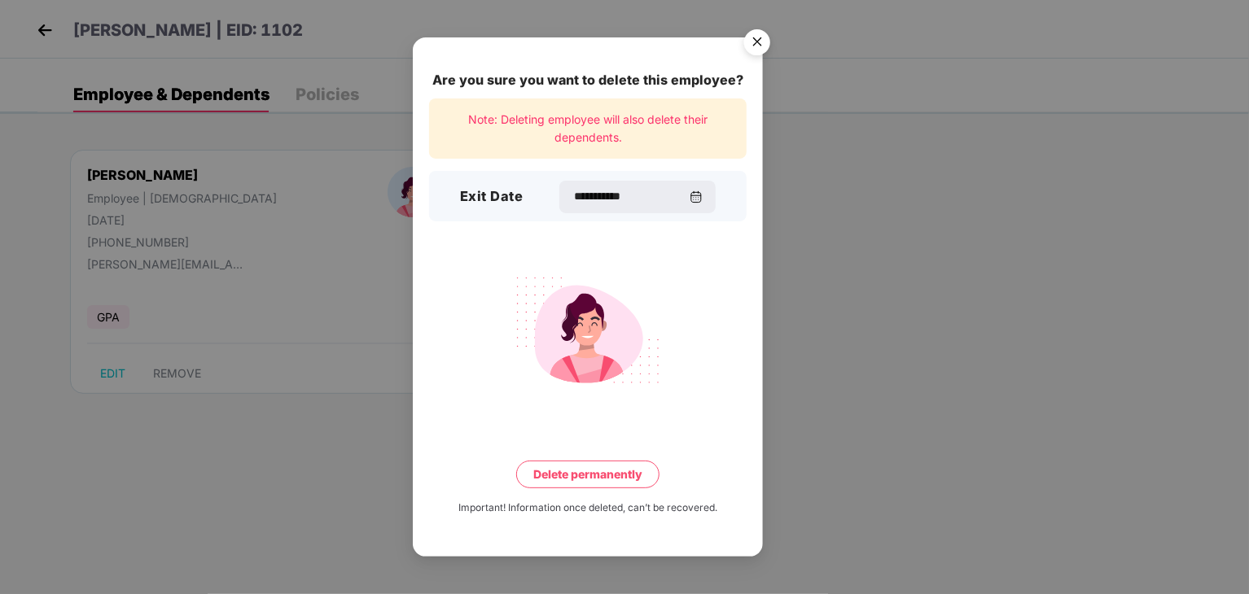
click at [603, 478] on button "Delete permanently" at bounding box center [587, 475] width 143 height 28
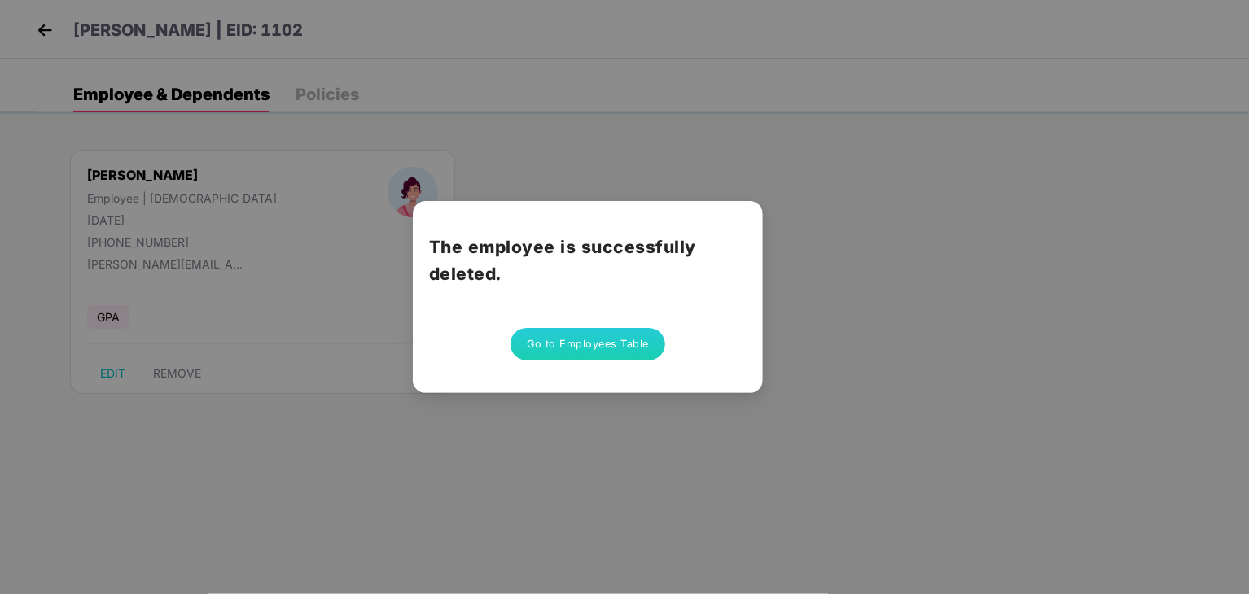
click at [625, 344] on button "Go to Employees Table" at bounding box center [588, 344] width 155 height 33
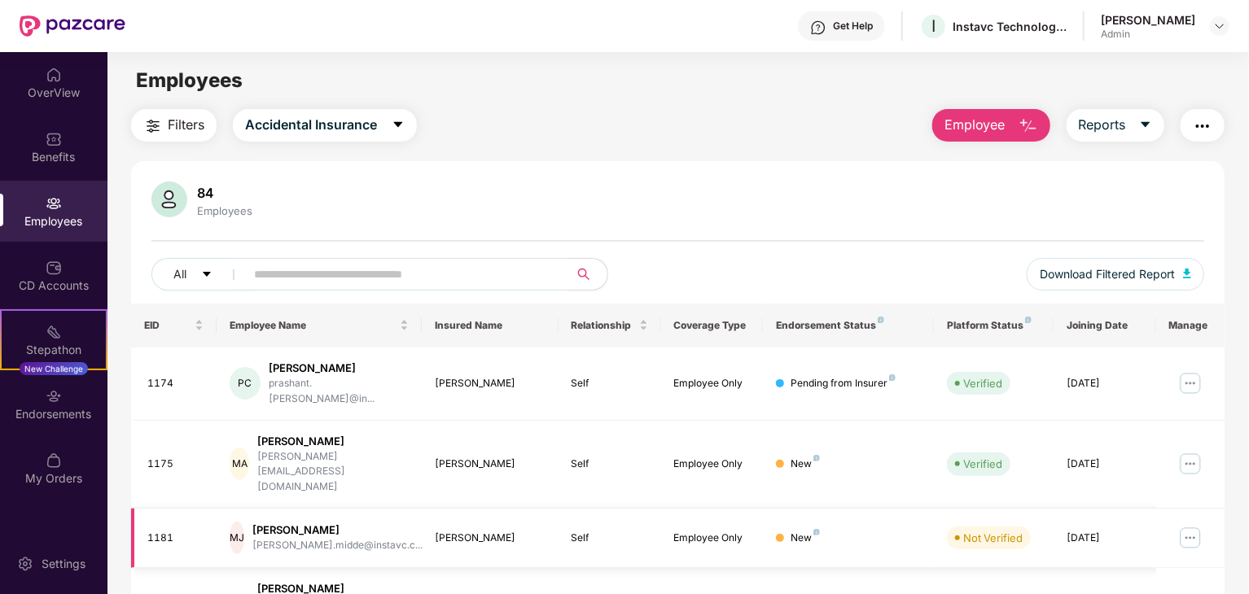
scroll to position [404, 0]
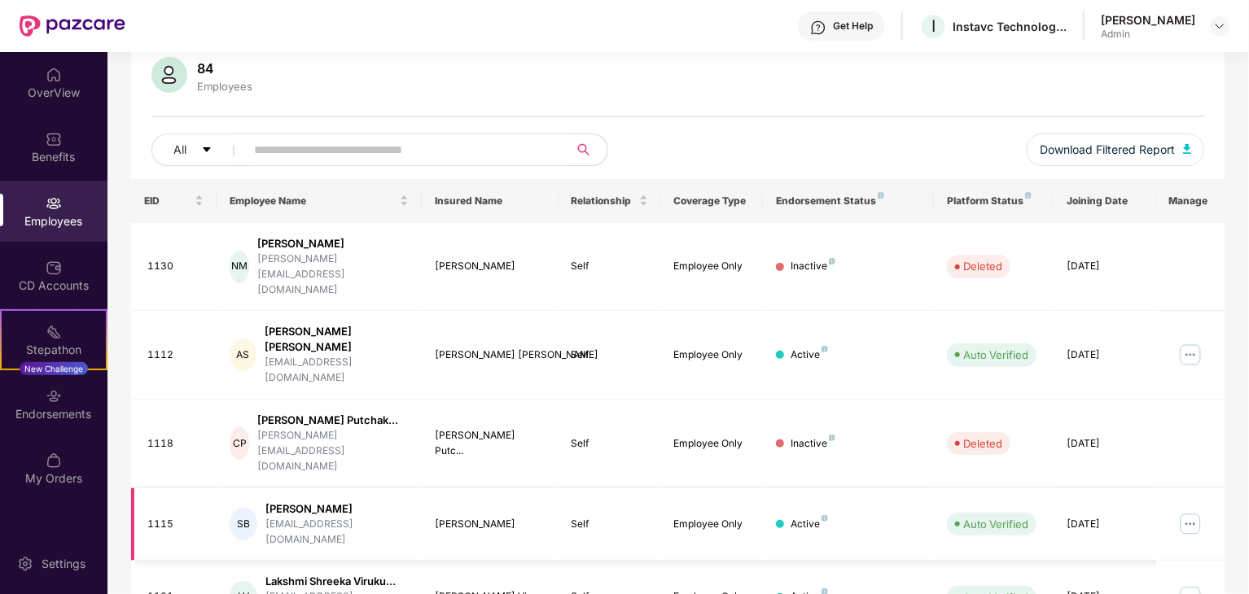
scroll to position [181, 0]
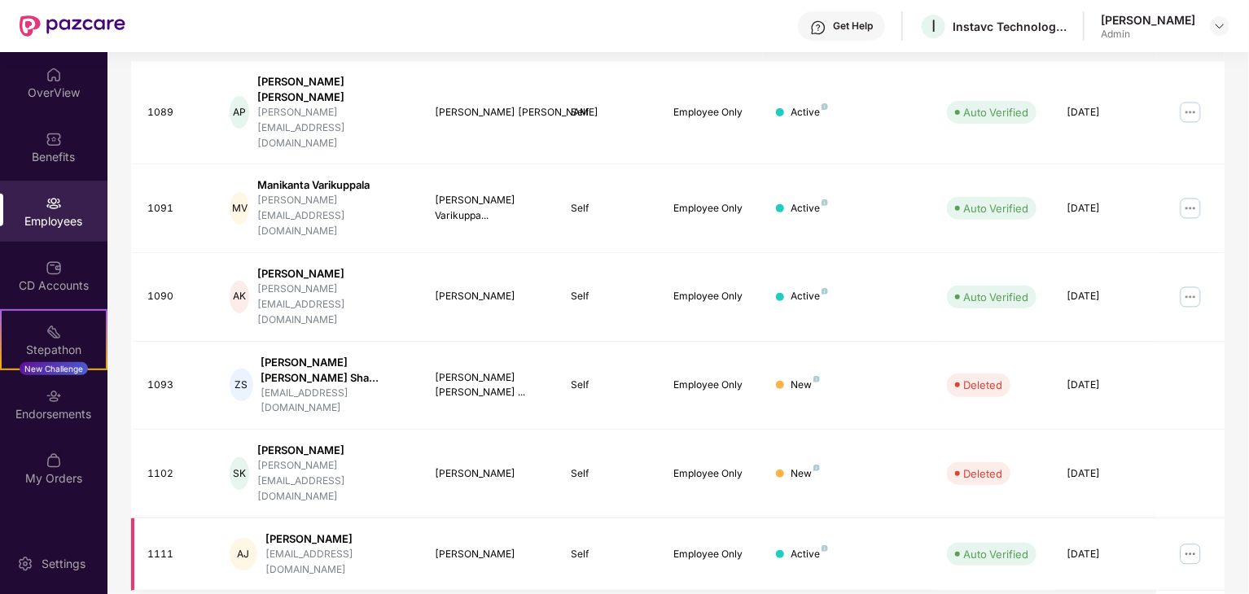
scroll to position [296, 0]
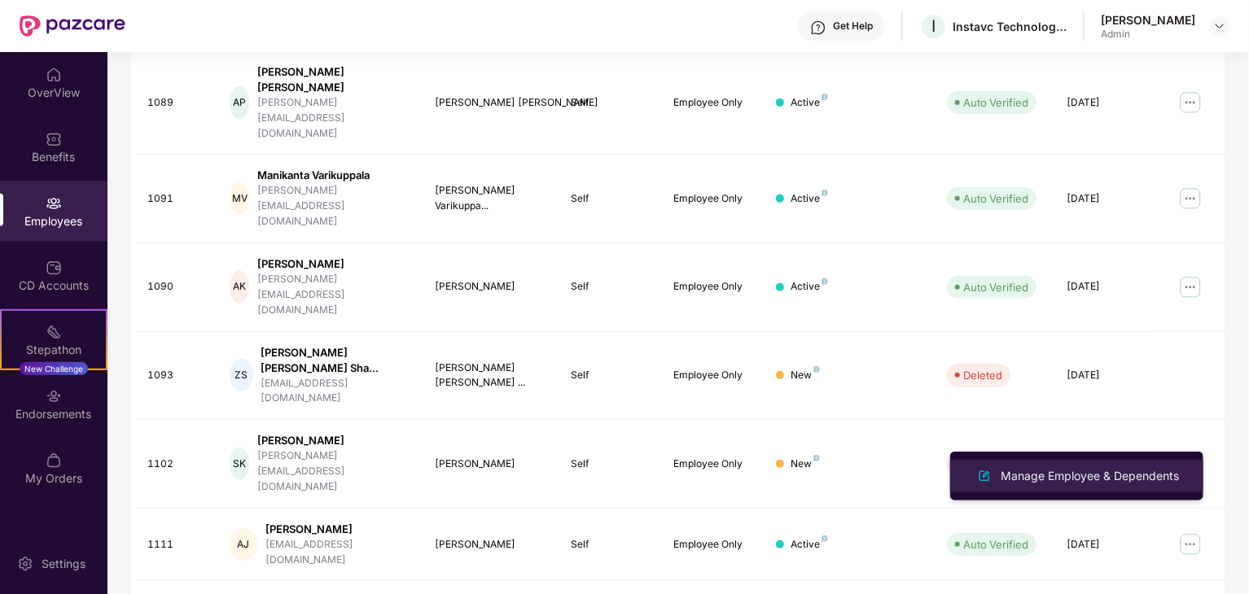
click at [1094, 470] on div "Manage Employee & Dependents" at bounding box center [1089, 476] width 185 height 18
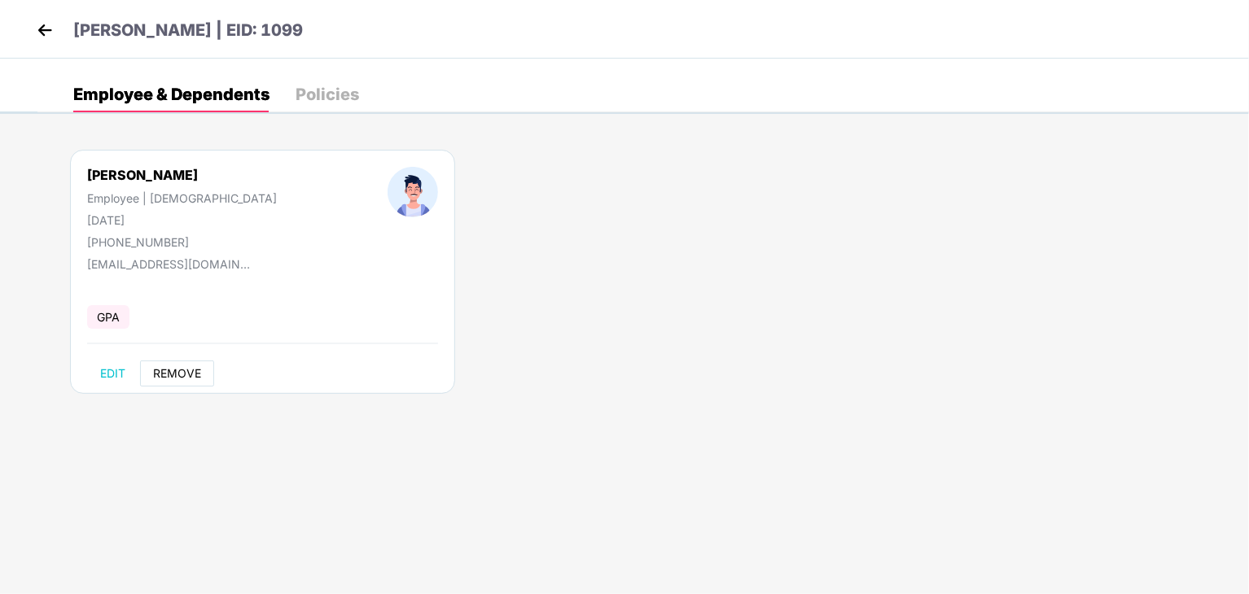
click at [186, 380] on button "REMOVE" at bounding box center [177, 374] width 74 height 26
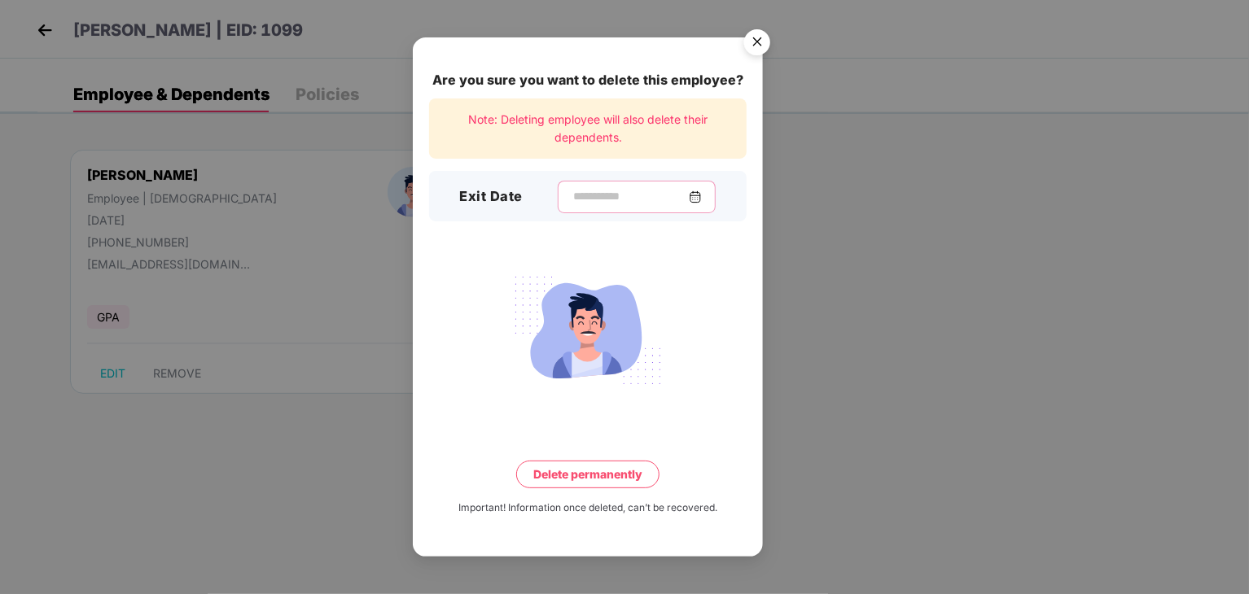
click at [608, 199] on input at bounding box center [630, 196] width 117 height 17
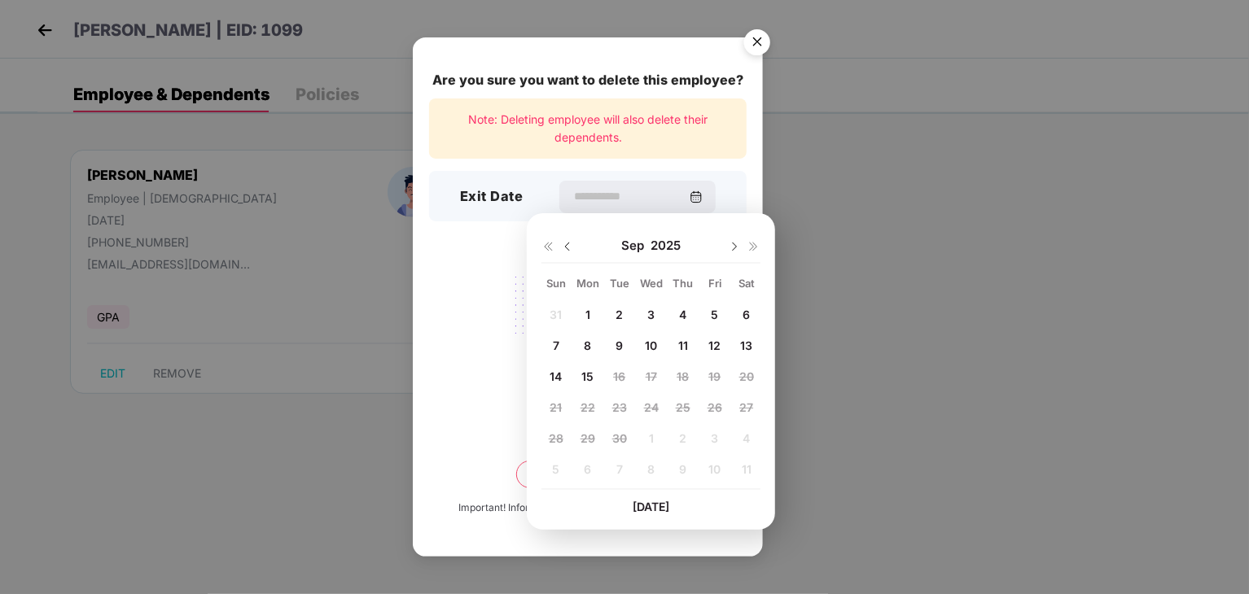
click at [569, 247] on img at bounding box center [567, 246] width 13 height 13
click at [551, 405] on span "17" at bounding box center [555, 408] width 11 height 14
type input "**********"
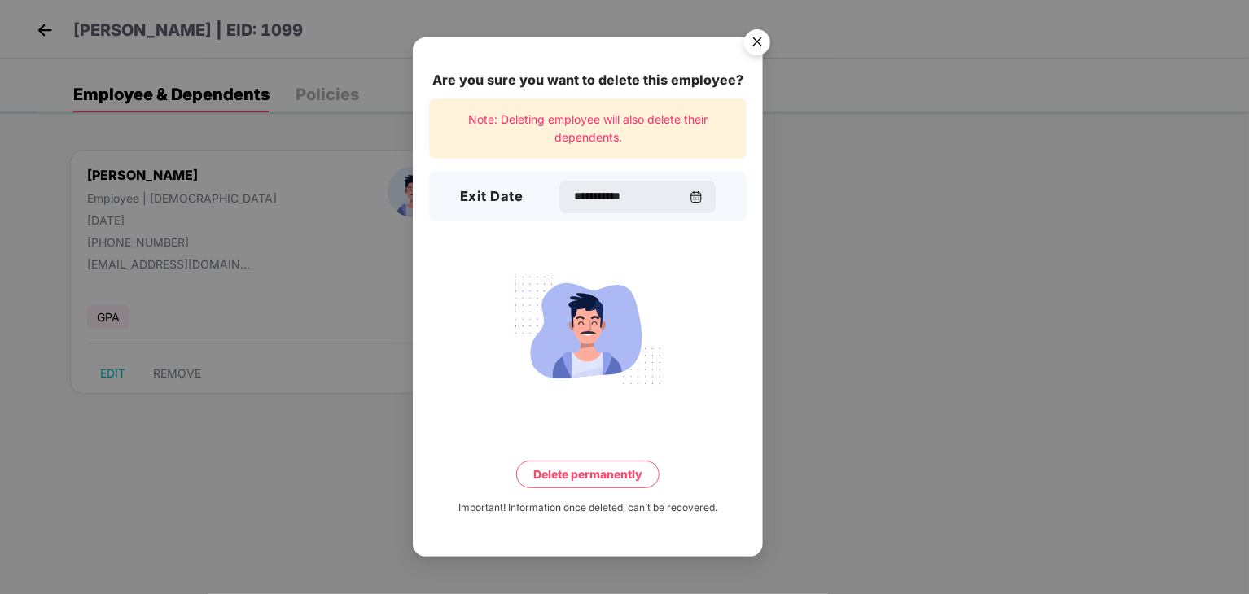
click at [594, 485] on button "Delete permanently" at bounding box center [587, 475] width 143 height 28
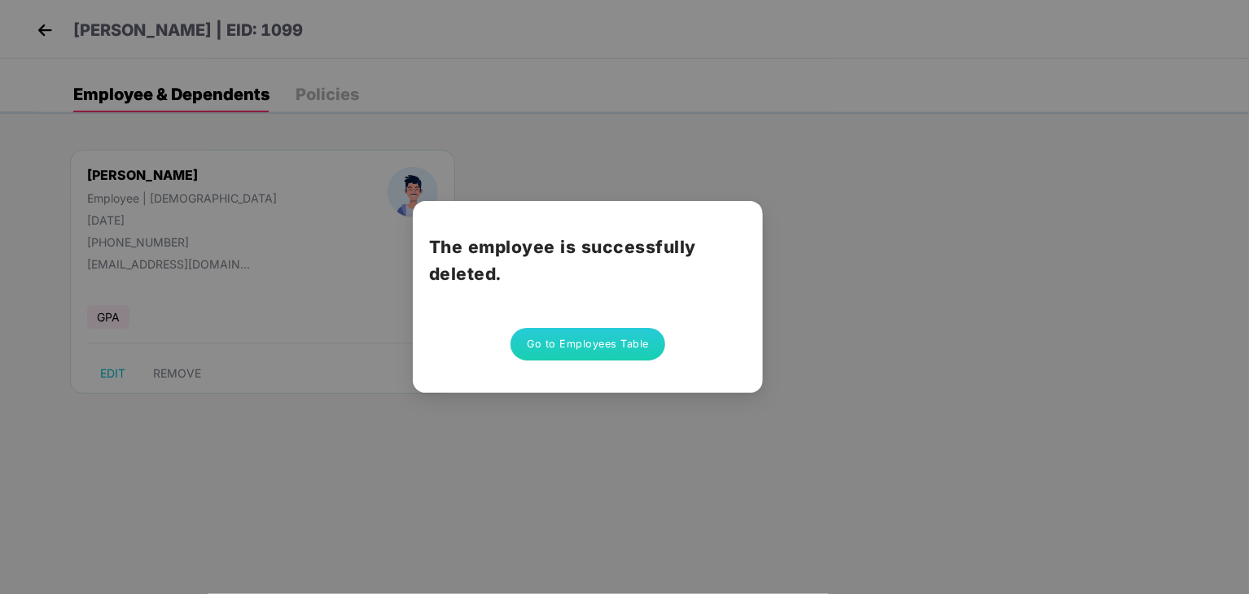
click at [533, 337] on button "Go to Employees Table" at bounding box center [588, 344] width 155 height 33
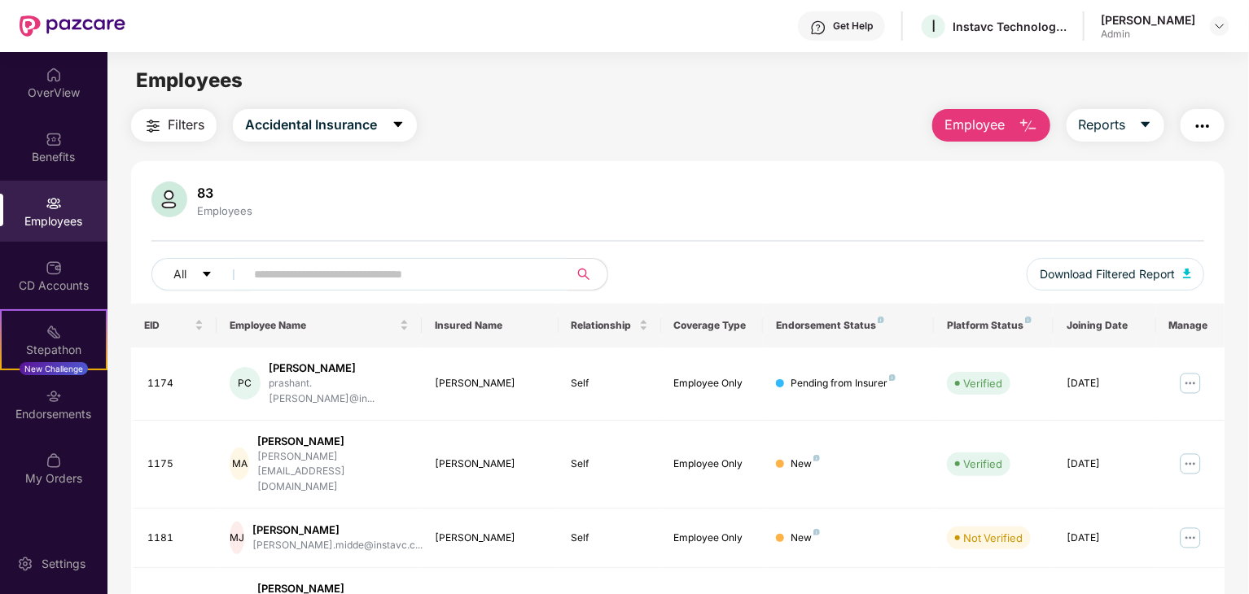
scroll to position [404, 0]
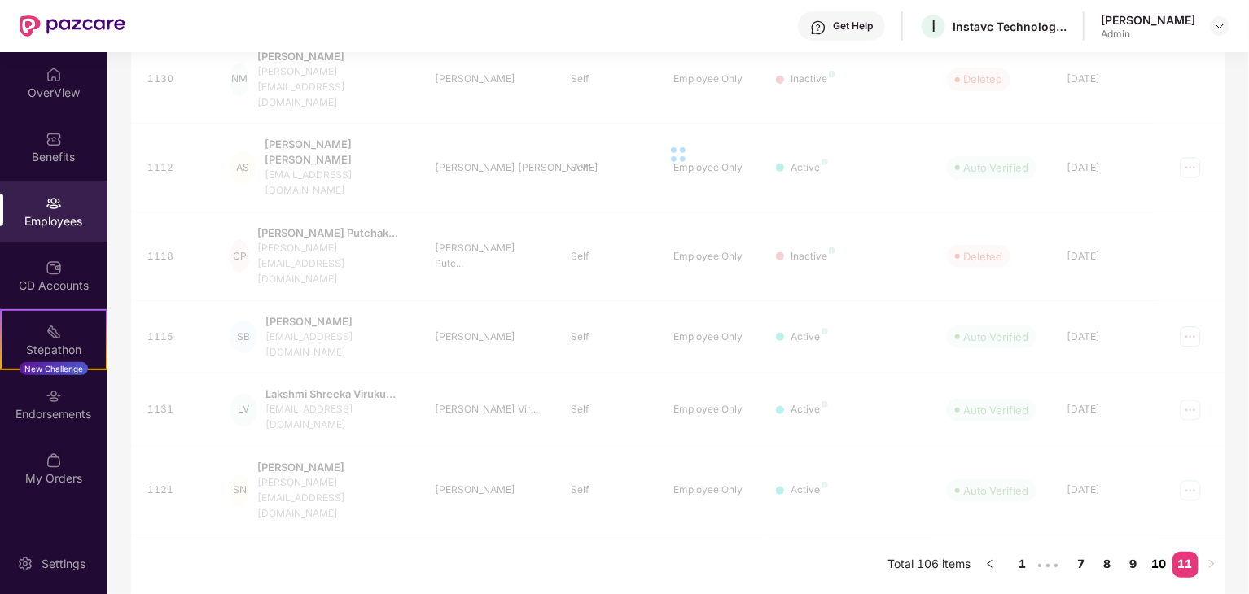
scroll to position [181, 0]
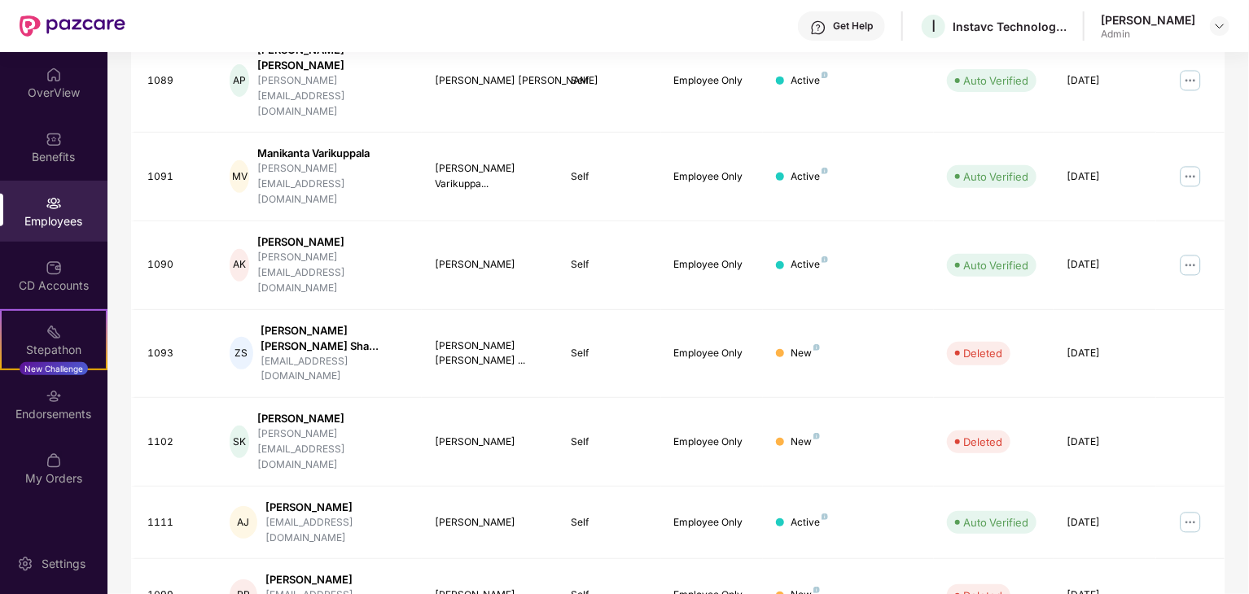
scroll to position [404, 0]
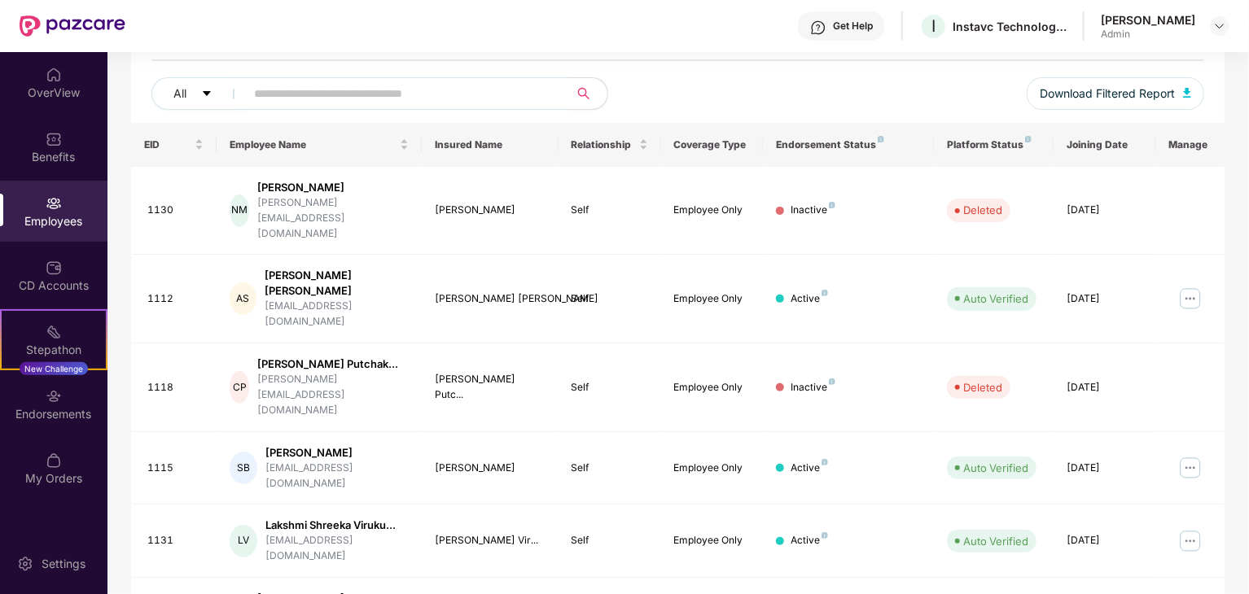
scroll to position [0, 0]
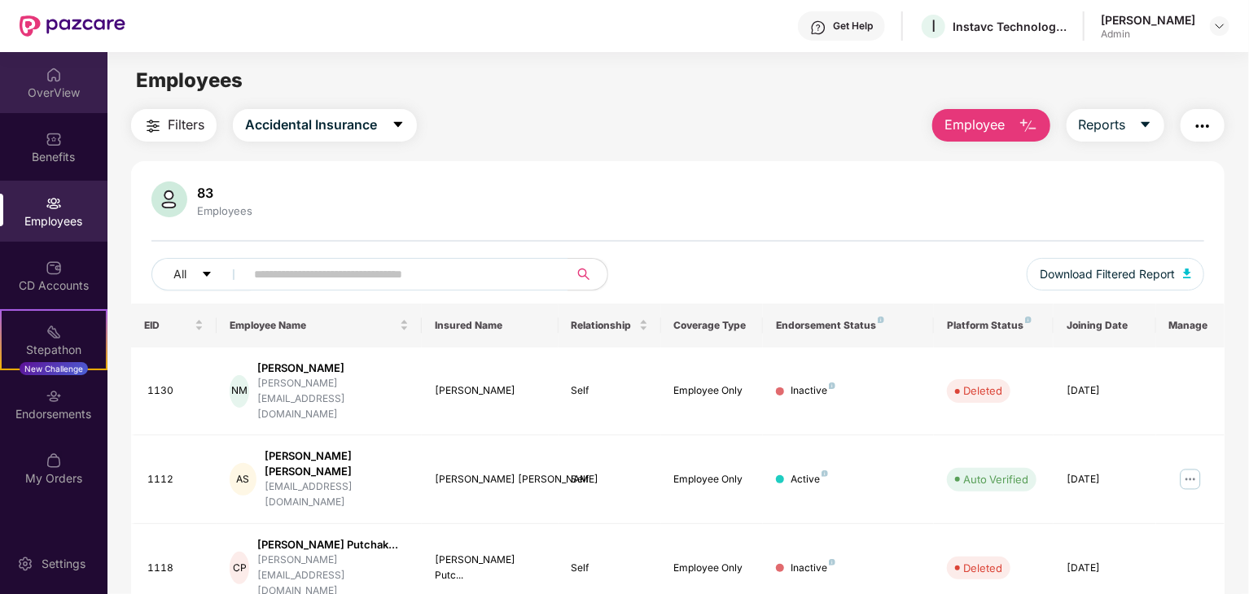
click at [68, 102] on div "OverView" at bounding box center [53, 82] width 107 height 61
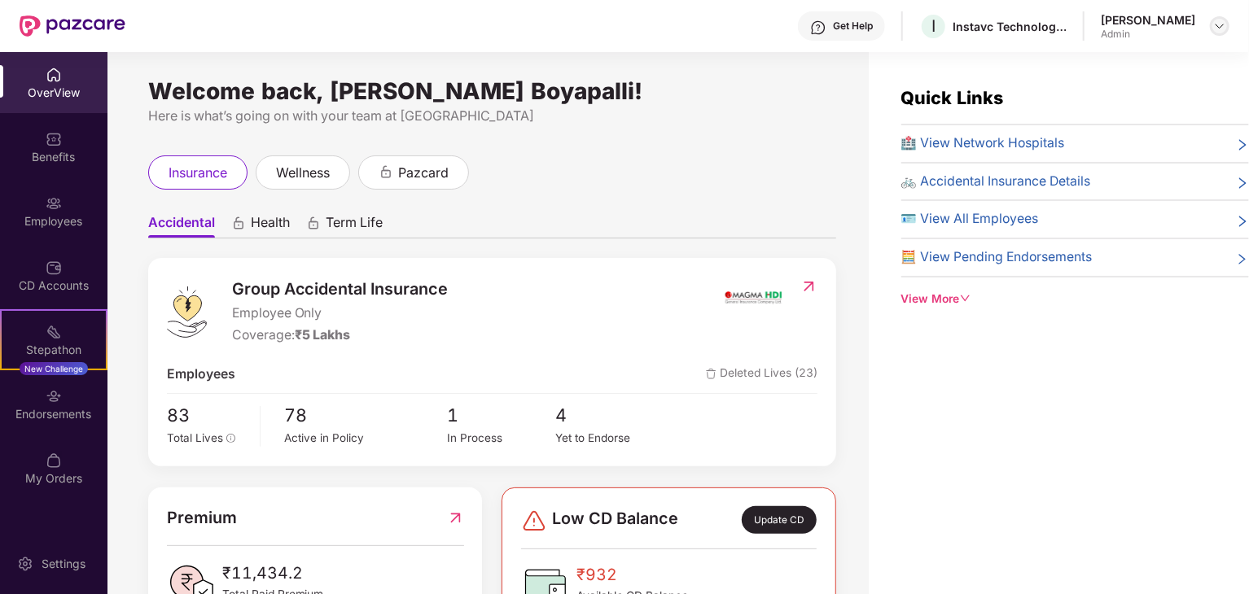
click at [1220, 21] on img at bounding box center [1219, 26] width 13 height 13
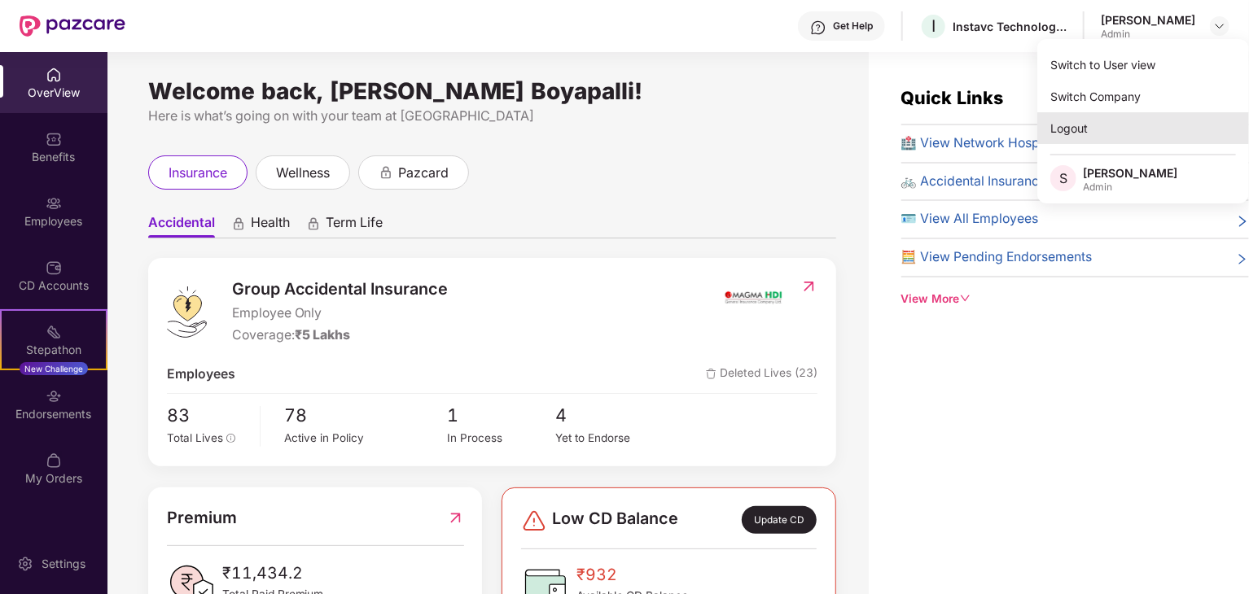
click at [1098, 124] on div "Logout" at bounding box center [1143, 128] width 212 height 32
